Goal: Information Seeking & Learning: Learn about a topic

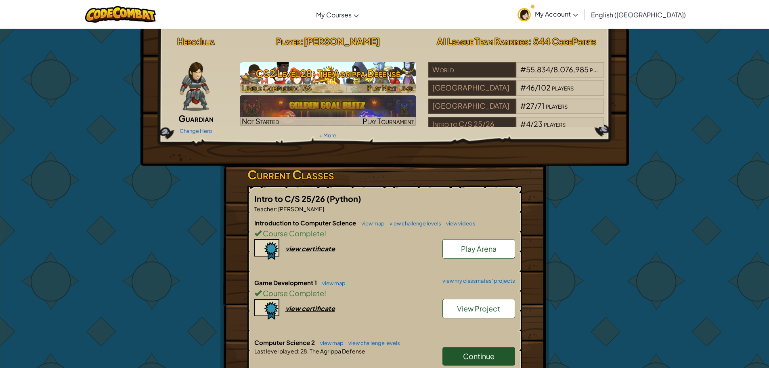
click at [345, 77] on h3 "CS2 Level 28: The Agrippa Defense" at bounding box center [328, 73] width 177 height 18
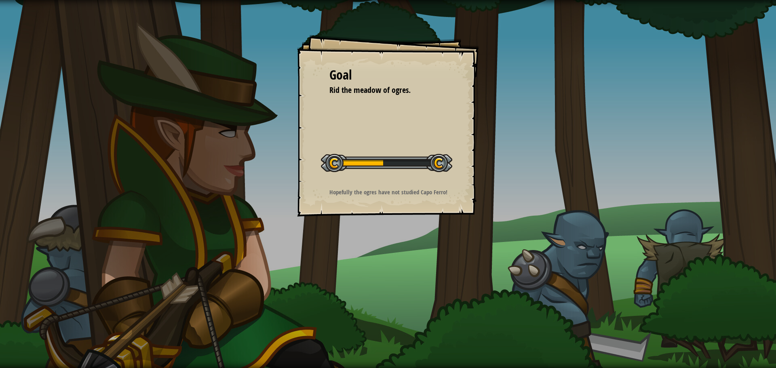
click at [419, 167] on div at bounding box center [386, 163] width 131 height 18
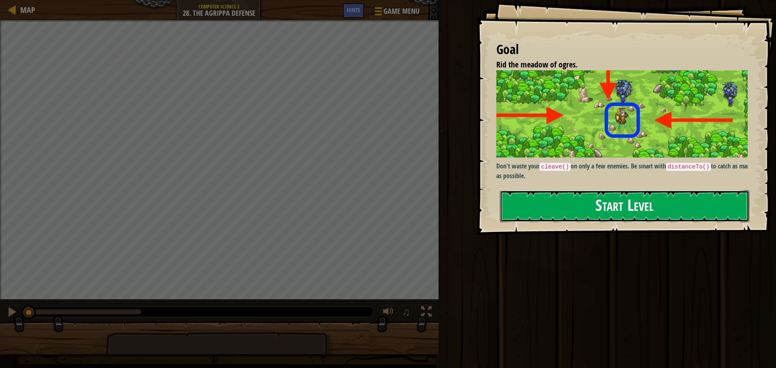
click at [601, 206] on button "Start Level" at bounding box center [624, 206] width 249 height 32
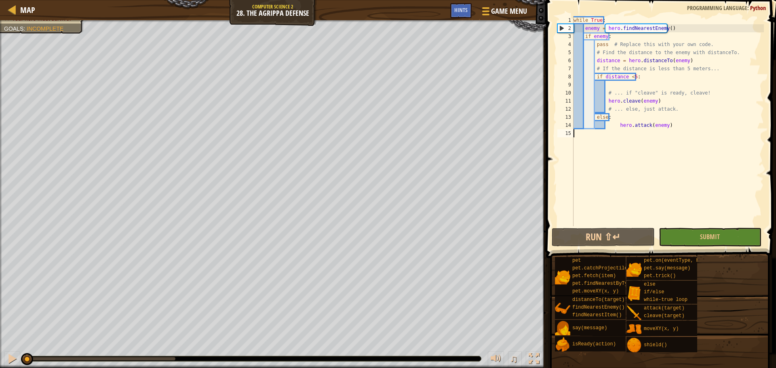
click at [651, 84] on div "while True : enemy = hero . findNearestEnemy ( ) if enemy : pass # Replace this…" at bounding box center [668, 129] width 192 height 226
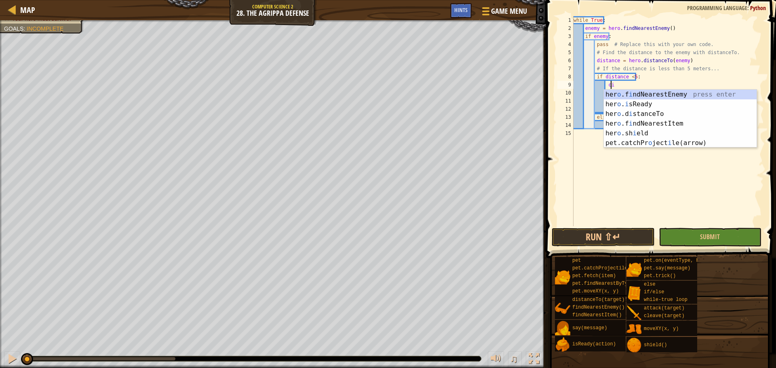
type textarea "o"
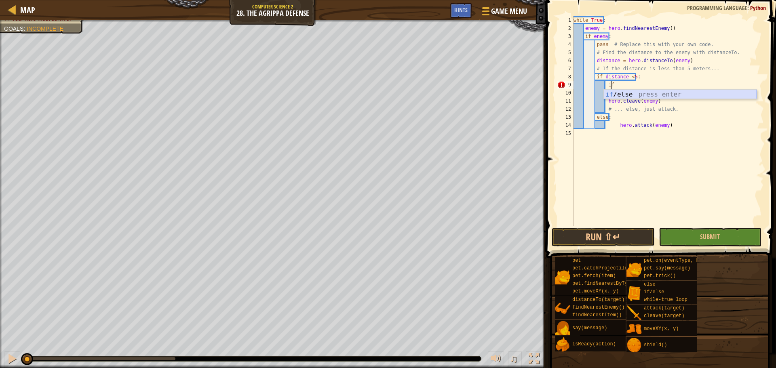
click at [682, 96] on div "if /else press enter" at bounding box center [679, 104] width 153 height 29
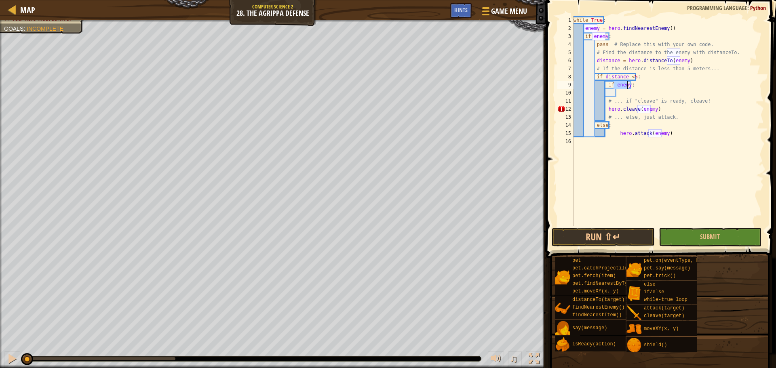
scroll to position [4, 3]
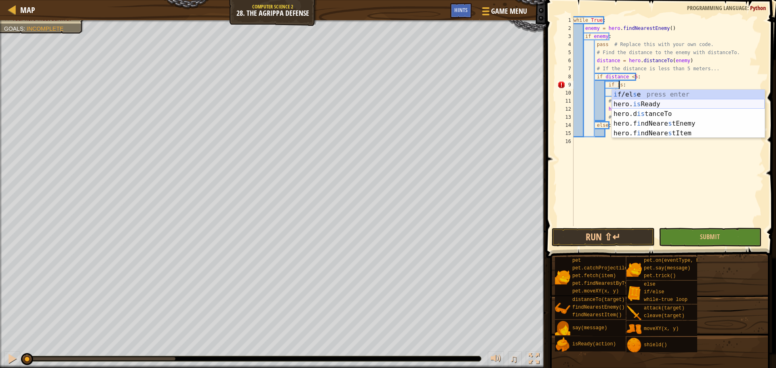
click at [658, 103] on div "i f/el s e press enter hero. is Ready press enter hero.d is tanceTo press enter…" at bounding box center [688, 124] width 153 height 68
type textarea "if hero.isReady("cleave"):"
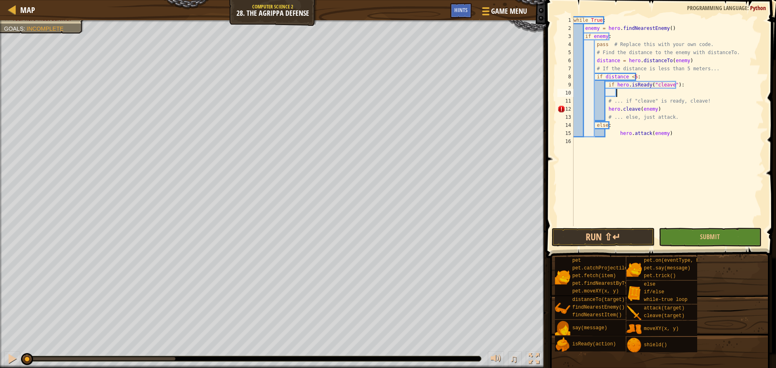
click at [638, 89] on div "while True : enemy = hero . findNearestEnemy ( ) if enemy : pass # Replace this…" at bounding box center [668, 129] width 192 height 226
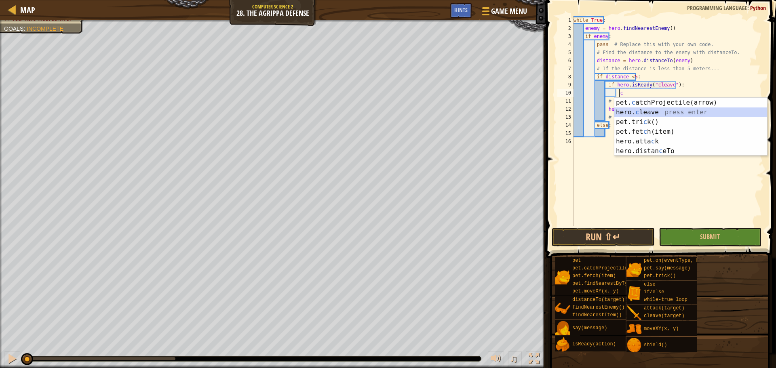
click at [656, 111] on div "pet. c atchProjectile(arrow) press enter hero. c leave press enter pet.tri c k(…" at bounding box center [690, 137] width 153 height 78
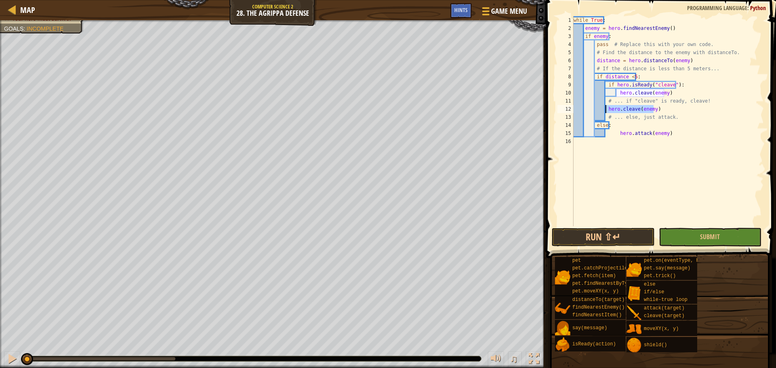
drag, startPoint x: 671, startPoint y: 108, endPoint x: 604, endPoint y: 108, distance: 66.2
click at [604, 108] on div "while True : enemy = hero . findNearestEnemy ( ) if enemy : pass # Replace this…" at bounding box center [668, 129] width 192 height 226
type textarea "hero.cleave(enemy)"
click at [619, 135] on div "while True : enemy = hero . findNearestEnemy ( ) if enemy : pass # Replace this…" at bounding box center [668, 129] width 192 height 226
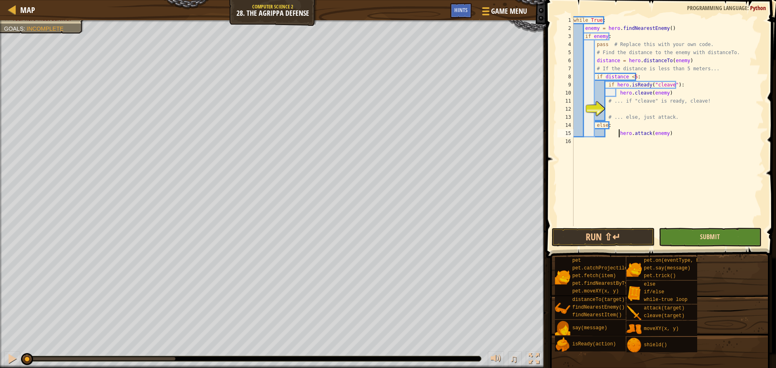
type textarea "hero.attack(enemy)"
click at [704, 236] on span "Submit" at bounding box center [710, 236] width 20 height 9
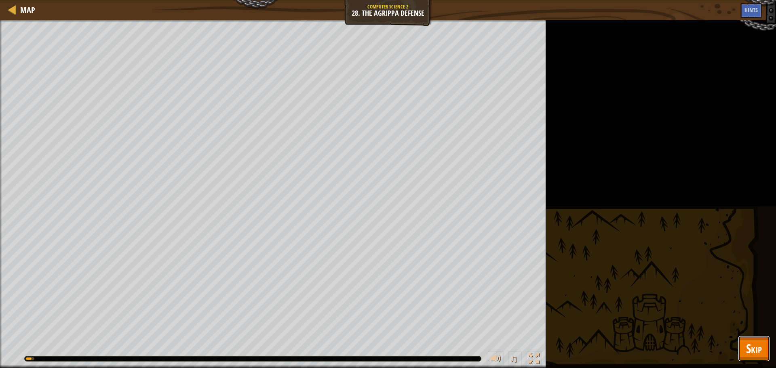
click at [757, 354] on span "Skip" at bounding box center [754, 348] width 16 height 17
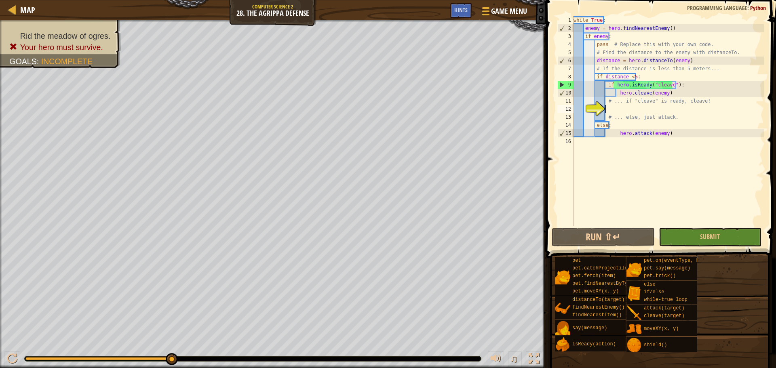
click at [616, 108] on div "while True : enemy = hero . findNearestEnemy ( ) if enemy : pass # Replace this…" at bounding box center [668, 129] width 192 height 226
click at [627, 75] on div "while True : enemy = hero . findNearestEnemy ( ) if enemy : pass # Replace this…" at bounding box center [668, 129] width 192 height 226
type textarea "if distance<5:"
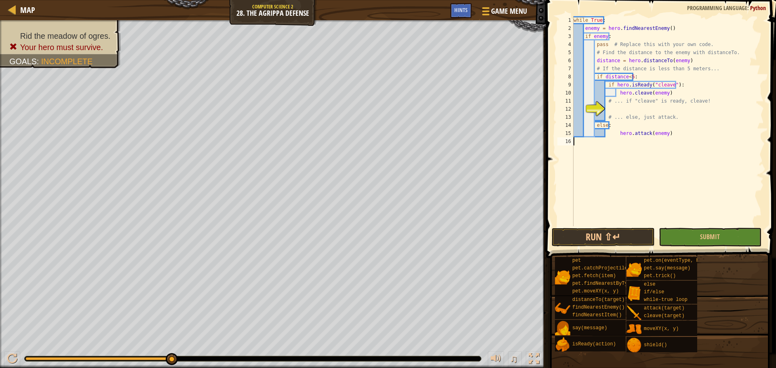
click at [696, 197] on div "while True : enemy = hero . findNearestEnemy ( ) if enemy : pass # Replace this…" at bounding box center [668, 129] width 192 height 226
drag, startPoint x: 669, startPoint y: 167, endPoint x: 636, endPoint y: 90, distance: 83.2
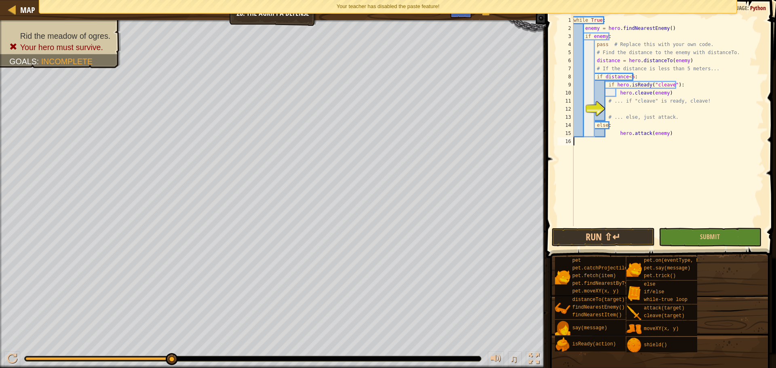
click at [706, 85] on div "while True : enemy = hero . findNearestEnemy ( ) if enemy : pass # Replace this…" at bounding box center [668, 129] width 192 height 226
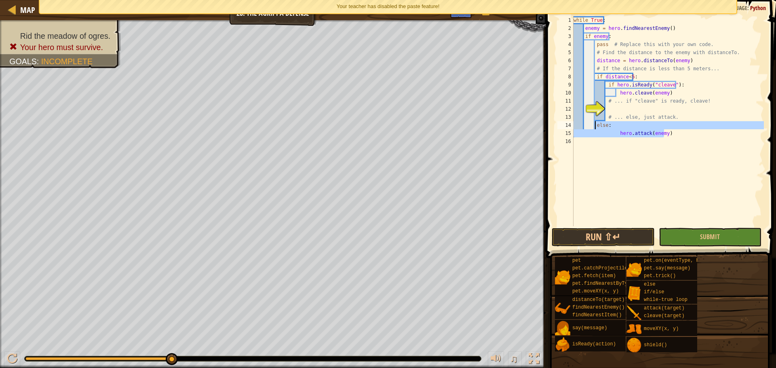
drag, startPoint x: 687, startPoint y: 133, endPoint x: 594, endPoint y: 122, distance: 93.9
click at [594, 122] on div "while True : enemy = hero . findNearestEnemy ( ) if enemy : pass # Replace this…" at bounding box center [668, 129] width 192 height 226
type textarea "else: hero.attack(enemy)"
click at [670, 107] on div "while True : enemy = hero . findNearestEnemy ( ) if enemy : pass # Replace this…" at bounding box center [668, 129] width 192 height 226
type textarea "e"
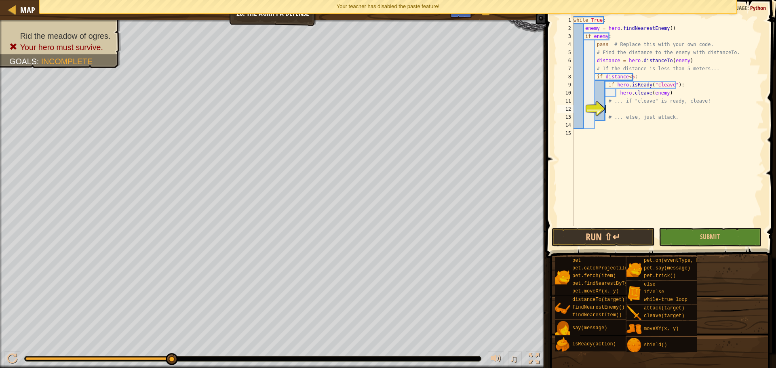
scroll to position [4, 2]
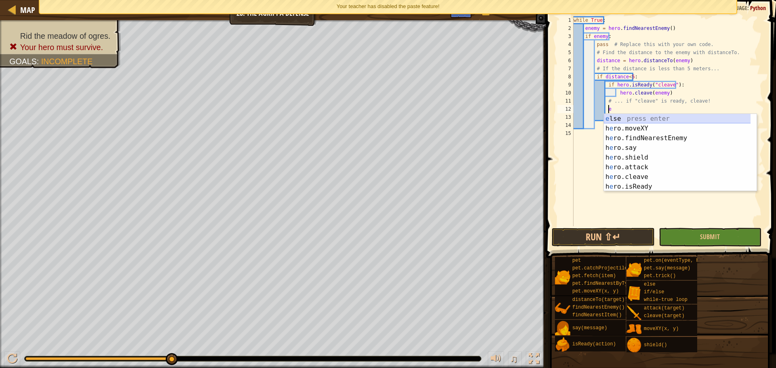
click at [670, 120] on div "e lse press enter h e ro.moveXY press enter h e ro.findNearestEnemy press enter…" at bounding box center [679, 162] width 153 height 97
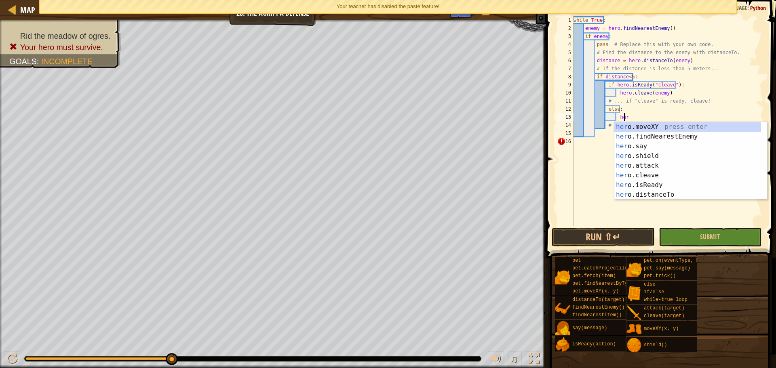
scroll to position [4, 4]
click at [676, 166] on div "hero .moveXY press enter hero .findNearestEnemy press enter hero .say press ent…" at bounding box center [687, 170] width 147 height 97
type textarea "hero.attack(enemy)"
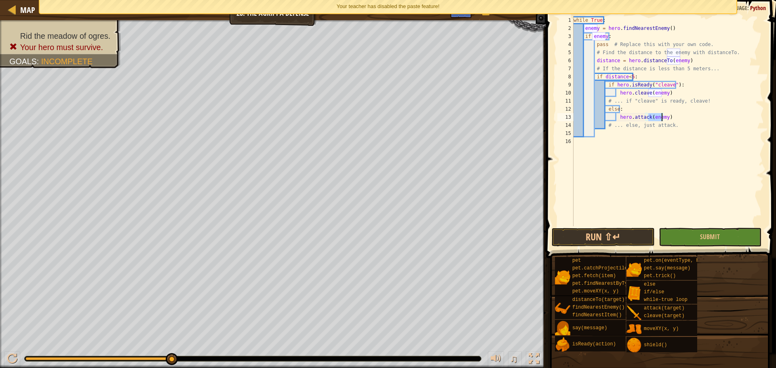
click at [687, 184] on div "while True : enemy = hero . findNearestEnemy ( ) if enemy : pass # Replace this…" at bounding box center [668, 129] width 192 height 226
click at [710, 231] on button "Submit" at bounding box center [709, 237] width 103 height 19
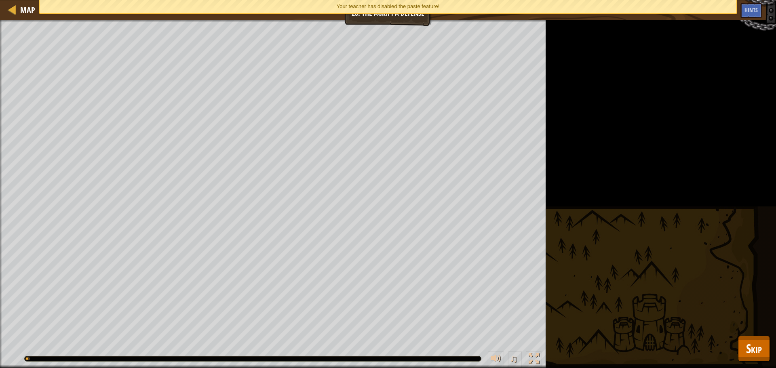
click at [767, 363] on div "Rid the meadow of ogres. Your hero must survive. Goals : Running... ♫ Illia 169…" at bounding box center [388, 194] width 776 height 348
click at [756, 349] on span "Skip" at bounding box center [754, 348] width 16 height 17
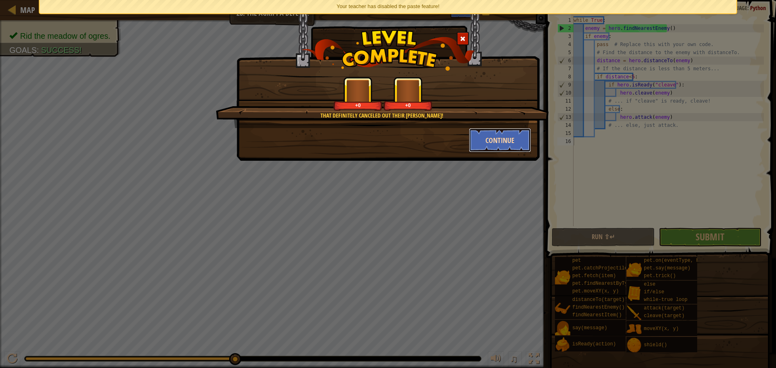
click at [492, 141] on button "Continue" at bounding box center [500, 140] width 63 height 24
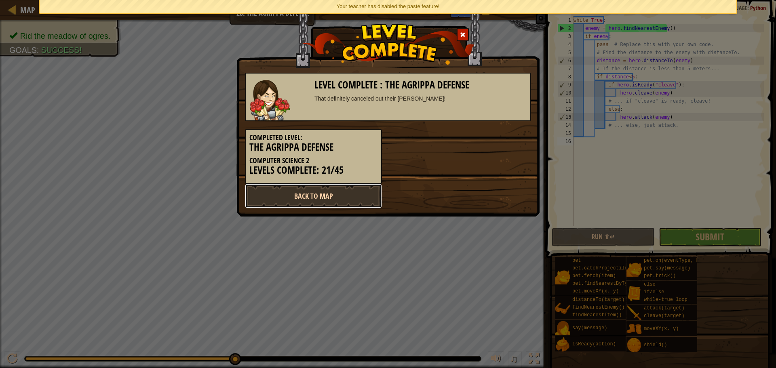
click at [313, 199] on link "Back to Map" at bounding box center [313, 196] width 137 height 24
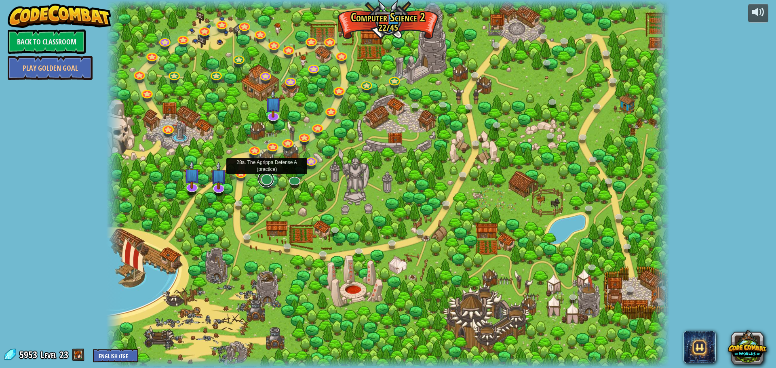
click at [265, 185] on link at bounding box center [266, 179] width 16 height 16
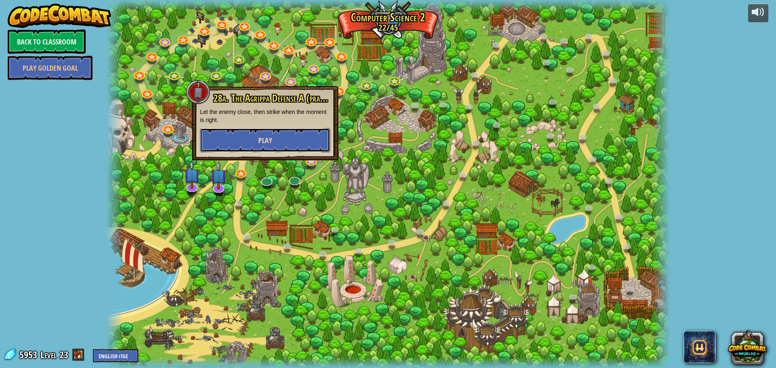
click at [297, 144] on button "Play" at bounding box center [265, 140] width 130 height 24
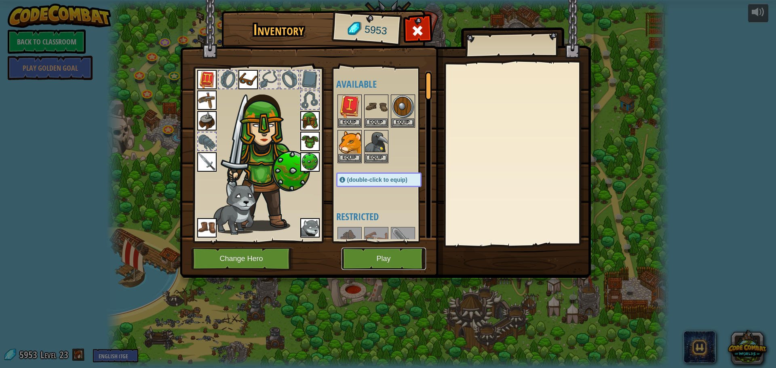
click at [375, 256] on button "Play" at bounding box center [383, 259] width 84 height 22
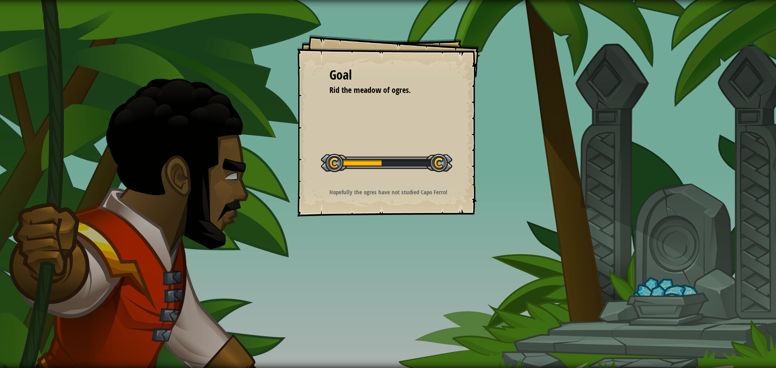
drag, startPoint x: 356, startPoint y: 172, endPoint x: 487, endPoint y: 180, distance: 131.1
click at [453, 173] on div "Goal Rid the meadow of ogres. Start Level Error loading from server. Try refres…" at bounding box center [388, 126] width 182 height 182
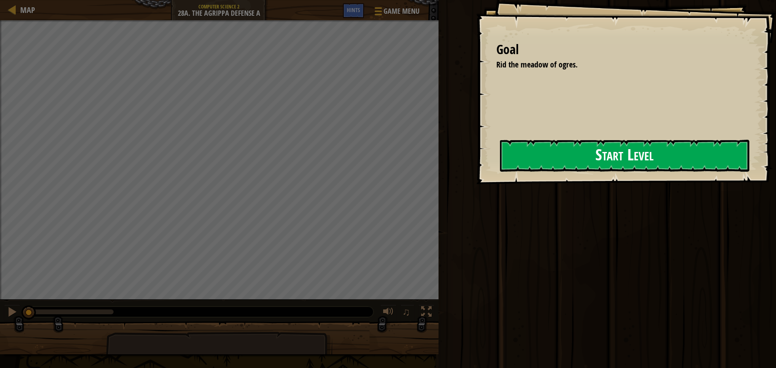
click at [582, 160] on button "Start Level" at bounding box center [624, 156] width 249 height 32
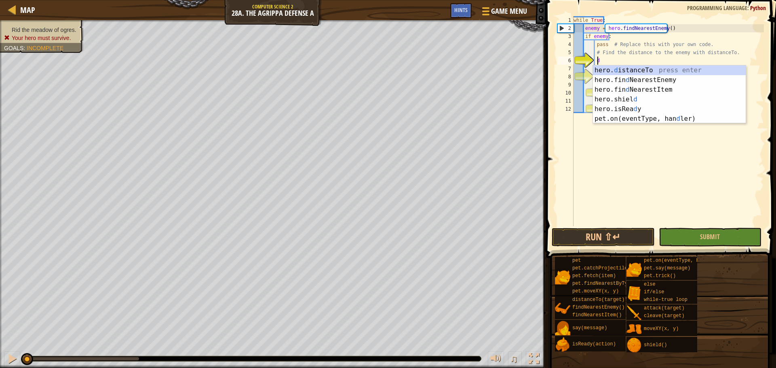
scroll to position [4, 1]
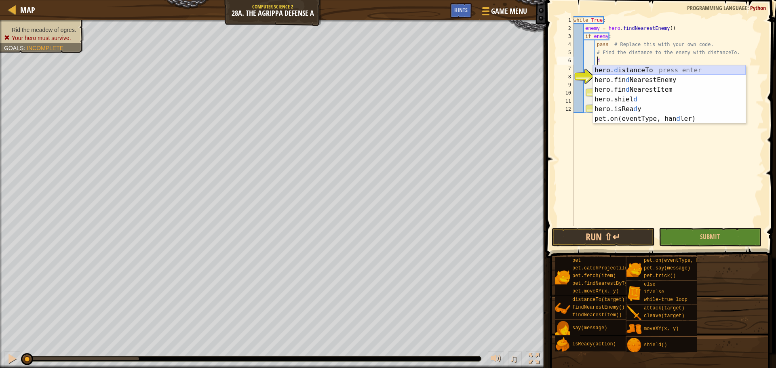
click at [675, 65] on div "hero. d istanceTo press enter hero.fin d NearestEnemy press enter hero.fin d Ne…" at bounding box center [669, 104] width 153 height 78
type textarea "distance = hero.distanceTo(target)"
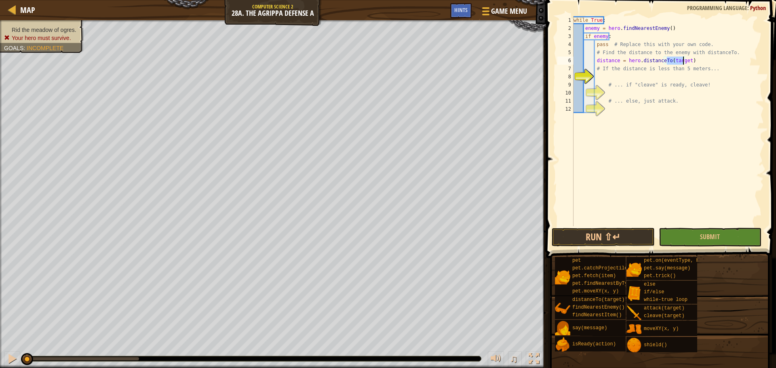
click at [662, 79] on div "while True : enemy = hero . findNearestEnemy ( ) if enemy : pass # Replace this…" at bounding box center [668, 129] width 192 height 226
click at [665, 88] on div "if /else press enter" at bounding box center [669, 96] width 153 height 29
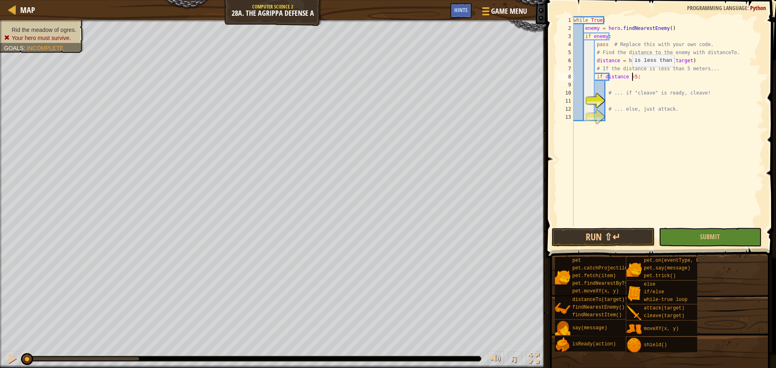
click at [628, 75] on div "while True : enemy = hero . findNearestEnemy ( ) if enemy : pass # Replace this…" at bounding box center [668, 129] width 192 height 226
type textarea "if distance<5:"
click at [664, 97] on div "while True : enemy = hero . findNearestEnemy ( ) if enemy : pass # Replace this…" at bounding box center [668, 129] width 192 height 226
click at [658, 109] on div "if /else press enter" at bounding box center [679, 120] width 153 height 29
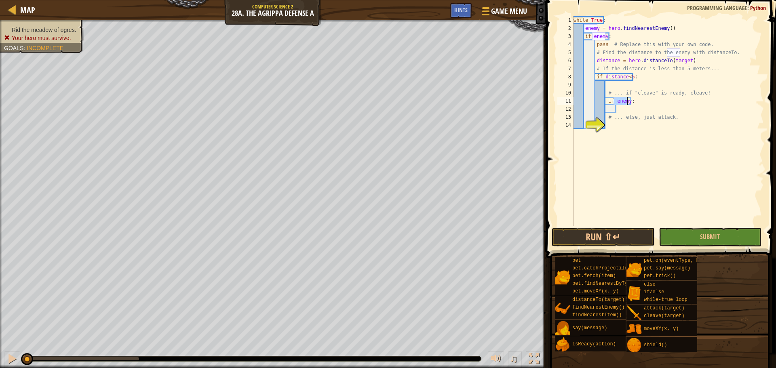
scroll to position [4, 3]
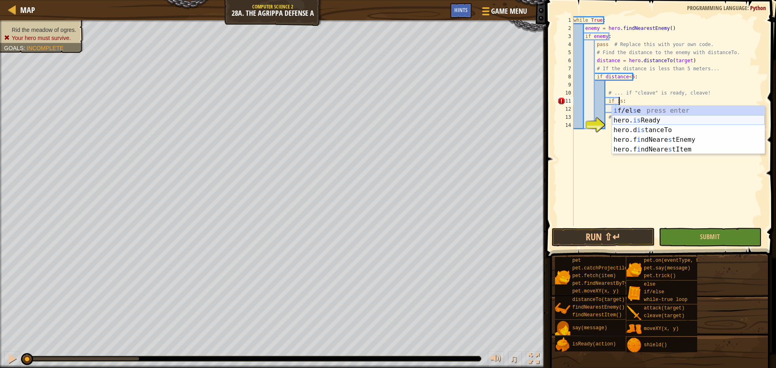
click at [680, 122] on div "i f/el s e press enter hero. is Ready press enter hero.d is tanceTo press enter…" at bounding box center [688, 140] width 153 height 68
type textarea "if hero.isReady("cleave"):"
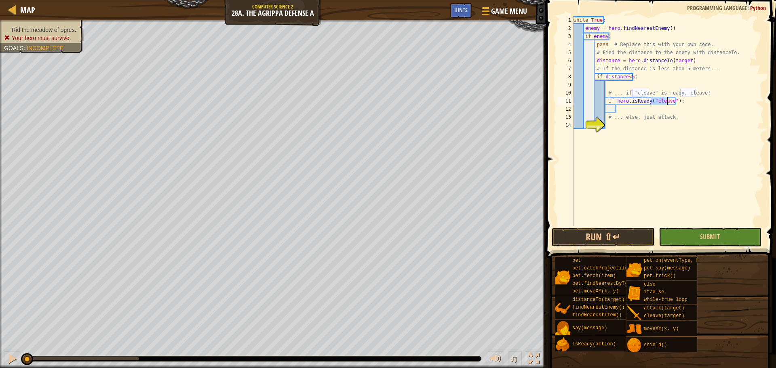
click at [652, 109] on div "while True : enemy = hero . findNearestEnemy ( ) if enemy : pass # Replace this…" at bounding box center [668, 129] width 192 height 226
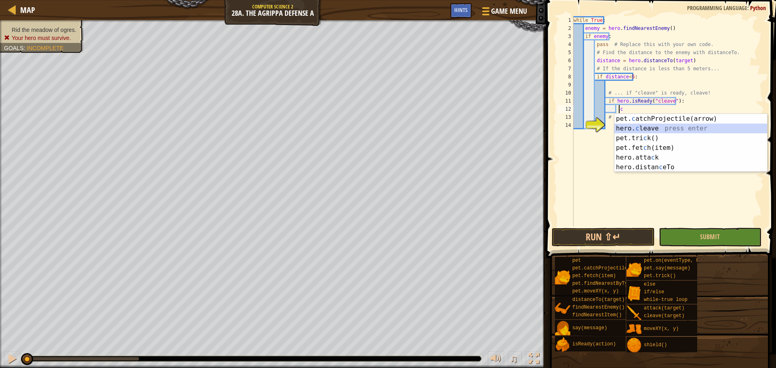
click at [651, 127] on div "pet. c atchProjectile(arrow) press enter hero. c leave press enter pet.tri c k(…" at bounding box center [690, 153] width 153 height 78
type textarea "hero.cleave(enemy)"
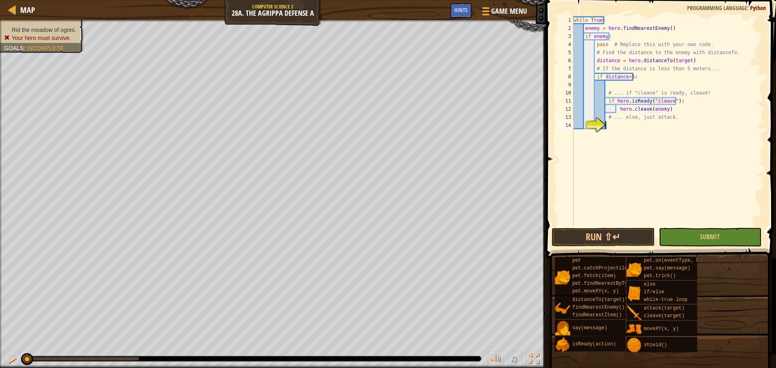
click at [626, 124] on div "while True : enemy = hero . findNearestEnemy ( ) if enemy : pass # Replace this…" at bounding box center [668, 129] width 192 height 226
type textarea "e"
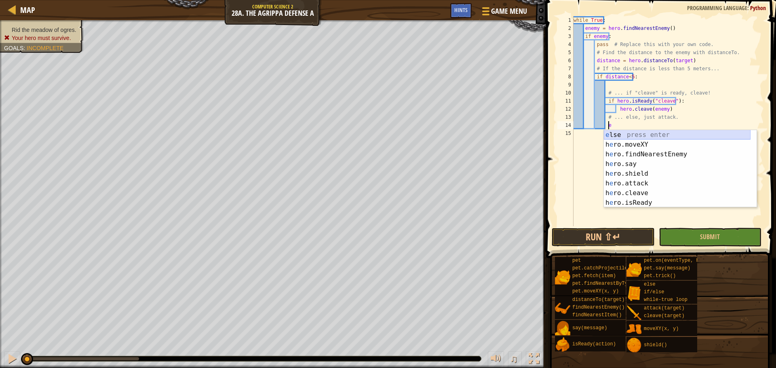
click at [634, 136] on div "e lse press enter h e ro.moveXY press enter h e ro.findNearestEnemy press enter…" at bounding box center [676, 178] width 147 height 97
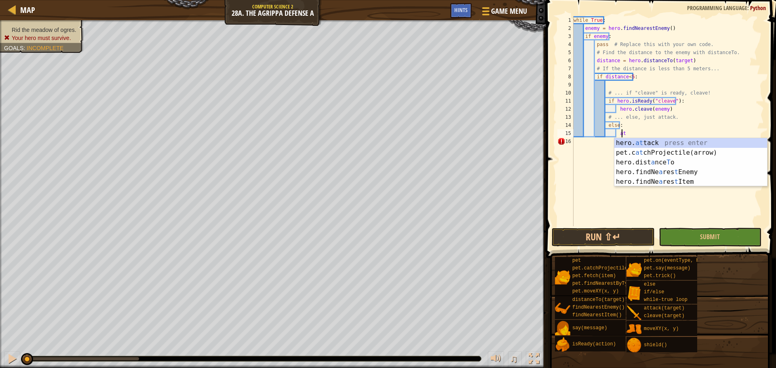
scroll to position [4, 4]
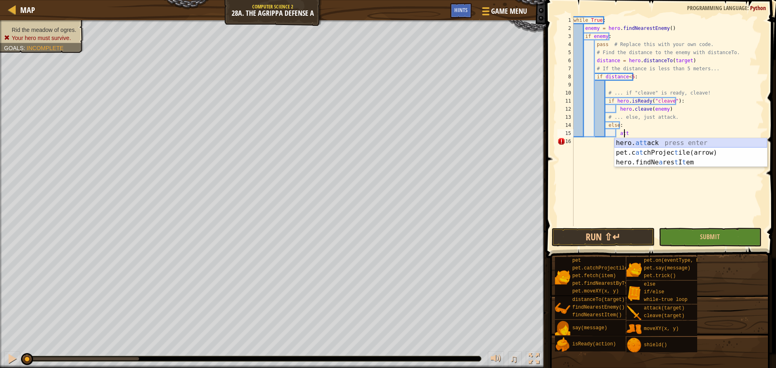
click at [659, 145] on div "hero. att ack press enter pet.c at chProjec t ile(arrow) press enter hero.findN…" at bounding box center [690, 162] width 153 height 48
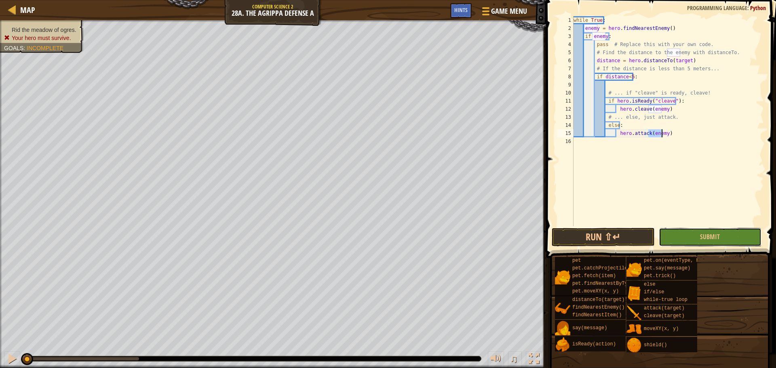
click at [691, 236] on button "Submit" at bounding box center [709, 237] width 103 height 19
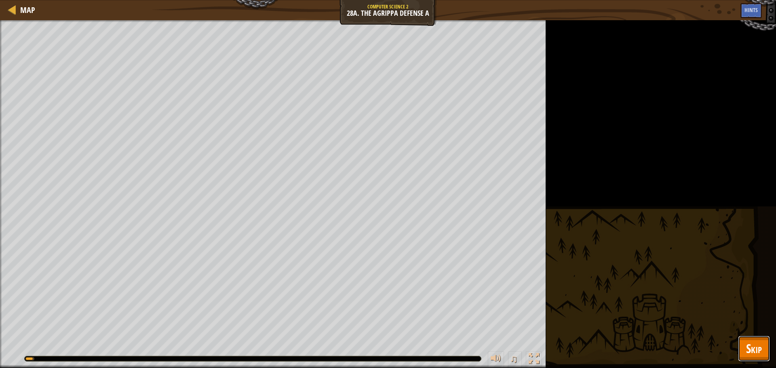
click at [756, 352] on span "Skip" at bounding box center [754, 348] width 16 height 17
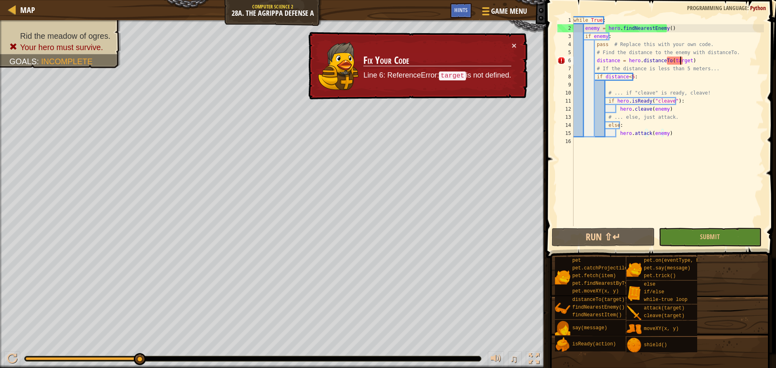
click at [680, 61] on div "while True : enemy = hero . findNearestEnemy ( ) if enemy : pass # Replace this…" at bounding box center [668, 129] width 192 height 226
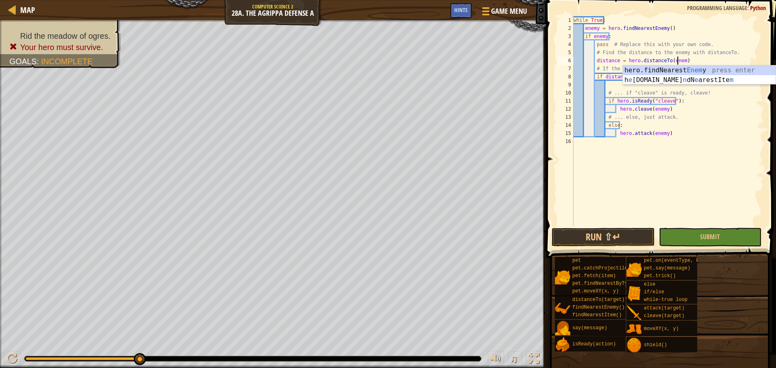
scroll to position [4, 8]
type textarea "distance = hero.distanceTo(enemy)"
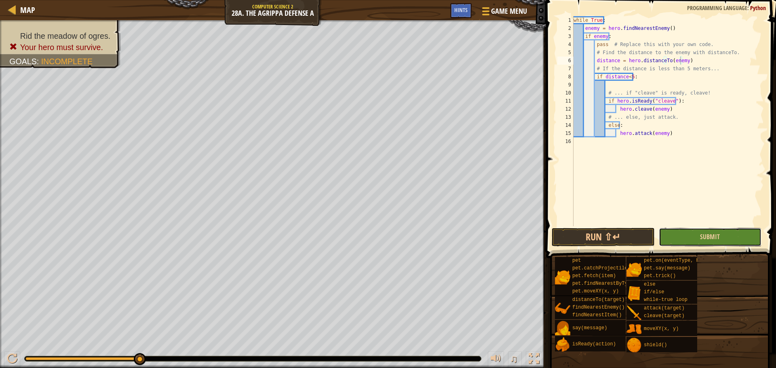
click at [742, 235] on button "Submit" at bounding box center [709, 237] width 103 height 19
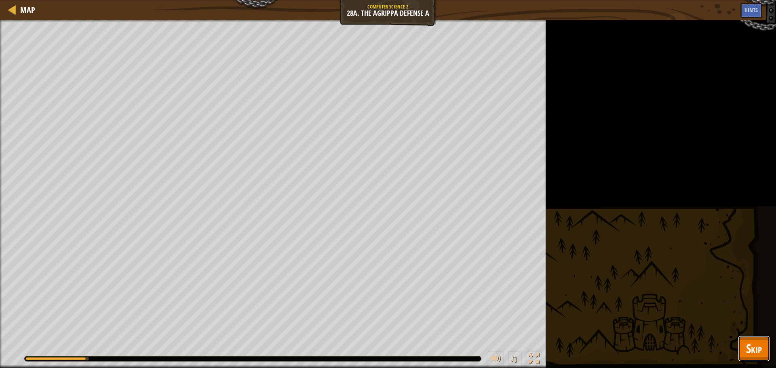
click at [765, 351] on button "Skip" at bounding box center [754, 349] width 32 height 26
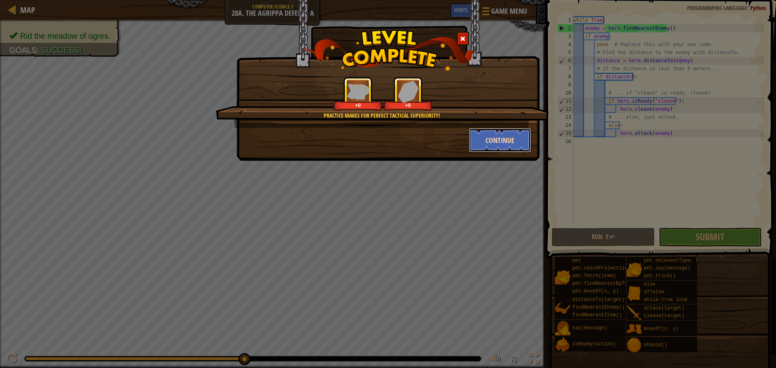
click at [511, 132] on button "Continue" at bounding box center [500, 140] width 63 height 24
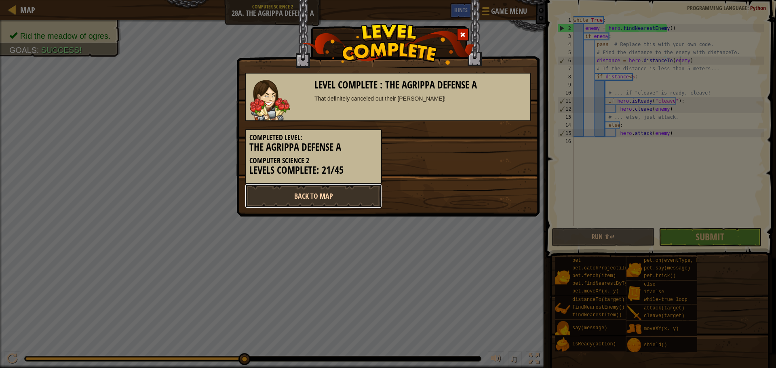
click at [330, 192] on link "Back to Map" at bounding box center [313, 196] width 137 height 24
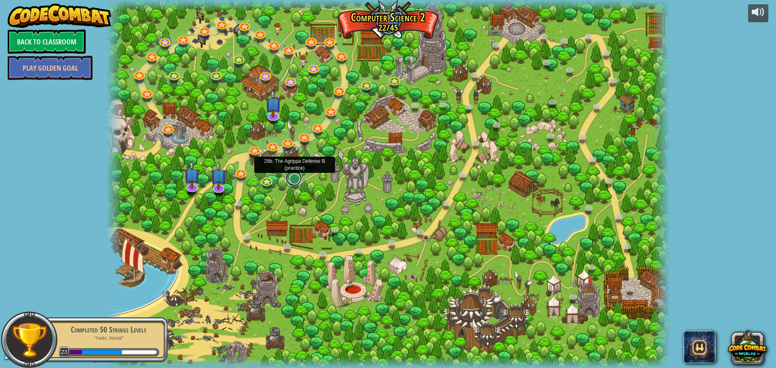
click at [298, 180] on link at bounding box center [294, 178] width 16 height 16
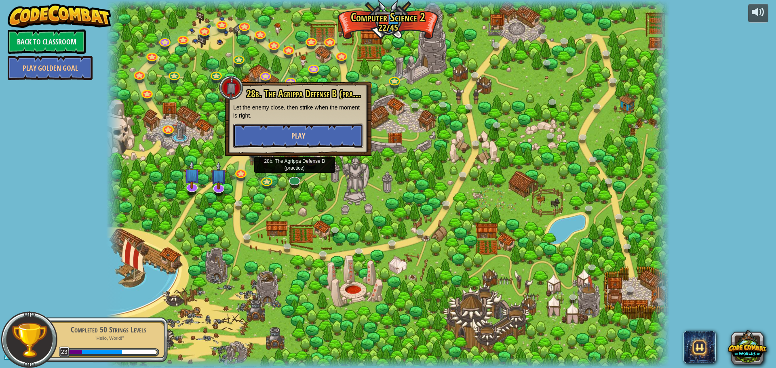
click at [330, 124] on button "Play" at bounding box center [298, 136] width 130 height 24
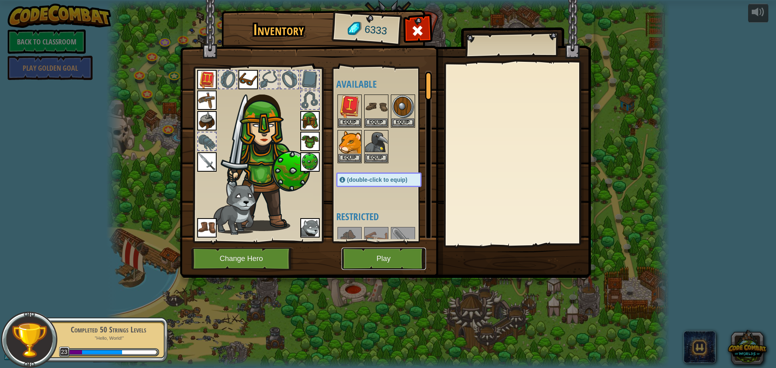
click at [386, 252] on button "Play" at bounding box center [383, 259] width 84 height 22
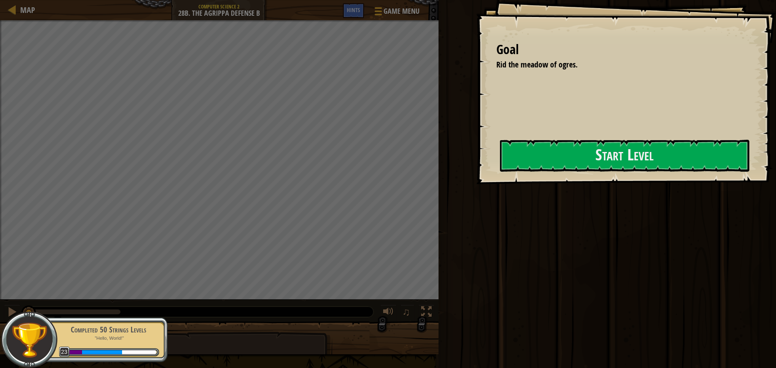
click at [549, 139] on div "Goal Rid the meadow of ogres. Start Level Error loading from server. Try refres…" at bounding box center [626, 92] width 300 height 184
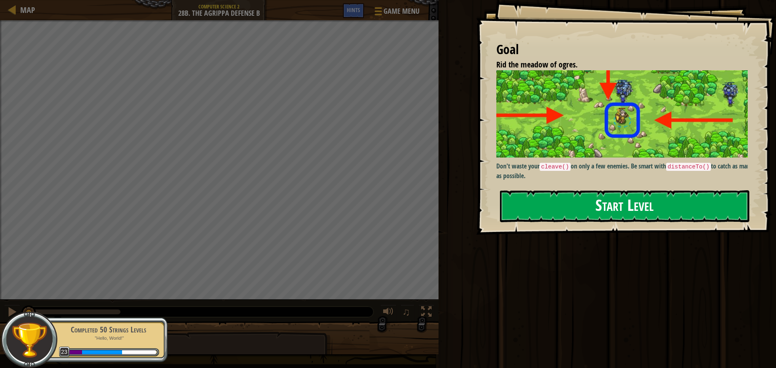
click at [550, 150] on img at bounding box center [624, 113] width 257 height 87
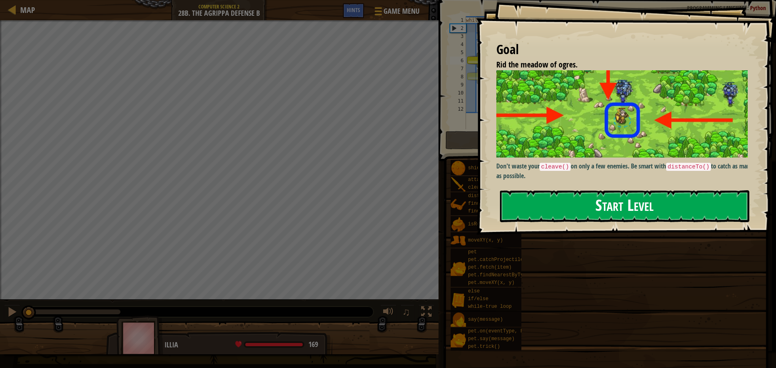
click at [575, 208] on button "Start Level" at bounding box center [624, 206] width 249 height 32
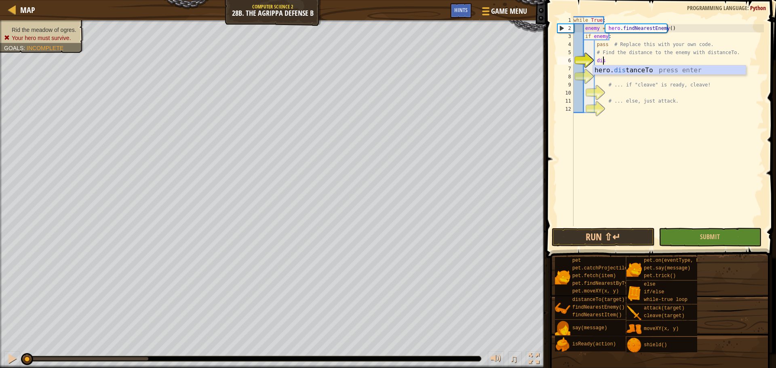
scroll to position [4, 2]
click at [680, 71] on div "hero. dis tanceTo press enter" at bounding box center [669, 79] width 153 height 29
type textarea "distance = hero.distanceTo(target)"
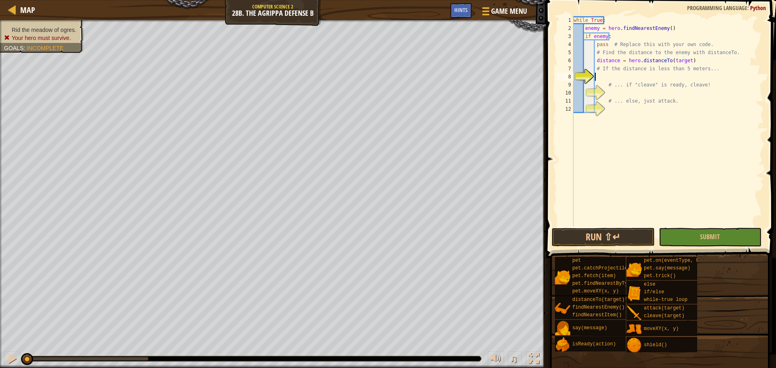
click at [678, 75] on div "while True : enemy = hero . findNearestEnemy ( ) if enemy : pass # Replace this…" at bounding box center [668, 129] width 192 height 226
click at [650, 87] on div "if /else press enter" at bounding box center [669, 96] width 153 height 29
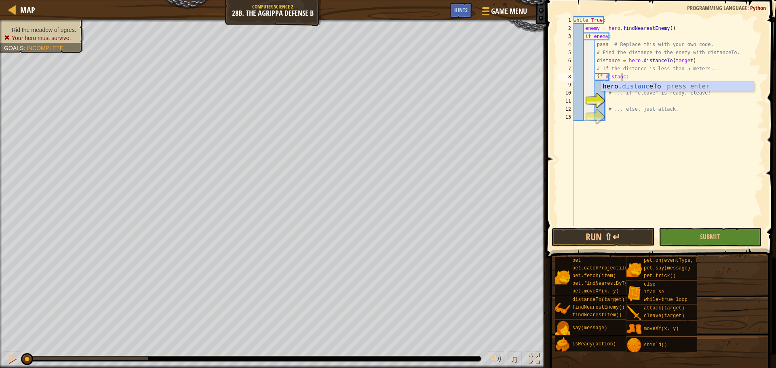
scroll to position [4, 4]
type textarea "if distance<5:"
click at [658, 98] on div "while True : enemy = hero . findNearestEnemy ( ) if enemy : pass # Replace this…" at bounding box center [668, 129] width 192 height 226
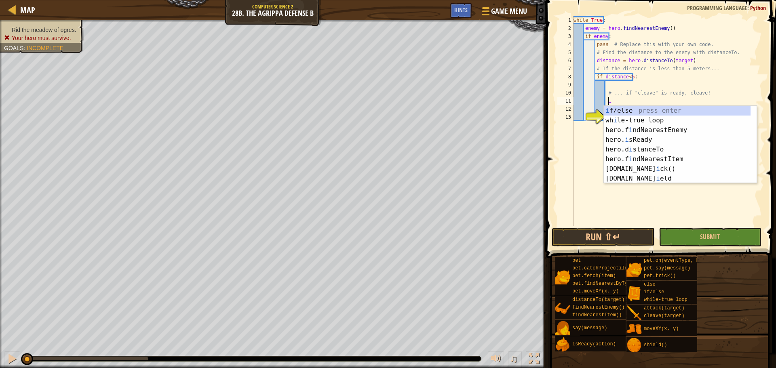
scroll to position [4, 2]
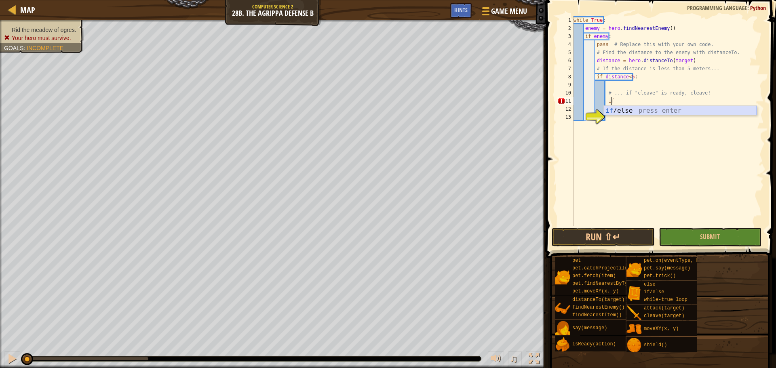
click at [644, 113] on div "if /else press enter" at bounding box center [679, 120] width 153 height 29
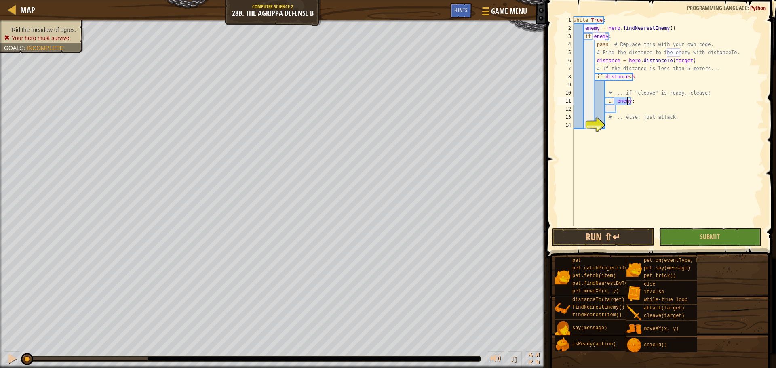
scroll to position [4, 3]
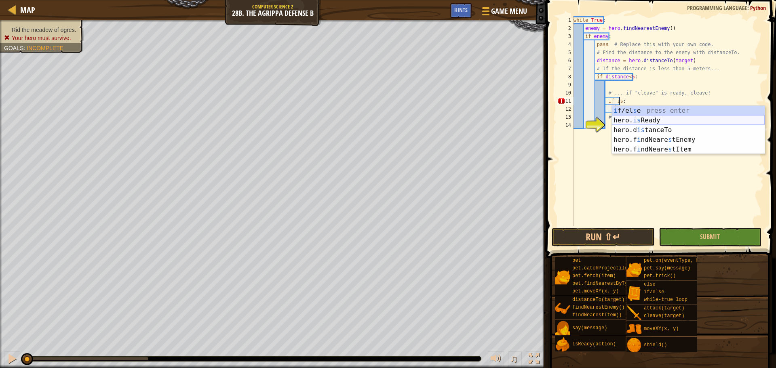
click at [655, 117] on div "i f/el s e press enter hero. is Ready press enter hero.d is tanceTo press enter…" at bounding box center [688, 140] width 153 height 68
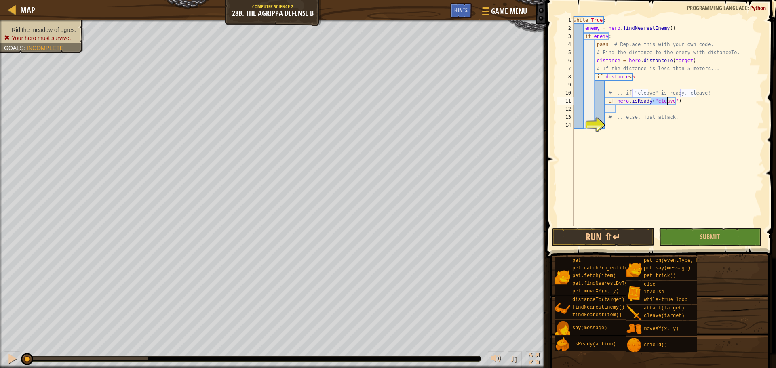
click at [629, 114] on div "while True : enemy = hero . findNearestEnemy ( ) if enemy : pass # Replace this…" at bounding box center [668, 129] width 192 height 226
type textarea "# ... else, just attack."
click at [631, 110] on div "while True : enemy = hero . findNearestEnemy ( ) if enemy : pass # Replace this…" at bounding box center [668, 129] width 192 height 226
drag, startPoint x: 671, startPoint y: 99, endPoint x: 644, endPoint y: 103, distance: 27.0
click at [644, 103] on div "while True : enemy = hero . findNearestEnemy ( ) if enemy : pass # Replace this…" at bounding box center [668, 129] width 192 height 226
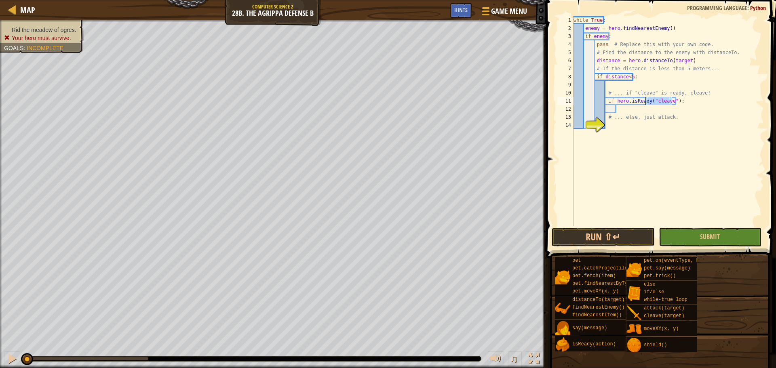
type textarea "if hero.isReady("cleave"):"
click at [682, 113] on div "while True : enemy = hero . findNearestEnemy ( ) if enemy : pass # Replace this…" at bounding box center [668, 129] width 192 height 226
click at [641, 110] on div "while True : enemy = hero . findNearestEnemy ( ) if enemy : pass # Replace this…" at bounding box center [668, 129] width 192 height 226
type textarea "e"
click at [649, 120] on div "hero. cl eave press enter pet. c atchProjecti l e(arrow) press enter" at bounding box center [690, 133] width 153 height 39
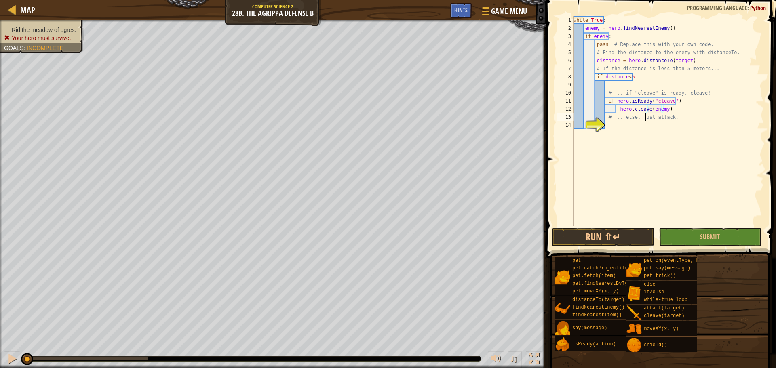
click at [646, 120] on div "while True : enemy = hero . findNearestEnemy ( ) if enemy : pass # Replace this…" at bounding box center [668, 129] width 192 height 226
type textarea "# ... else, just attack."
click at [648, 126] on div "while True : enemy = hero . findNearestEnemy ( ) if enemy : pass # Replace this…" at bounding box center [668, 129] width 192 height 226
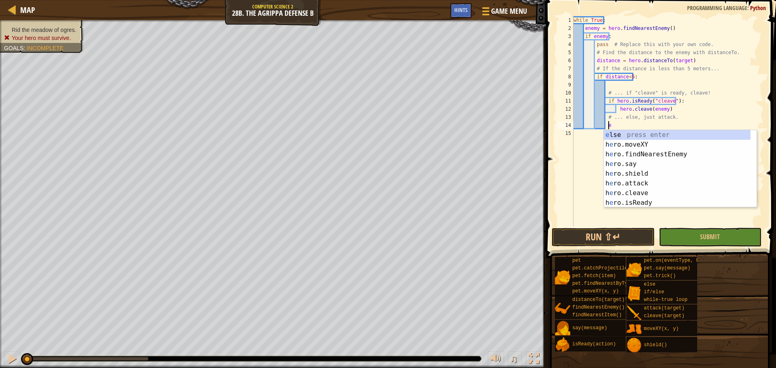
type textarea "else"
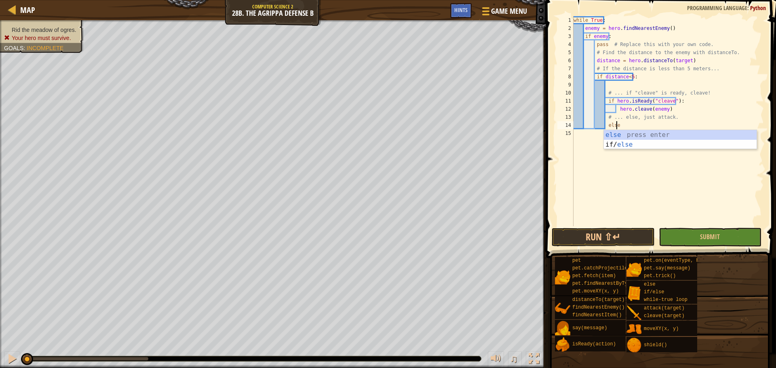
scroll to position [4, 3]
click at [653, 135] on div "else press enter if/ else press enter" at bounding box center [679, 149] width 153 height 39
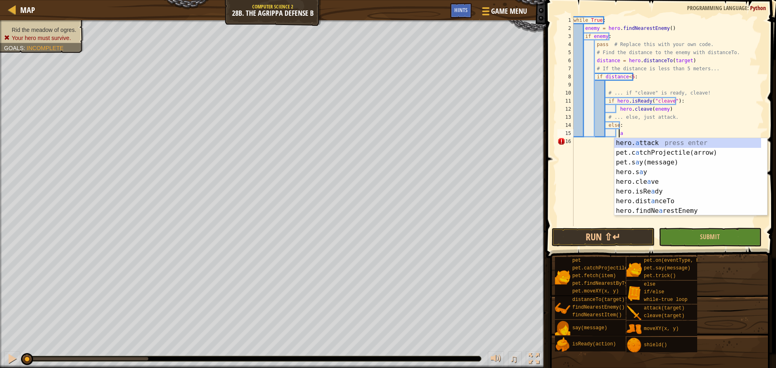
scroll to position [4, 4]
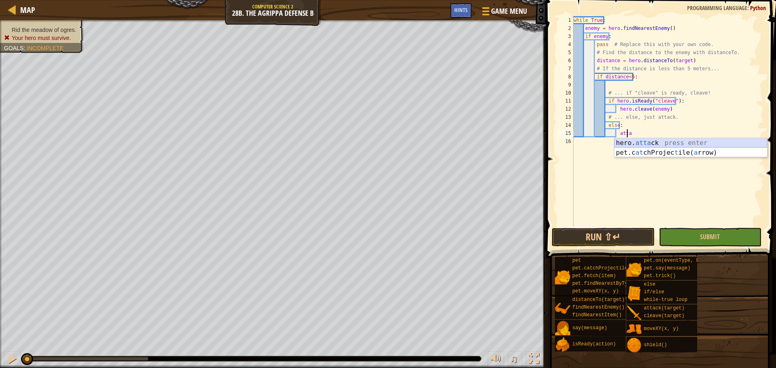
click at [662, 140] on div "hero. atta ck press enter pet.c at chProjec t ile( a rrow) press enter" at bounding box center [690, 157] width 153 height 39
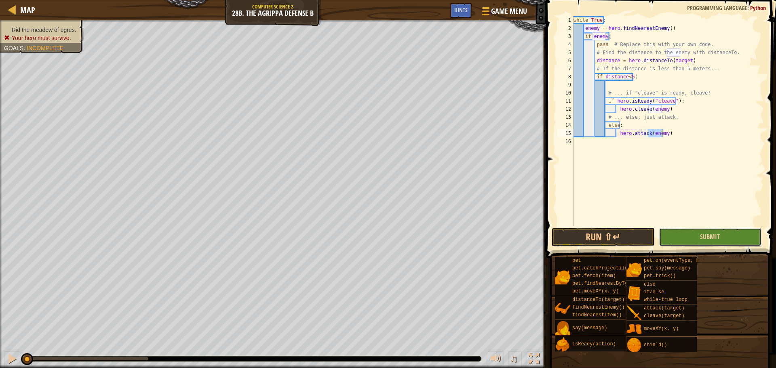
click at [692, 238] on button "Submit" at bounding box center [709, 237] width 103 height 19
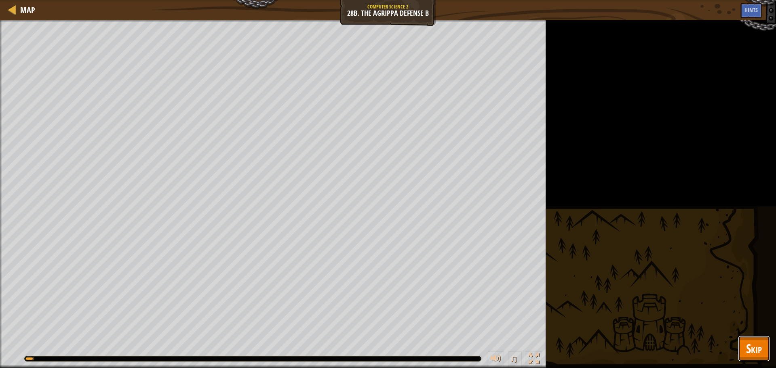
click at [746, 348] on span "Skip" at bounding box center [754, 348] width 16 height 17
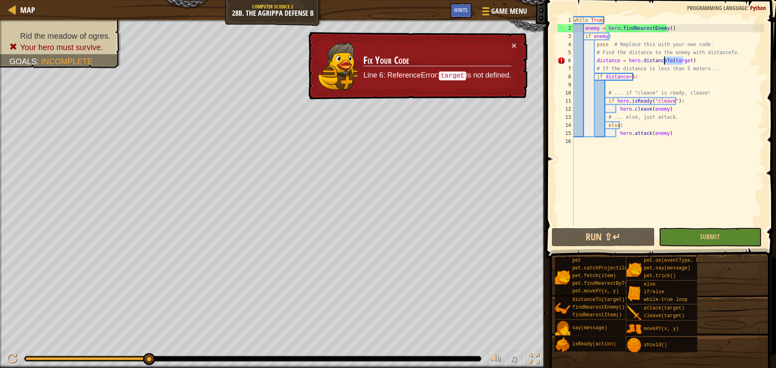
drag, startPoint x: 681, startPoint y: 61, endPoint x: 664, endPoint y: 58, distance: 17.3
click at [664, 58] on div "while True : enemy = hero . findNearestEnemy ( ) if enemy : pass # Replace this…" at bounding box center [668, 129] width 192 height 226
click at [665, 58] on div "while True : enemy = hero . findNearestEnemy ( ) if enemy : pass # Replace this…" at bounding box center [668, 129] width 192 height 226
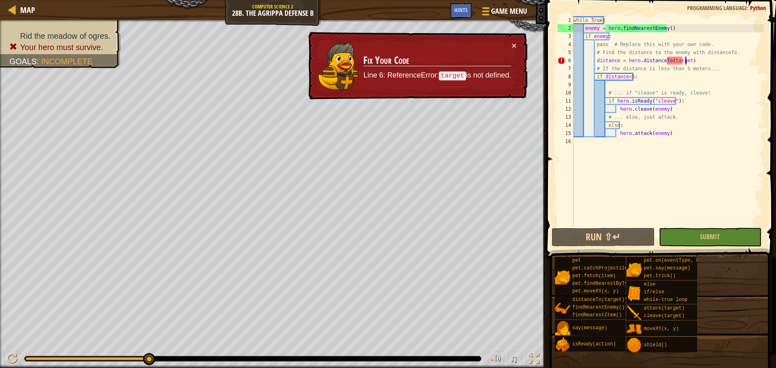
click at [704, 62] on div "while True : enemy = hero . findNearestEnemy ( ) if enemy : pass # Replace this…" at bounding box center [668, 129] width 192 height 226
click at [681, 58] on div "while True : enemy = hero . findNearestEnemy ( ) if enemy : pass # Replace this…" at bounding box center [668, 129] width 192 height 226
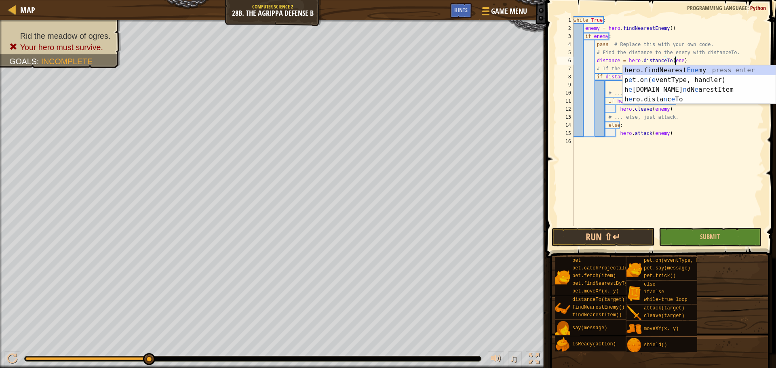
scroll to position [4, 8]
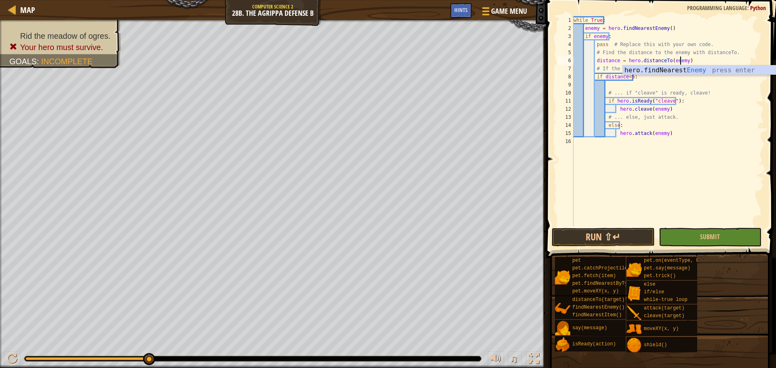
type textarea "distance = hero.distanceTo(enemy)"
click at [740, 239] on button "Submit" at bounding box center [709, 237] width 103 height 19
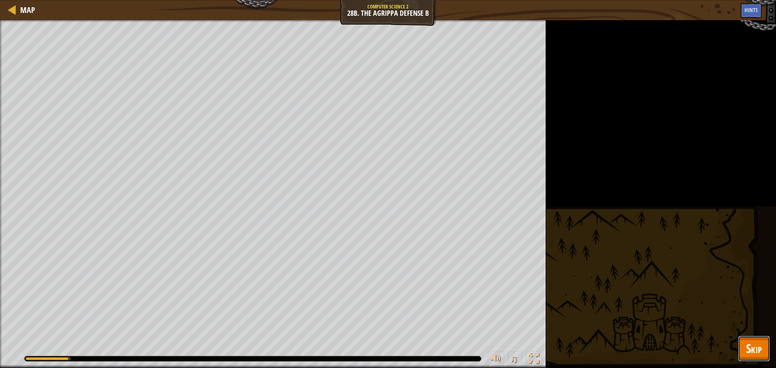
click at [753, 355] on span "Skip" at bounding box center [754, 348] width 16 height 17
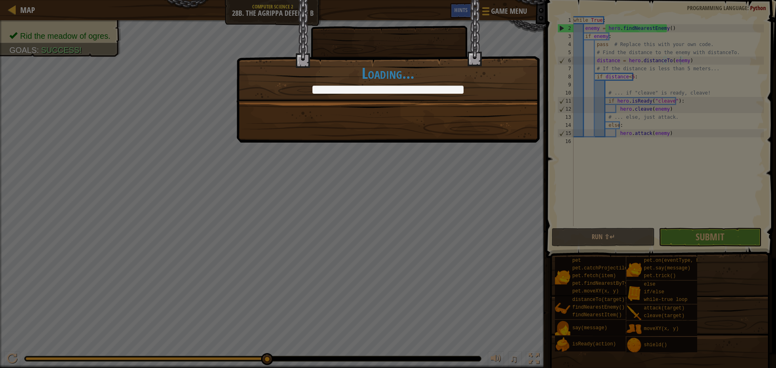
click at [488, 122] on div "Strategy comes first, winning comes after. +0 +0 Continue Loading..." at bounding box center [387, 71] width 303 height 143
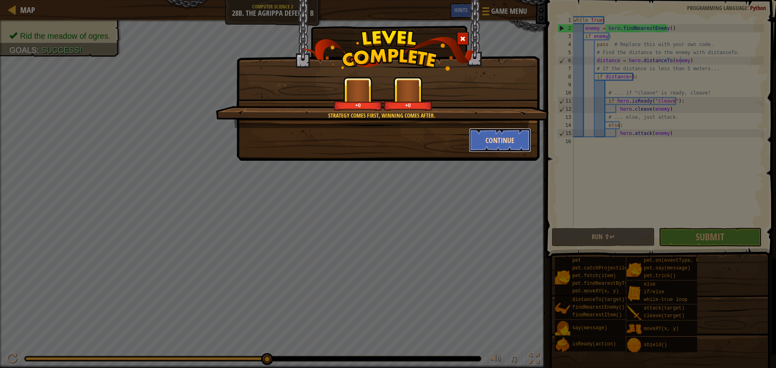
click at [502, 134] on button "Continue" at bounding box center [500, 140] width 63 height 24
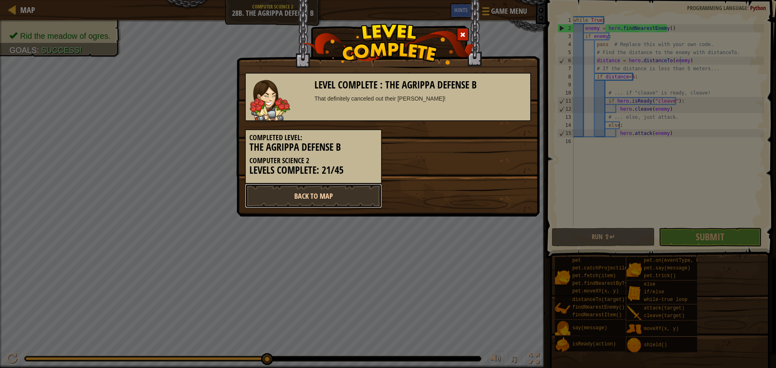
click at [347, 194] on link "Back to Map" at bounding box center [313, 196] width 137 height 24
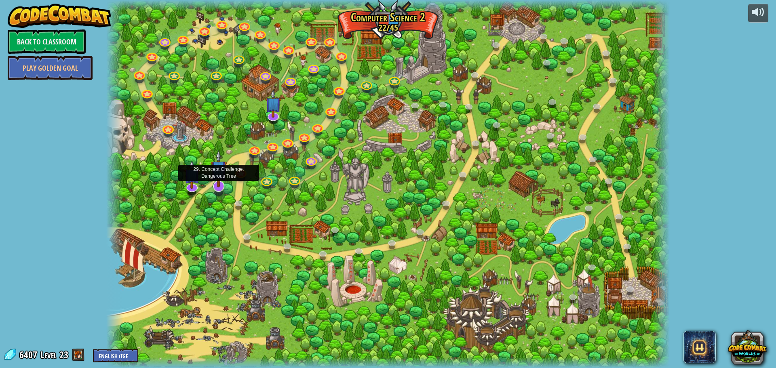
click at [214, 184] on img at bounding box center [218, 169] width 17 height 38
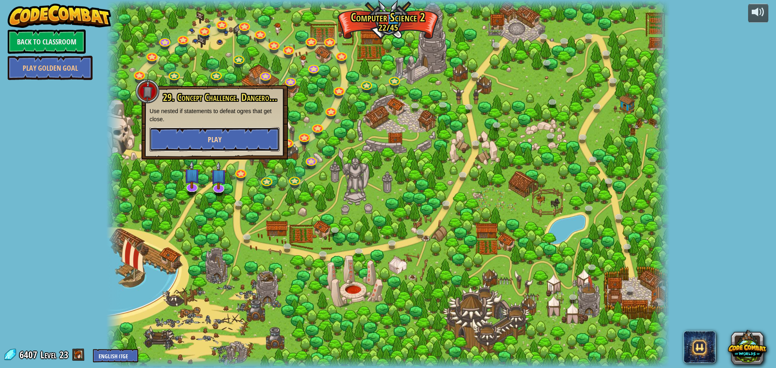
click at [250, 127] on button "Play" at bounding box center [214, 139] width 130 height 24
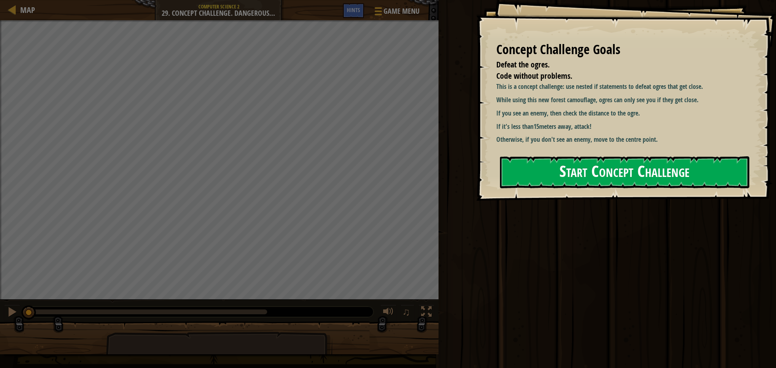
click at [643, 156] on button "Start Concept Challenge" at bounding box center [624, 172] width 249 height 32
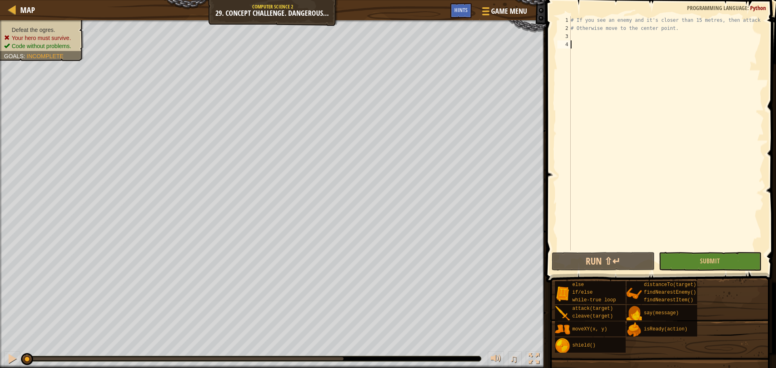
click at [614, 36] on div "# If you see an enemy and it's closer than 15 metres, then attack it. # Otherwi…" at bounding box center [666, 141] width 195 height 250
type textarea "ene"
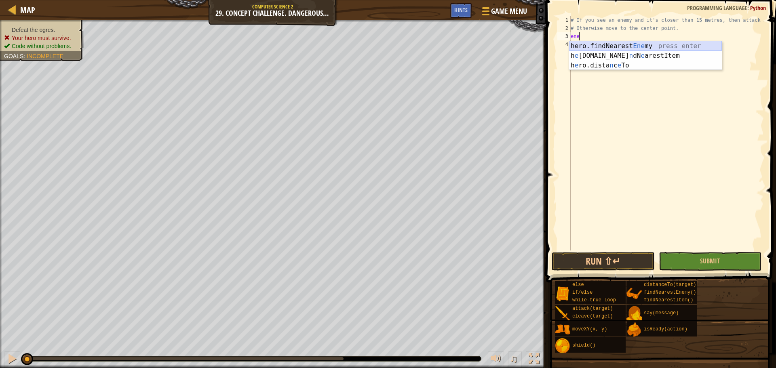
click at [664, 45] on div "hero.findNearest Ene my press enter h e ro.fi n dN e arestItem press enter h e …" at bounding box center [645, 65] width 153 height 48
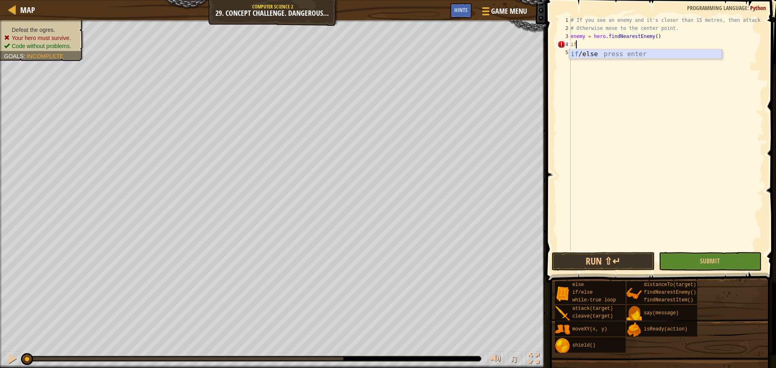
click at [655, 56] on div "if /else press enter" at bounding box center [645, 63] width 153 height 29
type textarea "if enemy:"
click at [618, 53] on div "# If you see an enemy and it's closer than 15 metres, then attack it. # Otherwi…" at bounding box center [666, 141] width 195 height 250
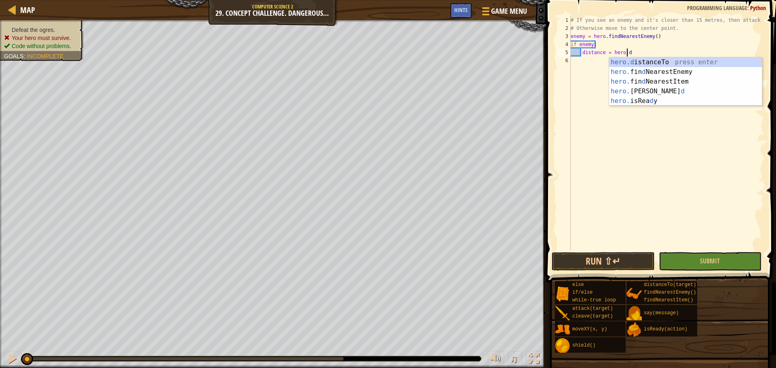
scroll to position [4, 4]
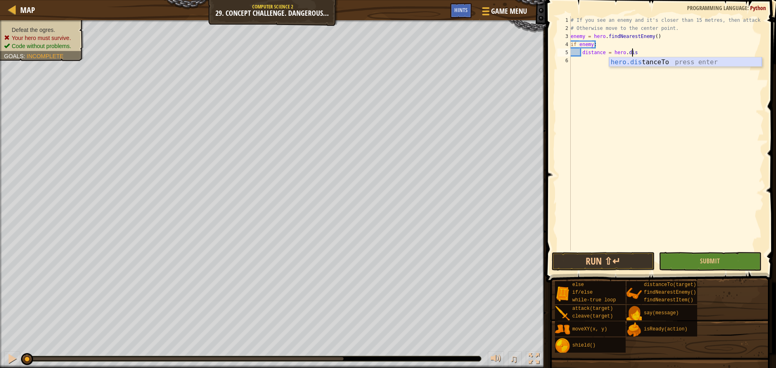
click at [687, 61] on div "hero.dis tanceTo press enter" at bounding box center [685, 71] width 153 height 29
type textarea "distance = hero.distanceTo(enemy)"
click at [594, 55] on div "# If you see an enemy and it's closer than 15 metres, then attack it. # Otherwi…" at bounding box center [666, 141] width 195 height 250
click at [592, 63] on div "# If you see an enemy and it's closer than 15 metres, then attack it. # Otherwi…" at bounding box center [666, 141] width 195 height 250
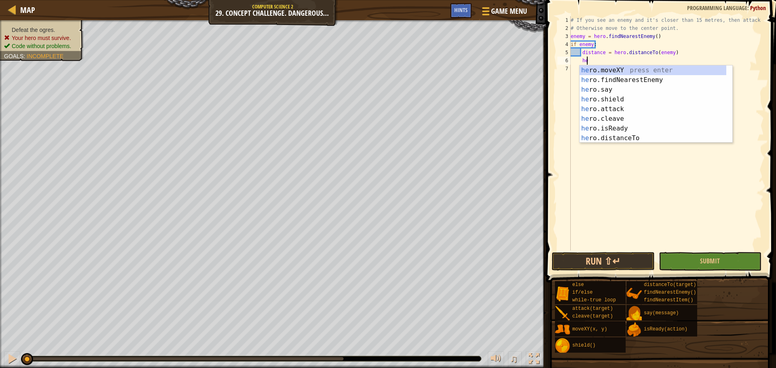
scroll to position [4, 1]
click at [628, 108] on div "her o.moveXY press enter her o.findNearestEnemy press enter her o.say press ent…" at bounding box center [652, 113] width 147 height 97
type textarea "hero.attack(enemy)"
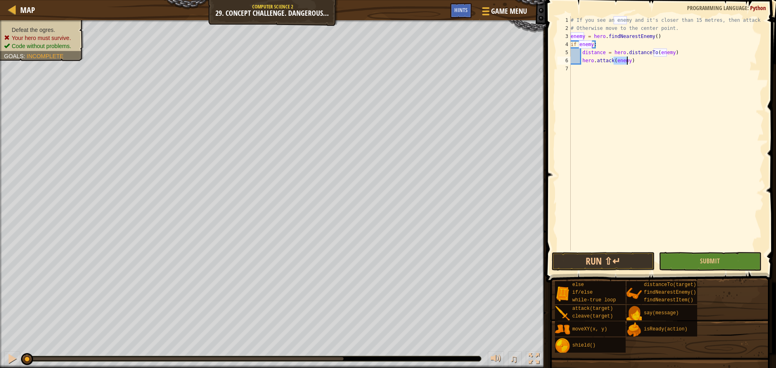
click at [600, 70] on div "# If you see an enemy and it's closer than 15 metres, then attack it. # Otherwi…" at bounding box center [666, 141] width 195 height 250
click at [594, 63] on div "# If you see an enemy and it's closer than 15 metres, then attack it. # Otherwi…" at bounding box center [666, 141] width 195 height 250
type textarea "hero.attack(enemy)"
click at [587, 65] on div "# If you see an enemy and it's closer than 15 metres, then attack it. # Otherwi…" at bounding box center [666, 141] width 195 height 250
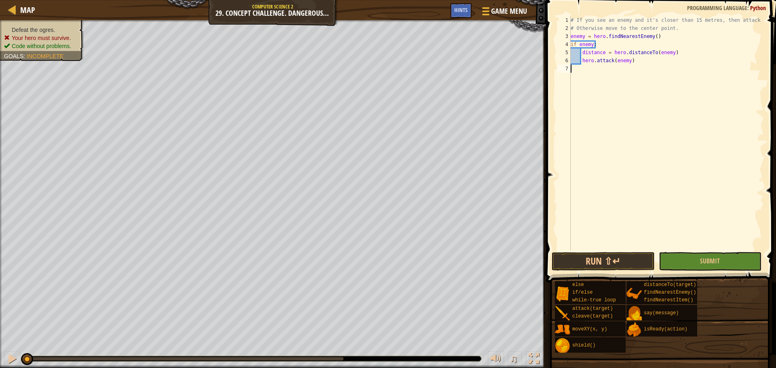
click at [636, 60] on div "# If you see an enemy and it's closer than 15 metres, then attack it. # Otherwi…" at bounding box center [666, 141] width 195 height 250
type textarea "hero.attack(enemy)"
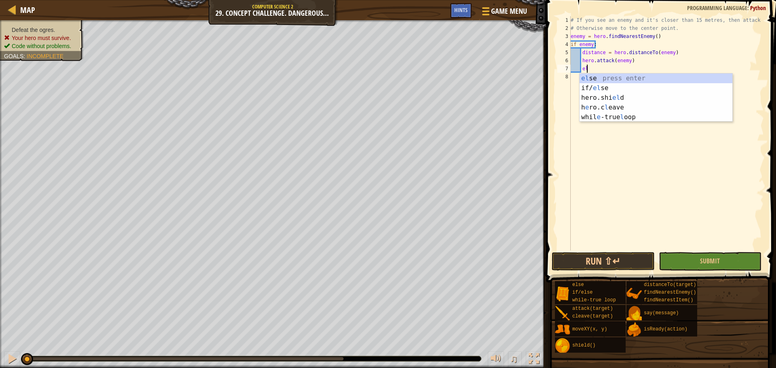
type textarea "else"
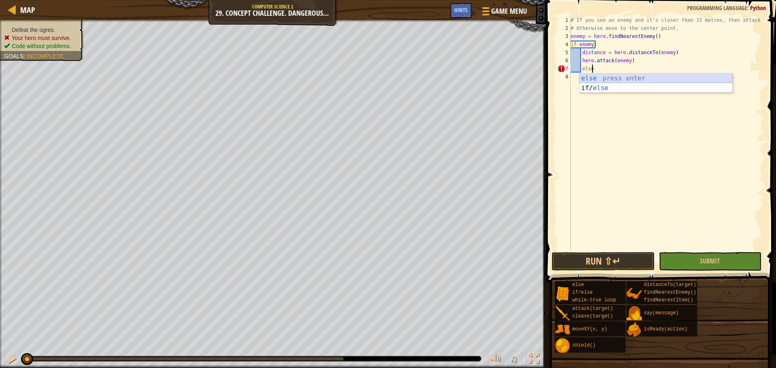
click at [647, 78] on div "else press enter if/ else press enter" at bounding box center [655, 93] width 153 height 39
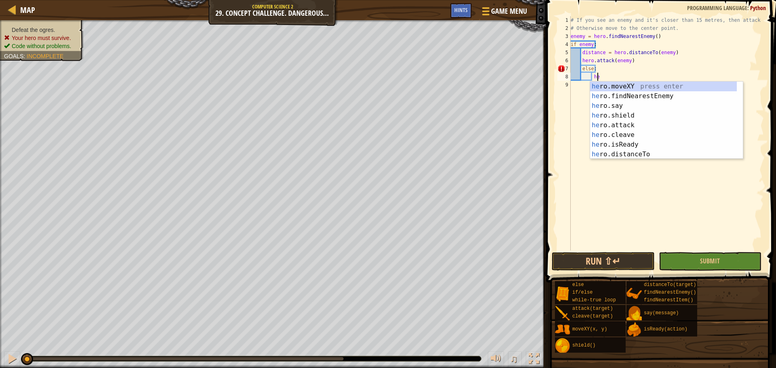
scroll to position [4, 2]
click at [687, 84] on div "hero .moveXY press enter hero .findNearestEnemy press enter hero .say press ent…" at bounding box center [663, 130] width 147 height 97
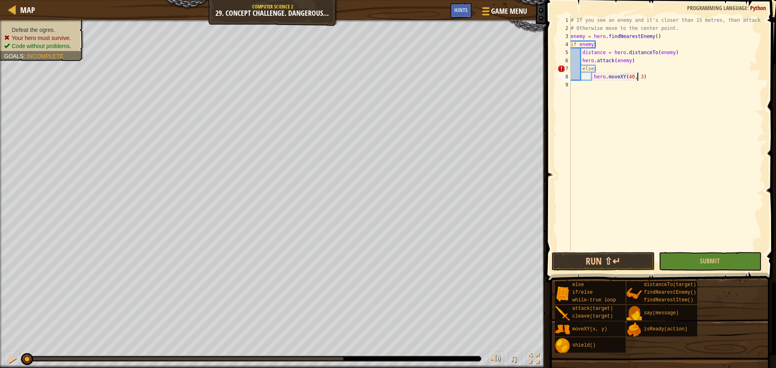
scroll to position [4, 5]
click at [713, 259] on span "Submit" at bounding box center [710, 260] width 20 height 9
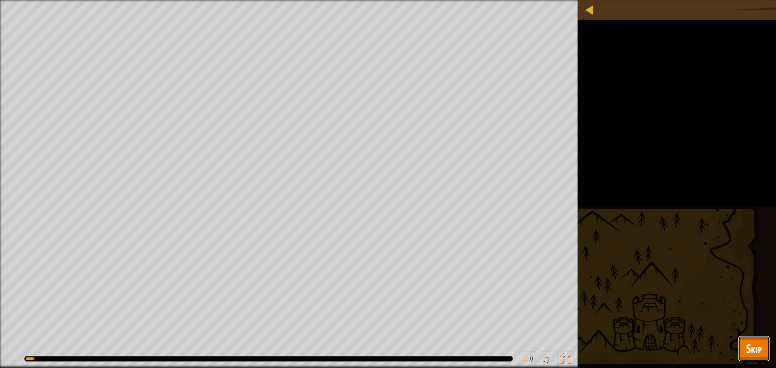
click at [754, 355] on span "Skip" at bounding box center [754, 348] width 16 height 17
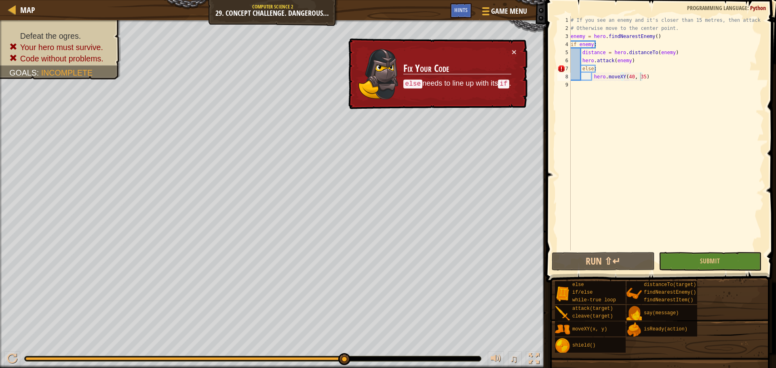
click at [602, 71] on div "# If you see an enemy and it's closer than 15 metres, then attack it. # Otherwi…" at bounding box center [666, 141] width 195 height 250
click at [581, 68] on div "# If you see an enemy and it's closer than 15 metres, then attack it. # Otherwi…" at bounding box center [666, 141] width 195 height 250
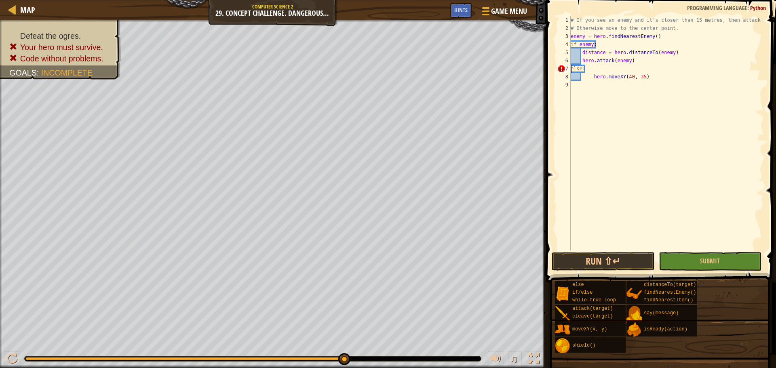
scroll to position [4, 1]
click at [725, 265] on button "Submit" at bounding box center [709, 261] width 103 height 19
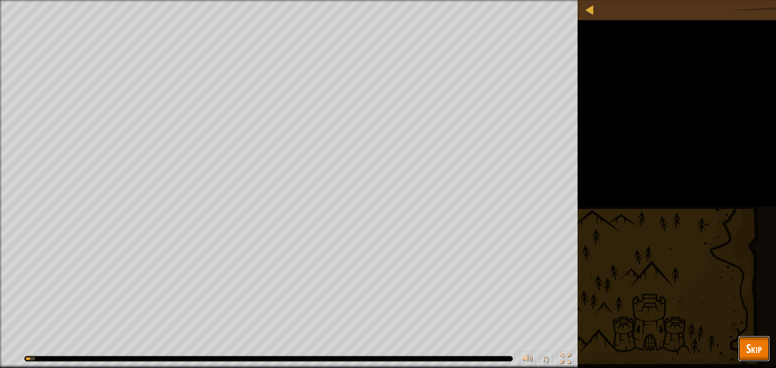
click at [738, 343] on button "Skip" at bounding box center [754, 349] width 32 height 26
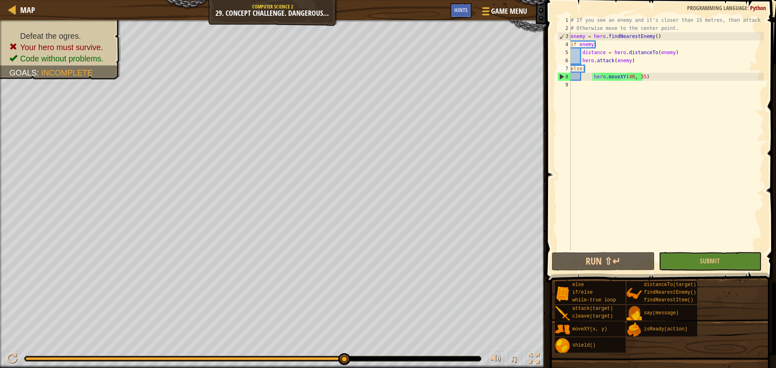
type textarea "hero.attack(enemy)"
click at [578, 61] on div "# If you see an enemy and it's closer than 15 metres, then attack it. # Otherwi…" at bounding box center [666, 141] width 195 height 250
click at [582, 60] on div "# If you see an enemy and it's closer than 15 metres, then attack it. # Otherwi…" at bounding box center [666, 141] width 195 height 250
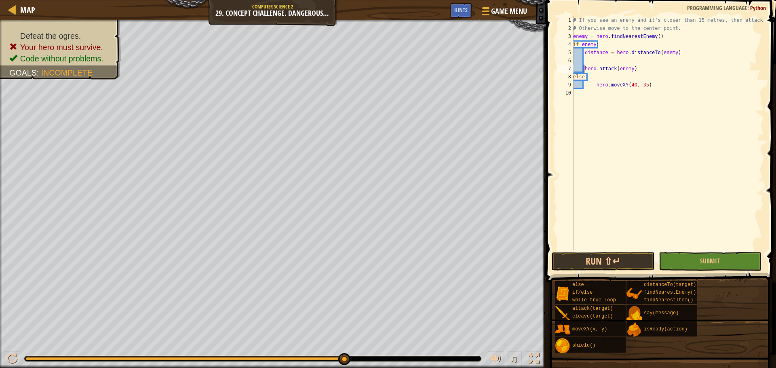
click at [618, 59] on div "# If you see an enemy and it's closer than 15 metres, then attack it. # Otherwi…" at bounding box center [667, 141] width 192 height 250
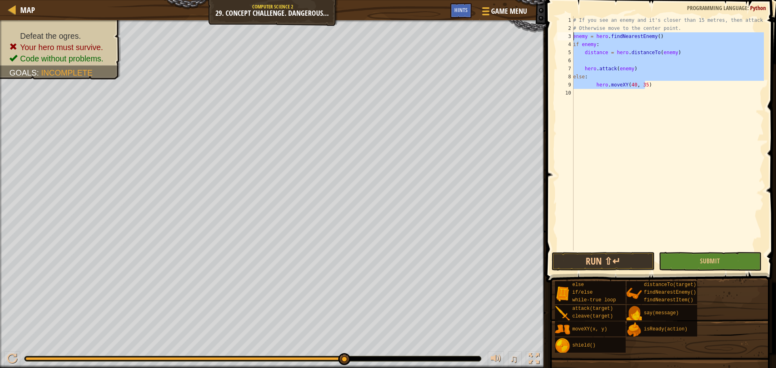
drag, startPoint x: 670, startPoint y: 87, endPoint x: 554, endPoint y: 33, distance: 127.9
click at [554, 33] on div "1 2 3 4 5 6 7 8 9 10 # If you see an enemy and it's closer than 15 metres, then…" at bounding box center [659, 157] width 232 height 306
type textarea "enemy = hero.findNearestEnemy() if enemy:"
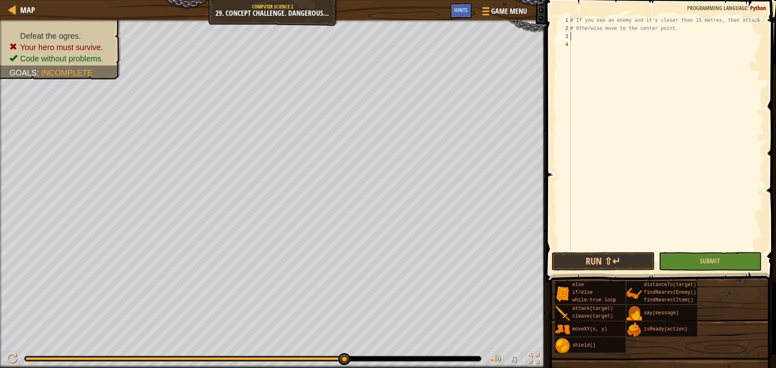
scroll to position [4, 0]
type textarea "whi"
click at [583, 47] on div "whi le-true loop press enter" at bounding box center [644, 55] width 153 height 29
type textarea "f"
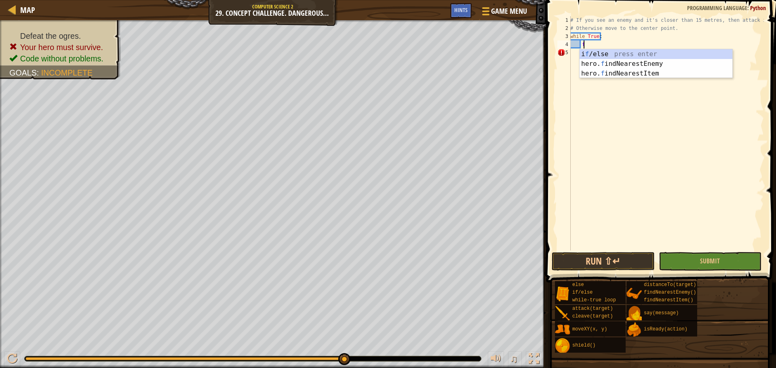
scroll to position [4, 0]
click at [635, 63] on div "i f /else press enter hero. f indNearestEnemy press enter hero. f indNearestIte…" at bounding box center [655, 73] width 153 height 48
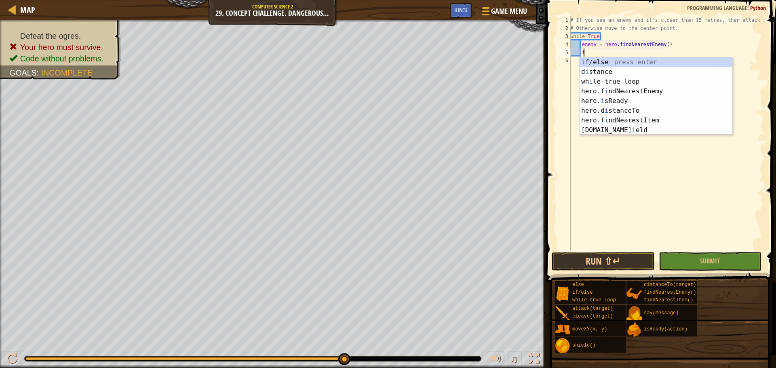
click at [624, 59] on div "i f/else press enter d i stance press enter wh i le-true loop press enter hero.…" at bounding box center [655, 105] width 153 height 97
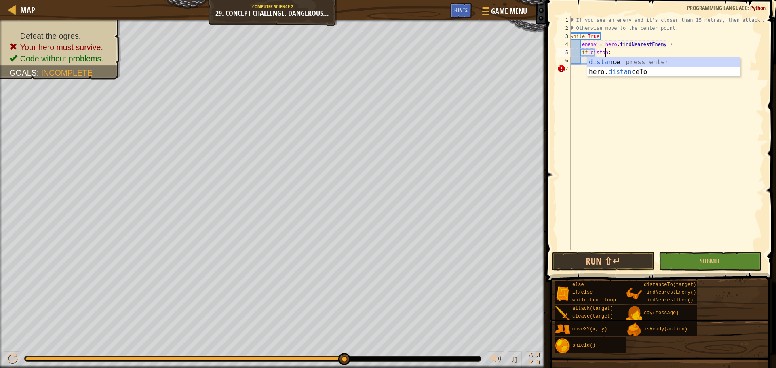
scroll to position [4, 3]
type textarea "if distance <15:"
click at [612, 59] on div "# If you see an enemy and it's closer than 15 metres, then attack it. # Otherwi…" at bounding box center [665, 141] width 195 height 250
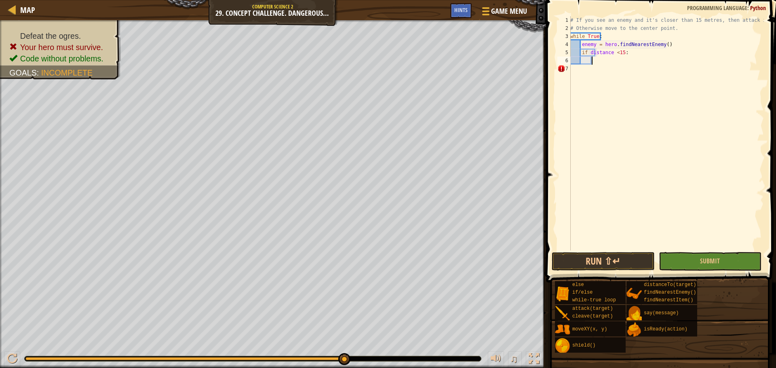
click at [612, 59] on div "# If you see an enemy and it's closer than 15 metres, then attack it. # Otherwi…" at bounding box center [665, 141] width 195 height 250
click at [635, 50] on div "# If you see an enemy and it's closer than 15 metres, then attack it. # Otherwi…" at bounding box center [665, 141] width 195 height 250
type textarea "if distance <15:"
click at [620, 63] on div "# If you see an enemy and it's closer than 15 metres, then attack it. # Otherwi…" at bounding box center [665, 141] width 195 height 250
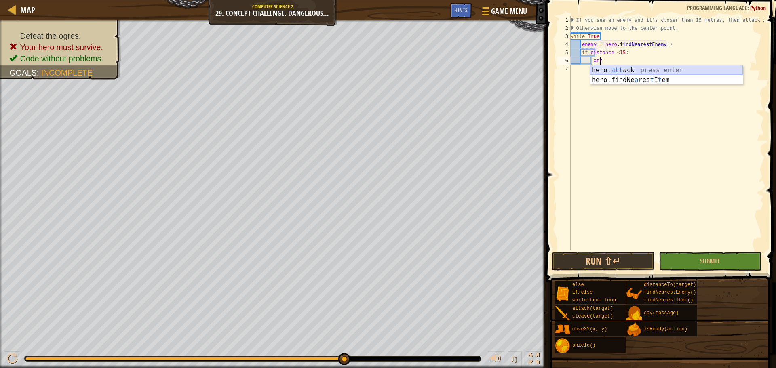
click at [640, 71] on div "hero. att ack press enter hero.findNe a res t I t em press enter" at bounding box center [666, 84] width 153 height 39
type textarea "hero.attack(enemy)"
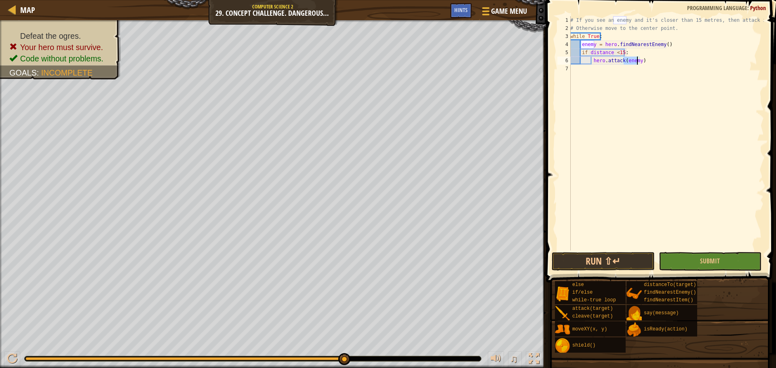
click at [650, 67] on div "# If you see an enemy and it's closer than 15 metres, then attack it. # Otherwi…" at bounding box center [665, 141] width 195 height 250
type textarea "hero.attack(enemy)"
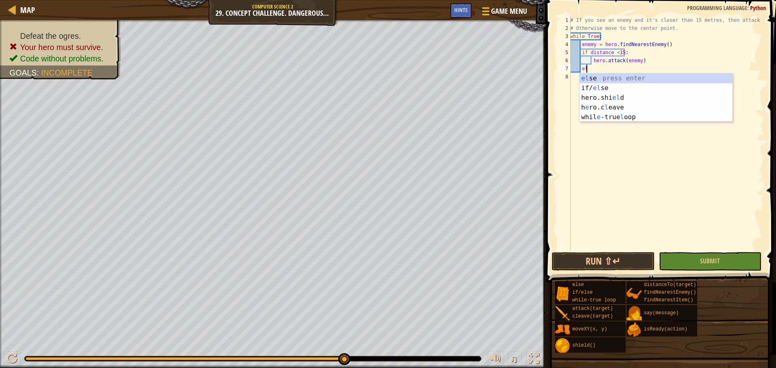
type textarea "else"
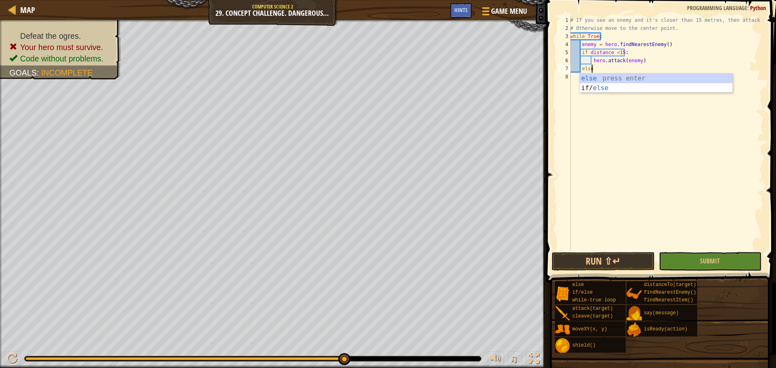
scroll to position [4, 1]
click at [649, 79] on div "else press enter if/ else press enter" at bounding box center [655, 93] width 153 height 39
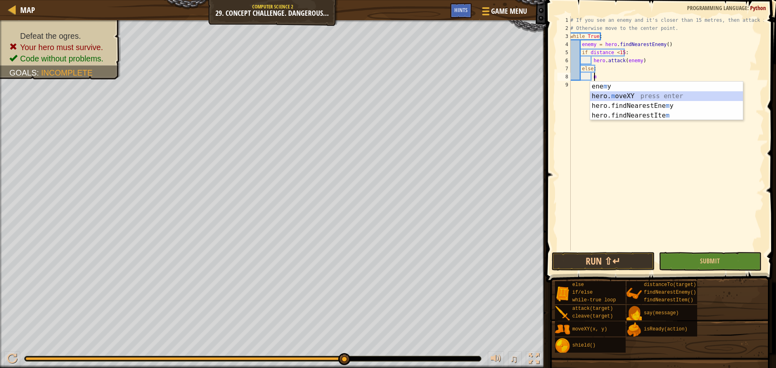
click at [644, 95] on div "ene m y press enter hero. m oveXY press enter hero.findNearestEne m y press ent…" at bounding box center [666, 111] width 153 height 58
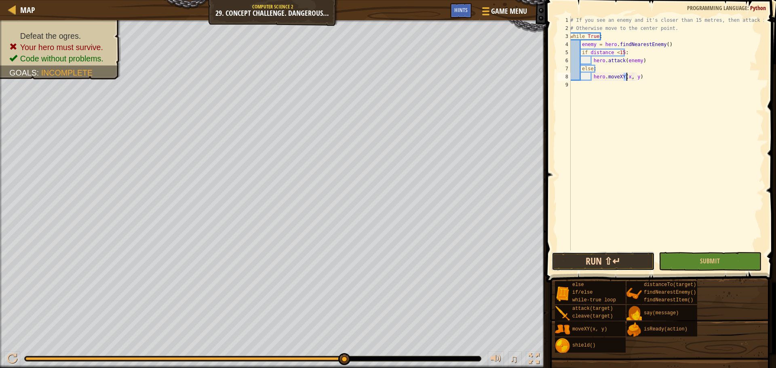
click at [598, 259] on button "Run ⇧↵" at bounding box center [602, 261] width 103 height 19
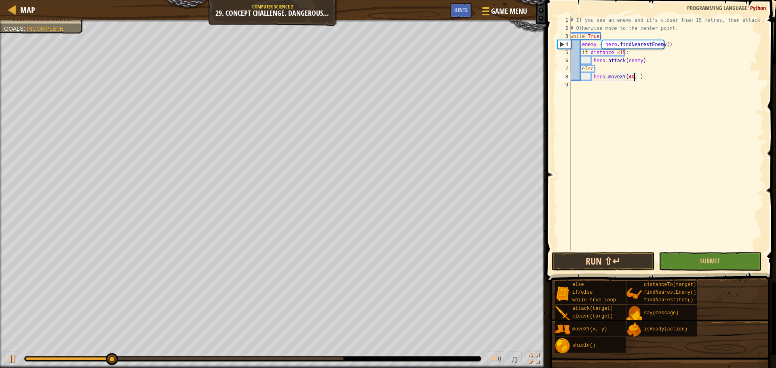
scroll to position [4, 5]
click at [729, 253] on button "Submit" at bounding box center [709, 261] width 103 height 19
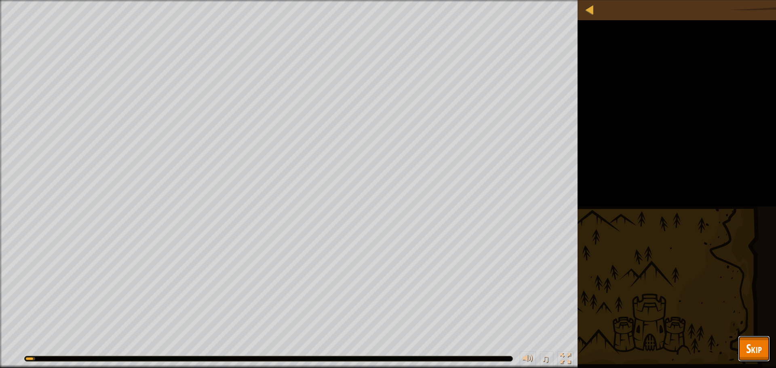
click at [755, 356] on span "Skip" at bounding box center [754, 348] width 16 height 17
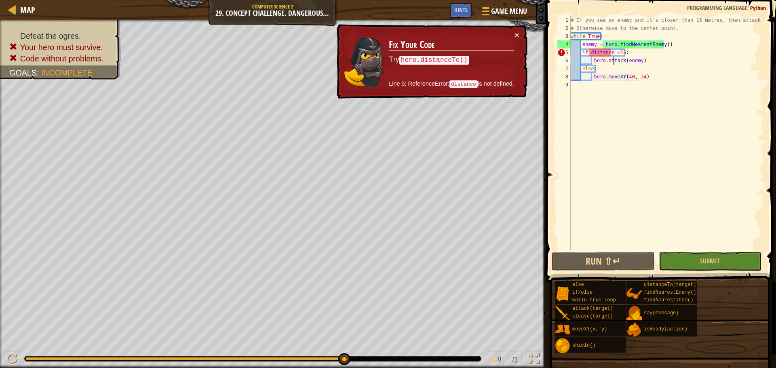
click at [614, 63] on div "# If you see an enemy and it's closer than 15 metres, then attack it. # Otherwi…" at bounding box center [666, 141] width 195 height 250
click at [581, 55] on div "# If you see an enemy and it's closer than 15 metres, then attack it. # Otherwi…" at bounding box center [666, 141] width 195 height 250
type textarea "if distance <15:"
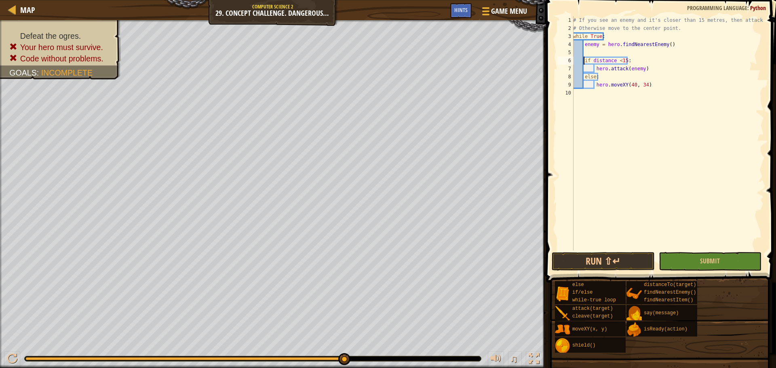
click at [669, 53] on div "# If you see an enemy and it's closer than 15 metres, then attack it. # Otherwi…" at bounding box center [667, 141] width 192 height 250
click at [646, 60] on div "dis tance press enter hero. dis tanceTo press enter" at bounding box center [658, 76] width 153 height 39
type textarea "distance"
drag, startPoint x: 617, startPoint y: 53, endPoint x: 583, endPoint y: 48, distance: 34.2
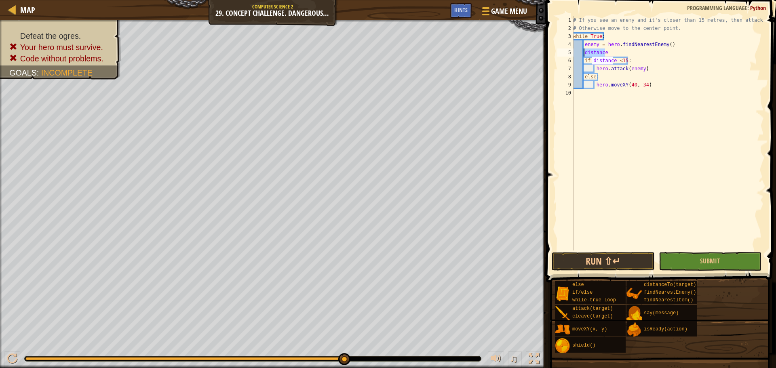
click at [583, 48] on div "# If you see an enemy and it's closer than 15 metres, then attack it. # Otherwi…" at bounding box center [667, 141] width 192 height 250
click at [628, 69] on div "dist ance press enter hero. dist anceTo press enter" at bounding box center [658, 76] width 153 height 39
click at [701, 267] on button "Submit" at bounding box center [709, 261] width 103 height 19
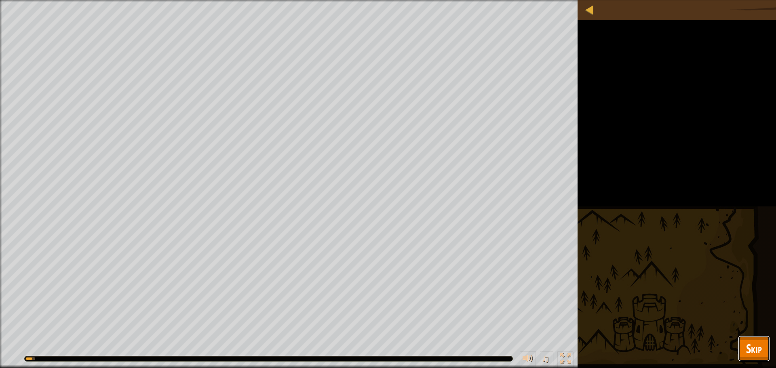
click at [748, 343] on span "Skip" at bounding box center [754, 348] width 16 height 17
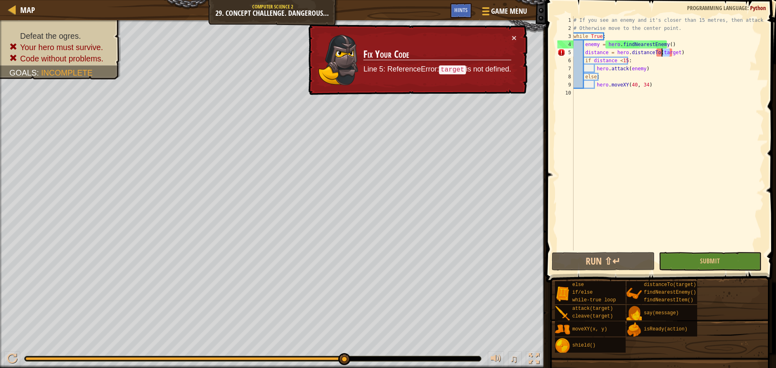
drag, startPoint x: 670, startPoint y: 53, endPoint x: 660, endPoint y: 53, distance: 10.1
click at [660, 53] on div "# If you see an enemy and it's closer than 15 metres, then attack it. # Otherwi…" at bounding box center [668, 141] width 192 height 250
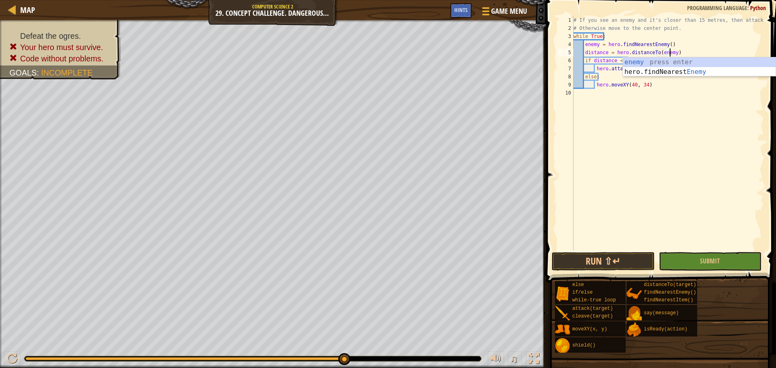
scroll to position [4, 8]
click at [716, 267] on button "Submit" at bounding box center [709, 261] width 103 height 19
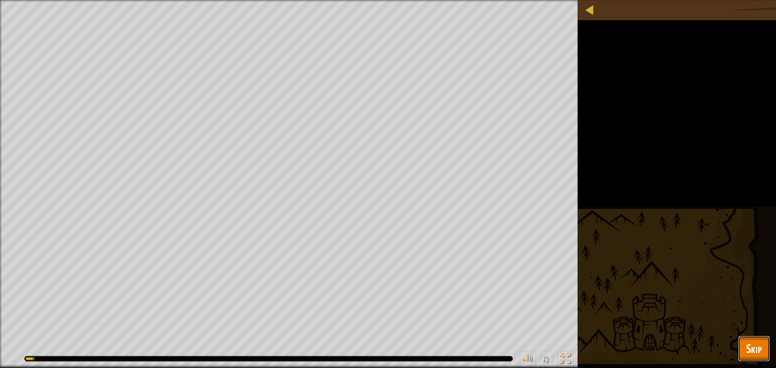
click at [761, 359] on button "Skip" at bounding box center [754, 349] width 32 height 26
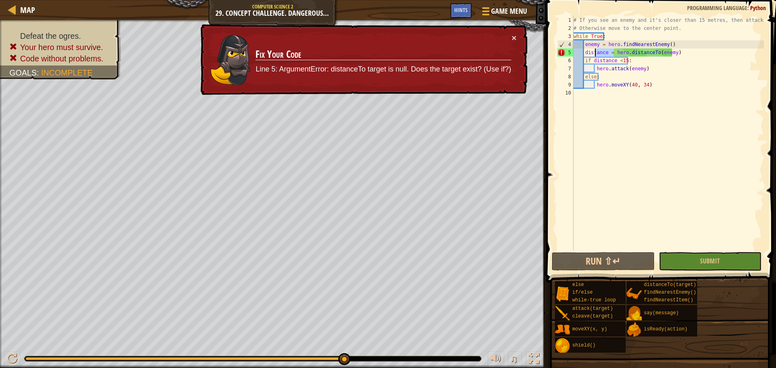
drag, startPoint x: 612, startPoint y: 53, endPoint x: 594, endPoint y: 55, distance: 18.7
click at [594, 55] on div "# If you see an enemy and it's closer than 15 metres, then attack it. # Otherwi…" at bounding box center [668, 141] width 192 height 250
drag, startPoint x: 592, startPoint y: 55, endPoint x: 584, endPoint y: 55, distance: 7.7
click at [584, 55] on div "# If you see an enemy and it's closer than 15 metres, then attack it. # Otherwi…" at bounding box center [668, 141] width 192 height 250
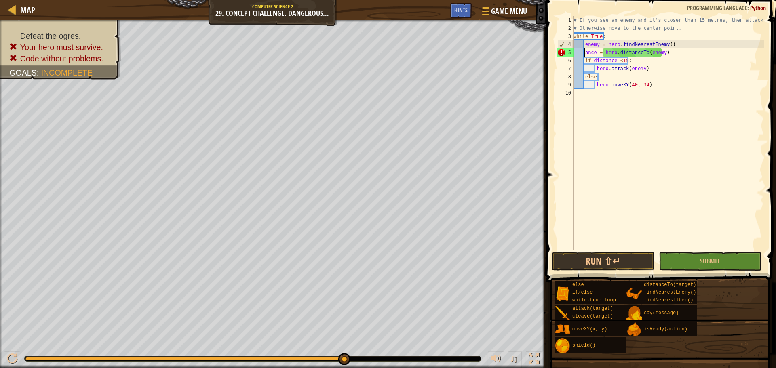
scroll to position [4, 7]
drag, startPoint x: 601, startPoint y: 50, endPoint x: 584, endPoint y: 53, distance: 17.1
click at [584, 53] on div "# If you see an enemy and it's closer than 15 metres, then attack it. # Otherwi…" at bounding box center [668, 141] width 192 height 250
type textarea "hero.distanceTo(enemy)"
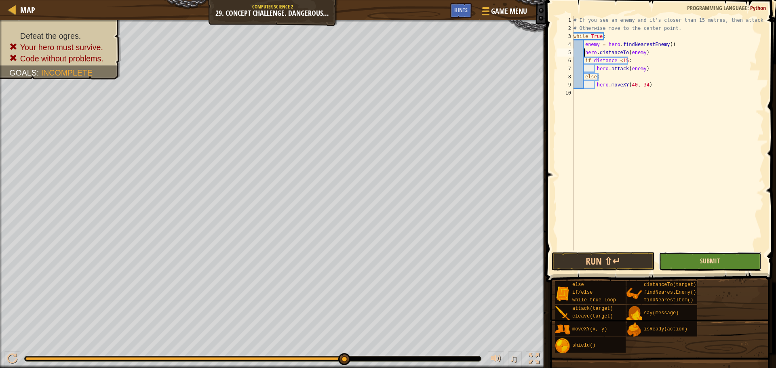
click at [702, 261] on span "Submit" at bounding box center [710, 260] width 20 height 9
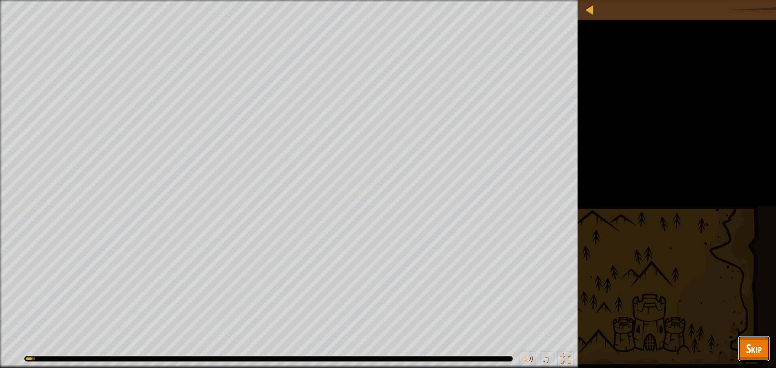
click at [757, 348] on span "Skip" at bounding box center [754, 348] width 16 height 17
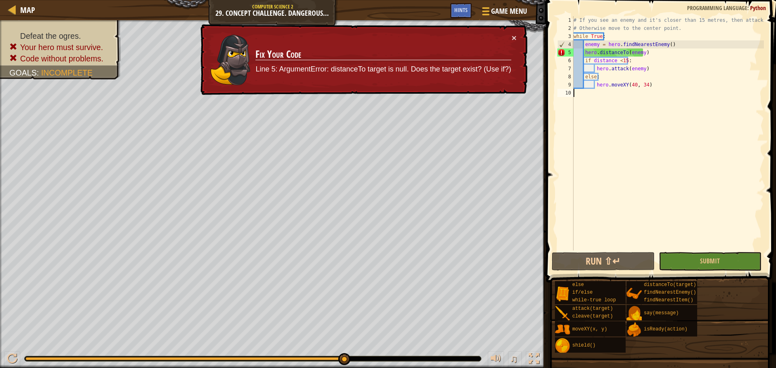
scroll to position [4, 0]
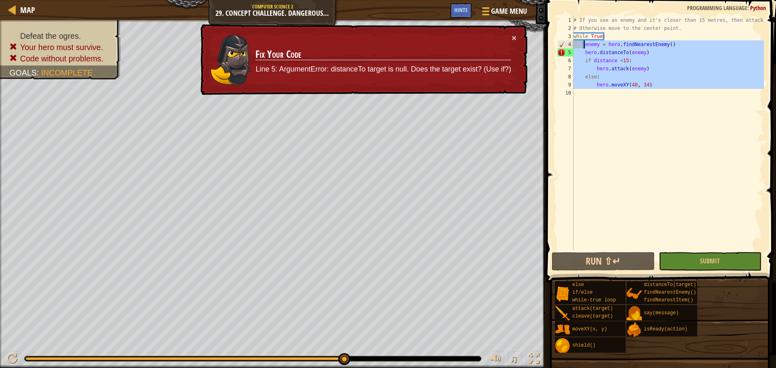
drag, startPoint x: 653, startPoint y: 89, endPoint x: 584, endPoint y: 44, distance: 82.8
click at [584, 44] on div "# If you see an enemy and it's closer than 15 metres, then attack it. # Otherwi…" at bounding box center [668, 141] width 192 height 250
type textarea "enemy = hero.findNearestEnemy() hero.distanceTo(enemy)"
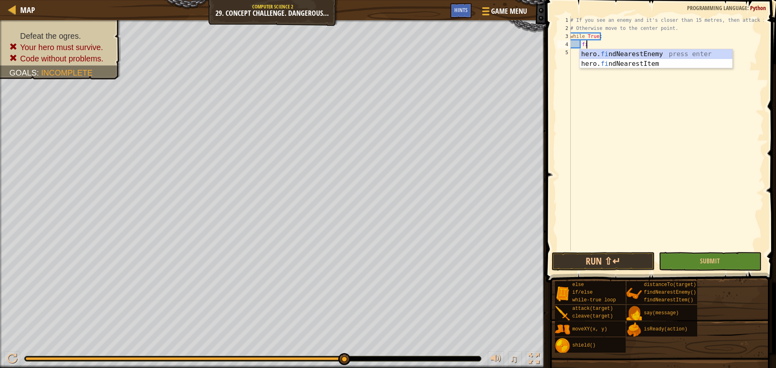
scroll to position [4, 1]
click at [605, 0] on body "Map Computer Science 2 29. Concept Challenge. Dangerous Tree Game Menu Done Hin…" at bounding box center [388, 0] width 776 height 0
click at [607, 45] on div "# If you see an enemy and it's closer than 15 metres, then attack it. # Otherwi…" at bounding box center [665, 141] width 195 height 250
type textarea "find"
click at [611, 55] on div "hero. find NearestEnemy press enter hero. find NearestItem press enter" at bounding box center [655, 68] width 153 height 39
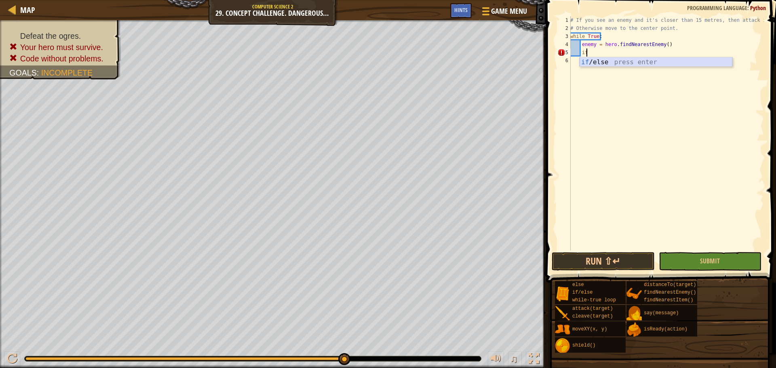
click at [616, 65] on div "if /else press enter" at bounding box center [655, 71] width 153 height 29
type textarea "if enemy:"
click at [598, 60] on div "# If you see an enemy and it's closer than 15 metres, then attack it. # Otherwi…" at bounding box center [665, 141] width 195 height 250
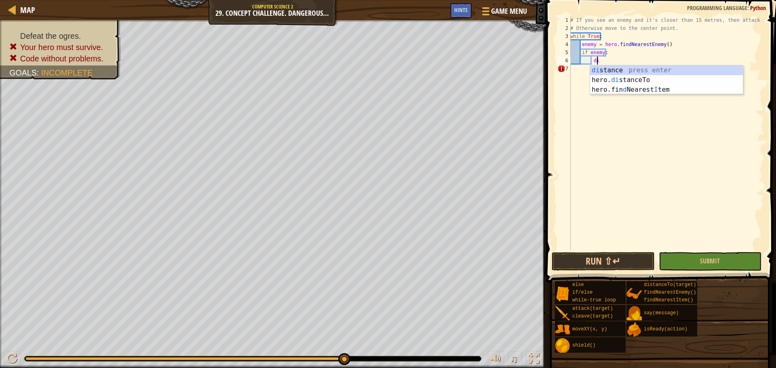
type textarea "d"
click at [637, 79] on div "distan ce press enter hero. distan ceTo press enter" at bounding box center [666, 84] width 153 height 39
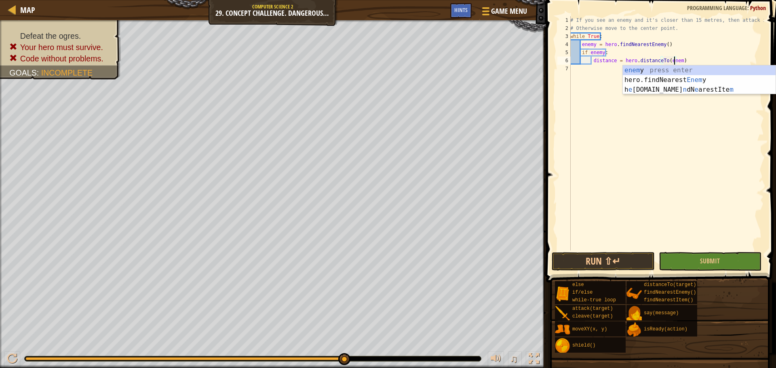
scroll to position [4, 8]
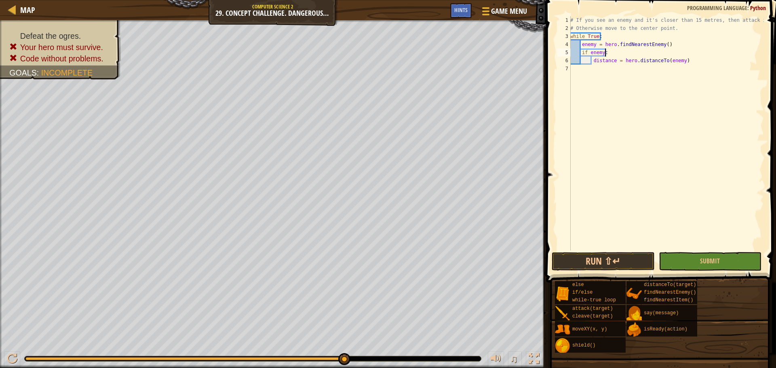
click at [708, 55] on div "# If you see an enemy and it's closer than 15 metres, then attack it. # Otherwi…" at bounding box center [665, 141] width 195 height 250
click at [697, 63] on div "# If you see an enemy and it's closer than 15 metres, then attack it. # Otherwi…" at bounding box center [665, 141] width 195 height 250
type textarea "distance = hero.distanceTo(enemy)"
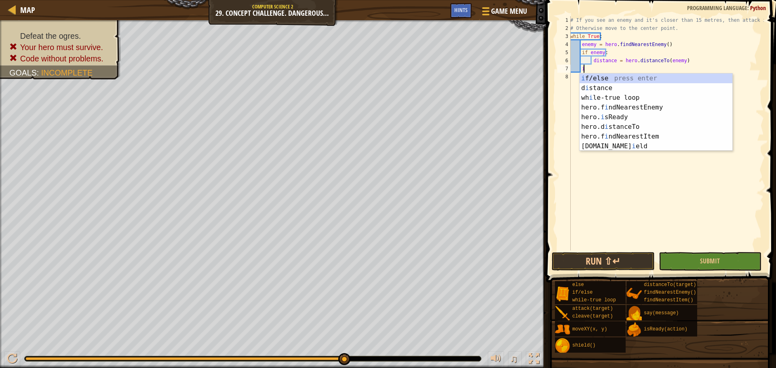
scroll to position [4, 1]
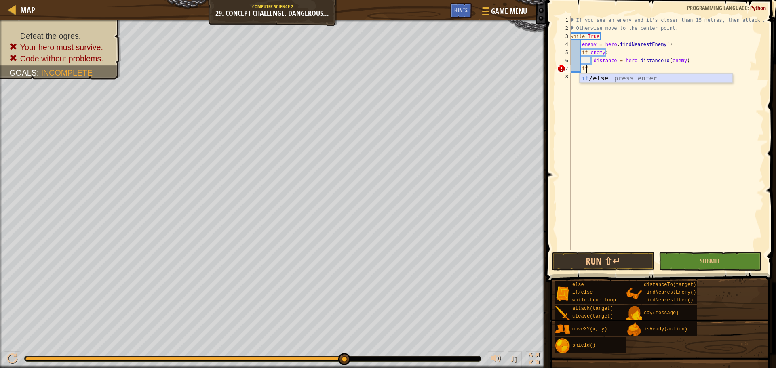
click at [682, 80] on div "if /else press enter" at bounding box center [655, 88] width 153 height 29
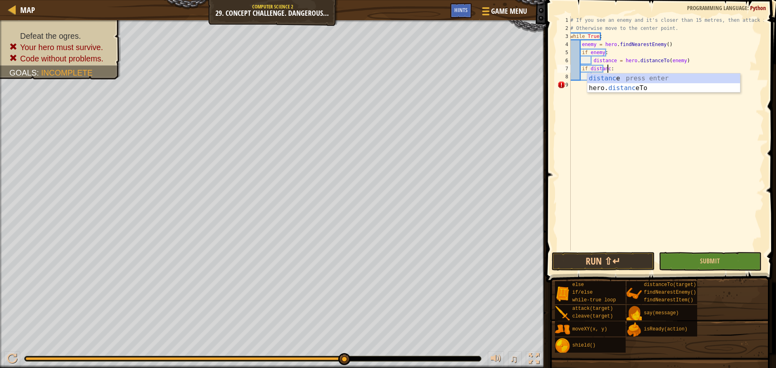
scroll to position [4, 3]
type textarea "if distance <15:"
click at [644, 78] on div "# If you see an enemy and it's closer than 15 metres, then attack it. # Otherwi…" at bounding box center [665, 141] width 195 height 250
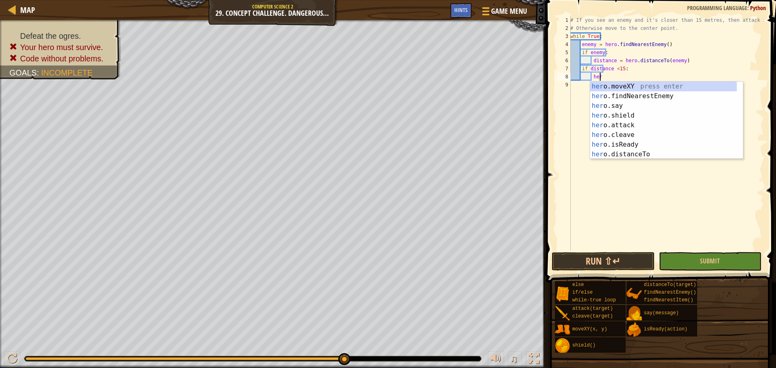
scroll to position [4, 2]
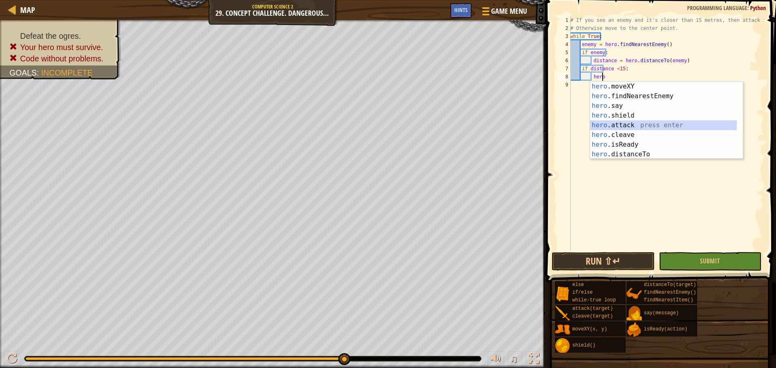
click at [653, 124] on div "hero .moveXY press enter hero .findNearestEnemy press enter hero .say press ent…" at bounding box center [663, 130] width 147 height 97
type textarea "hero.attack(enemy)"
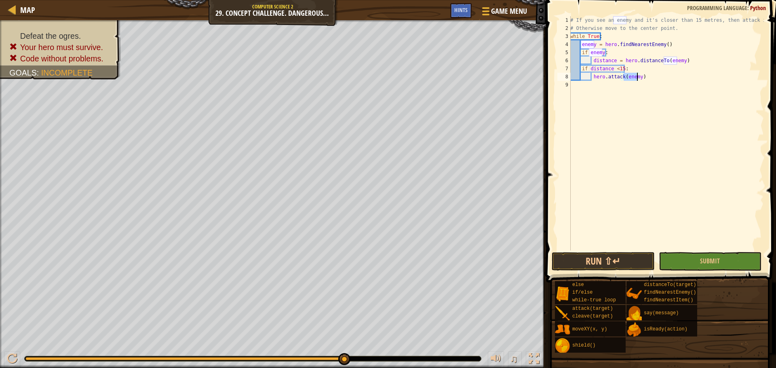
click at [664, 99] on div "# If you see an enemy and it's closer than 15 metres, then attack it. # Otherwi…" at bounding box center [665, 141] width 195 height 250
click at [650, 78] on div "# If you see an enemy and it's closer than 15 metres, then attack it. # Otherwi…" at bounding box center [665, 141] width 195 height 250
type textarea "hero.attack(enemy)"
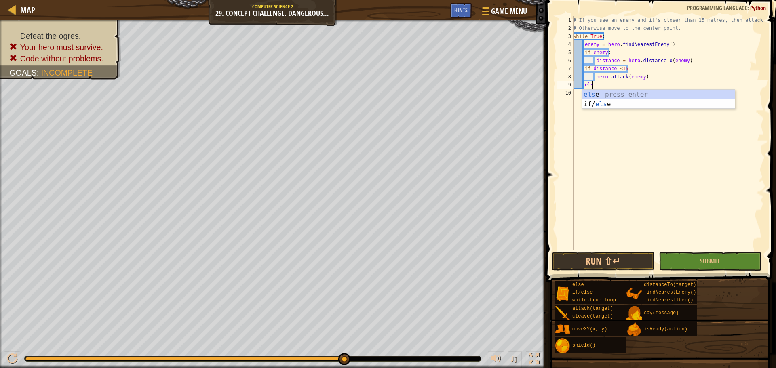
type textarea "else"
click at [673, 97] on div "else press enter if/ else press enter" at bounding box center [658, 109] width 153 height 39
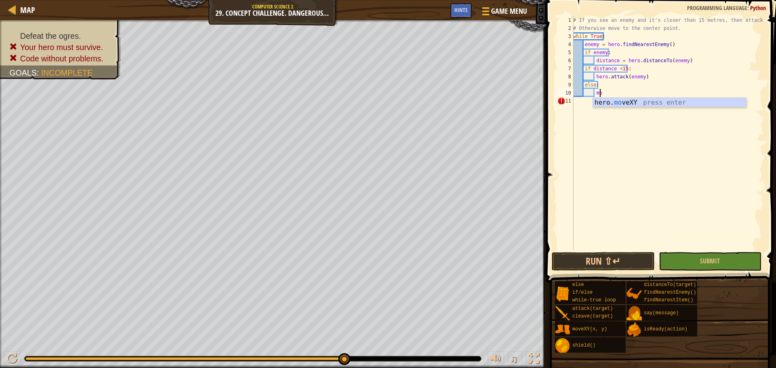
scroll to position [4, 2]
click at [655, 106] on div "hero. move XY press enter" at bounding box center [669, 112] width 153 height 29
click at [640, 93] on div "# If you see an enemy and it's closer than 15 metres, then attack it. # Otherwi…" at bounding box center [667, 141] width 192 height 250
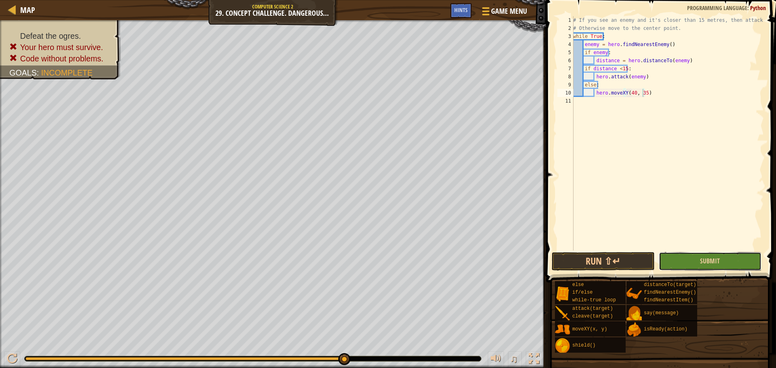
click at [722, 263] on button "Submit" at bounding box center [709, 261] width 103 height 19
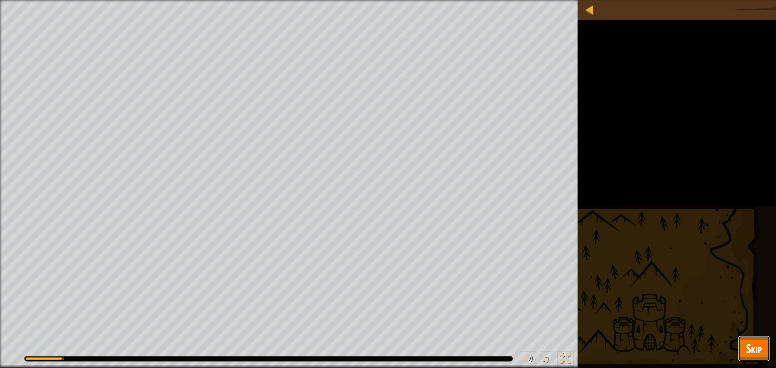
click at [755, 336] on button "Skip" at bounding box center [754, 349] width 32 height 26
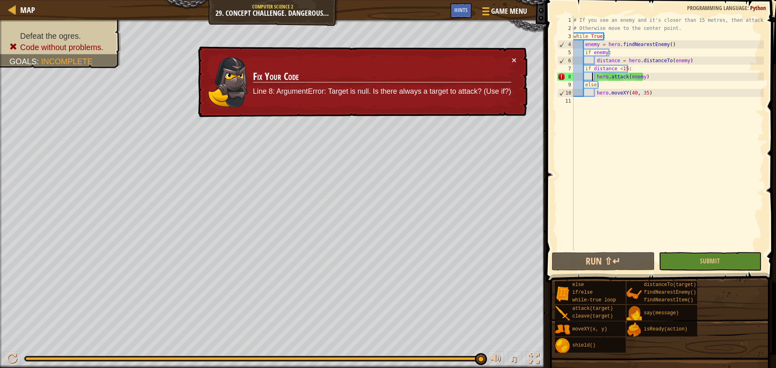
click at [593, 77] on div "# If you see an enemy and it's closer than 15 metres, then attack it. # Otherwi…" at bounding box center [668, 141] width 192 height 250
click at [594, 78] on div "# If you see an enemy and it's closer than 15 metres, then attack it. # Otherwi…" at bounding box center [668, 141] width 192 height 250
click at [685, 78] on div "# If you see an enemy and it's closer than 15 metres, then attack it. # Otherwi…" at bounding box center [668, 141] width 192 height 250
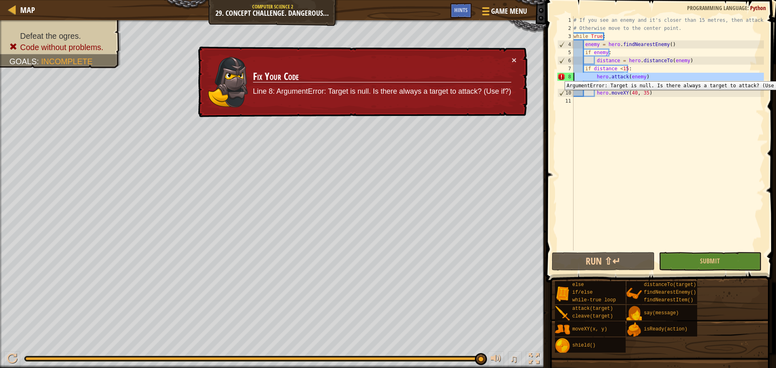
click at [558, 75] on div "8" at bounding box center [565, 77] width 16 height 8
drag, startPoint x: 564, startPoint y: 75, endPoint x: 549, endPoint y: 74, distance: 15.8
click at [564, 75] on div "8" at bounding box center [565, 77] width 16 height 8
type textarea "hero.attack(enemy)"
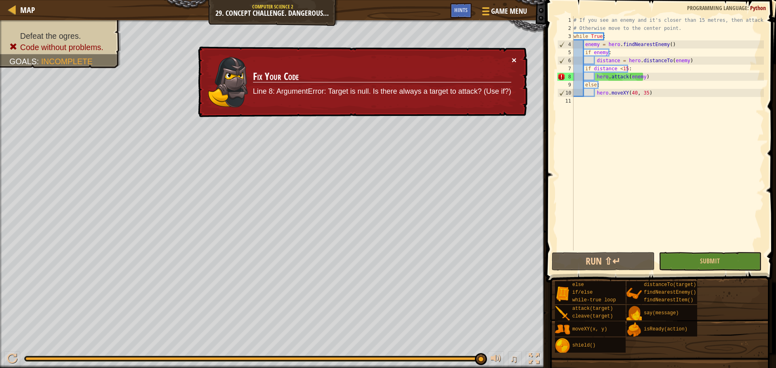
click at [515, 60] on button "×" at bounding box center [513, 61] width 5 height 8
drag, startPoint x: 670, startPoint y: 75, endPoint x: 584, endPoint y: 78, distance: 85.7
click at [584, 78] on div "# If you see an enemy and it's closer than 15 metres, then attack it. # Otherwi…" at bounding box center [668, 141] width 192 height 250
click at [732, 146] on div "# If you see an enemy and it's closer than 15 metres, then attack it. # Otherwi…" at bounding box center [668, 141] width 192 height 250
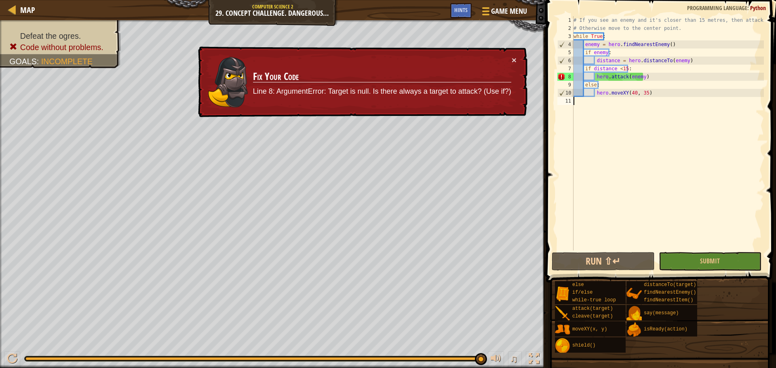
click at [595, 62] on div "# If you see an enemy and it's closer than 15 metres, then attack it. # Otherwi…" at bounding box center [668, 141] width 192 height 250
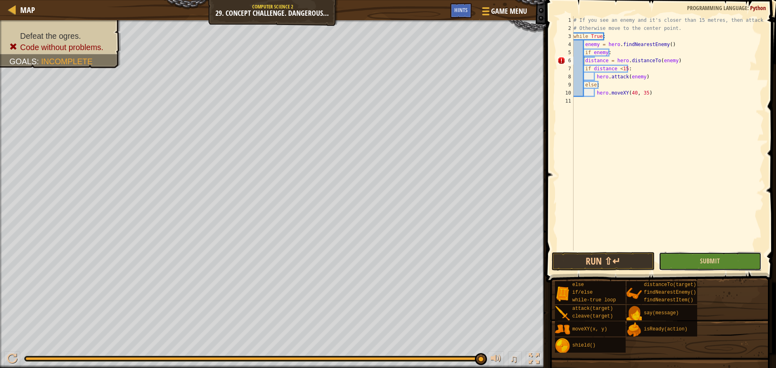
click at [725, 262] on button "Submit" at bounding box center [709, 261] width 103 height 19
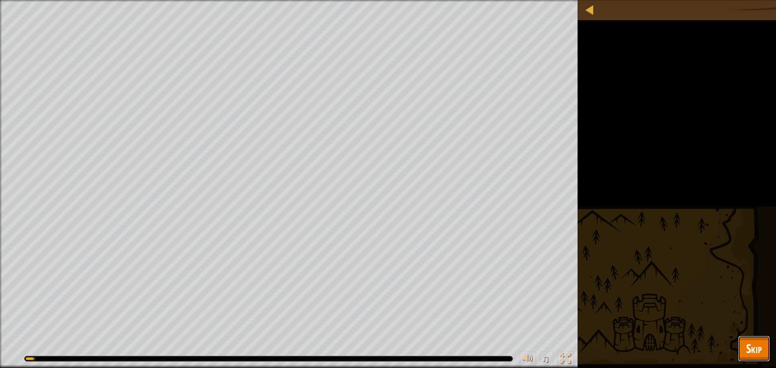
click at [749, 349] on span "Skip" at bounding box center [754, 348] width 16 height 17
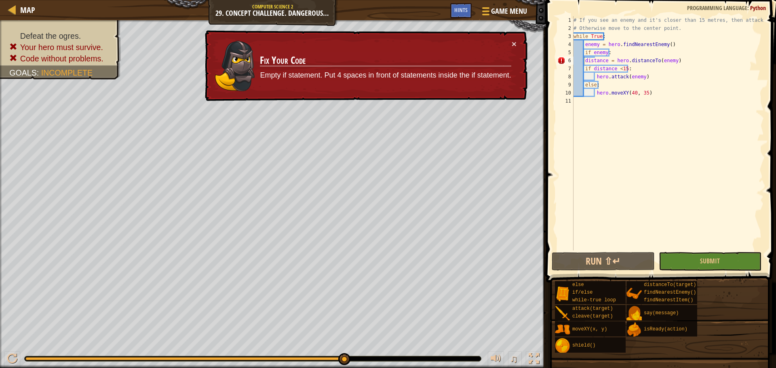
click at [584, 63] on div "# If you see an enemy and it's closer than 15 metres, then attack it. # Otherwi…" at bounding box center [668, 141] width 192 height 250
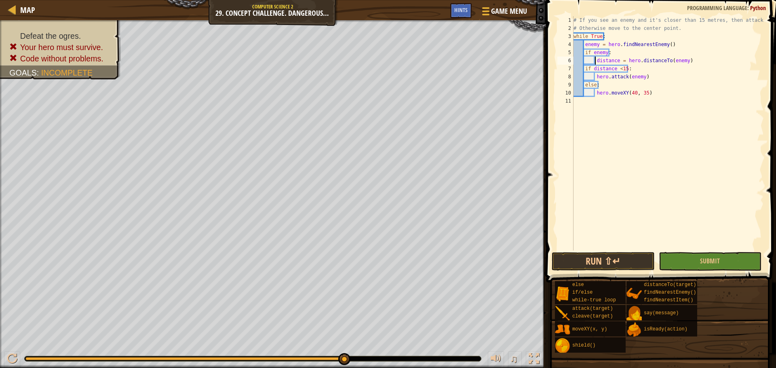
click at [583, 70] on div "# If you see an enemy and it's closer than 15 metres, then attack it. # Otherwi…" at bounding box center [668, 141] width 192 height 250
click at [606, 87] on div "# If you see an enemy and it's closer than 15 metres, then attack it. # Otherwi…" at bounding box center [668, 141] width 192 height 250
click at [596, 69] on div "# If you see an enemy and it's closer than 15 metres, then attack it. # Otherwi…" at bounding box center [668, 141] width 192 height 250
type textarea "if distance <15:"
click at [646, 112] on div "# If you see an enemy and it's closer than 15 metres, then attack it. # Otherwi…" at bounding box center [668, 141] width 192 height 250
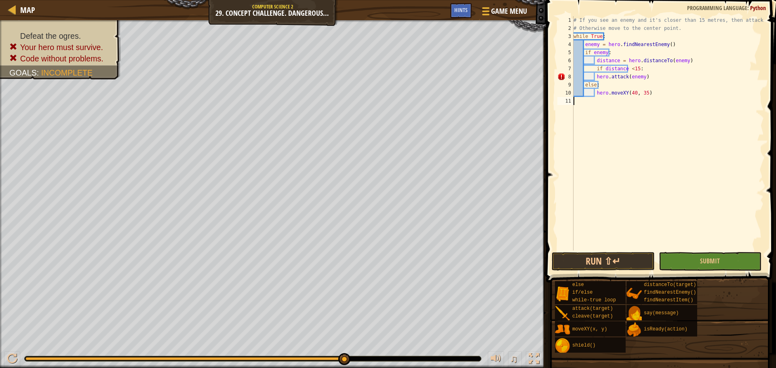
click at [624, 88] on div "# If you see an enemy and it's closer than 15 metres, then attack it. # Otherwi…" at bounding box center [668, 141] width 192 height 250
click at [593, 69] on div "# If you see an enemy and it's closer than 15 metres, then attack it. # Otherwi…" at bounding box center [668, 141] width 192 height 250
type textarea "if distance <15:"
click at [595, 69] on div "# If you see an enemy and it's closer than 15 metres, then attack it. # Otherwi…" at bounding box center [668, 141] width 192 height 250
drag, startPoint x: 652, startPoint y: 100, endPoint x: 661, endPoint y: 100, distance: 8.9
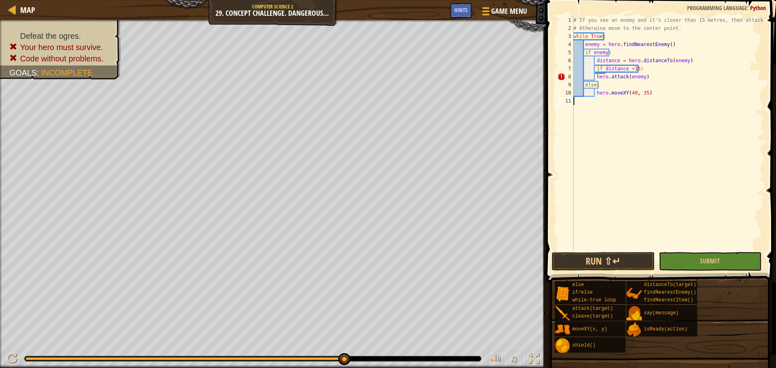
click at [661, 100] on div "# If you see an enemy and it's closer than 15 metres, then attack it. # Otherwi…" at bounding box center [668, 141] width 192 height 250
click at [666, 76] on div "# If you see an enemy and it's closer than 15 metres, then attack it. # Otherwi…" at bounding box center [668, 141] width 192 height 250
click at [594, 74] on div "# If you see an enemy and it's closer than 15 metres, then attack it. # Otherwi…" at bounding box center [668, 141] width 192 height 250
click at [614, 91] on div "# If you see an enemy and it's closer than 15 metres, then attack it. # Otherwi…" at bounding box center [668, 141] width 192 height 250
click at [601, 85] on div "# If you see an enemy and it's closer than 15 metres, then attack it. # Otherwi…" at bounding box center [668, 141] width 192 height 250
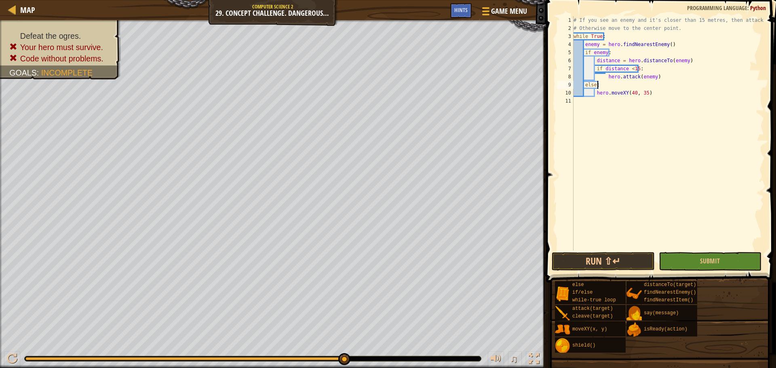
click at [674, 94] on div "# If you see an enemy and it's closer than 15 metres, then attack it. # Otherwi…" at bounding box center [668, 141] width 192 height 250
type textarea "hero.moveXY(40, 35)"
click at [716, 264] on span "Submit" at bounding box center [710, 260] width 20 height 9
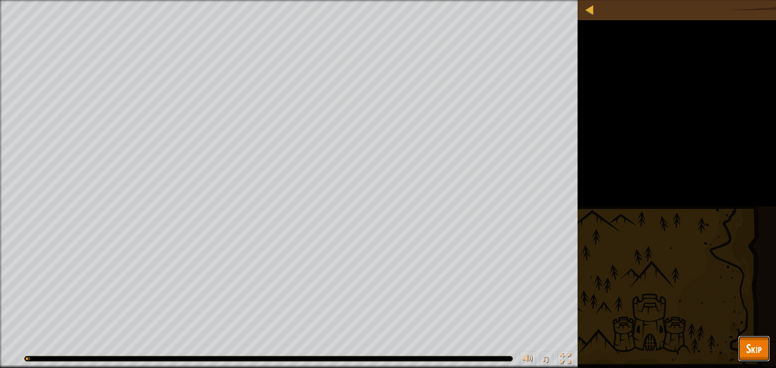
click at [761, 349] on span "Skip" at bounding box center [754, 348] width 16 height 17
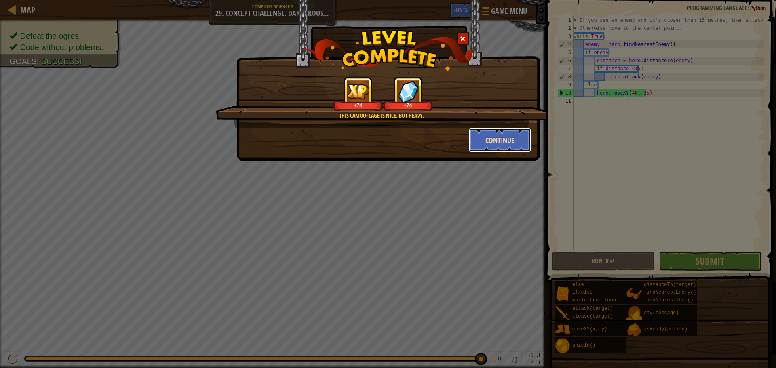
click at [502, 144] on button "Continue" at bounding box center [500, 140] width 63 height 24
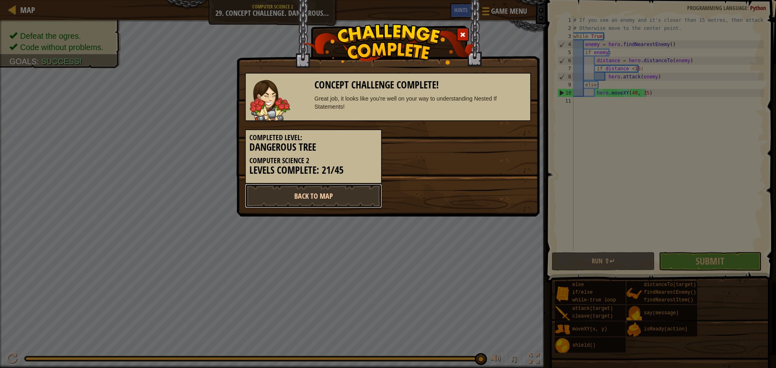
click at [346, 188] on link "Back to Map" at bounding box center [313, 196] width 137 height 24
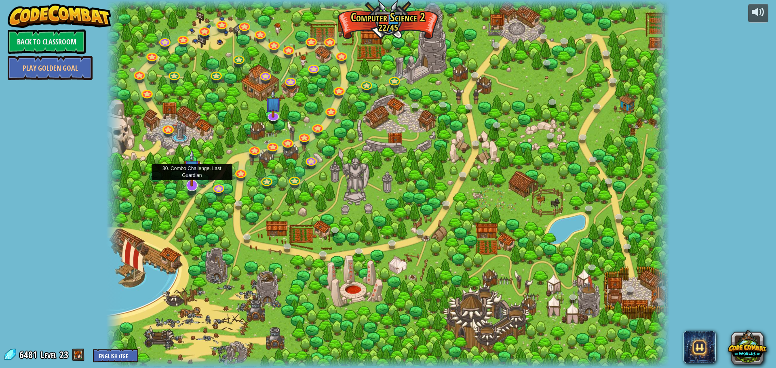
click at [188, 177] on img at bounding box center [192, 168] width 17 height 38
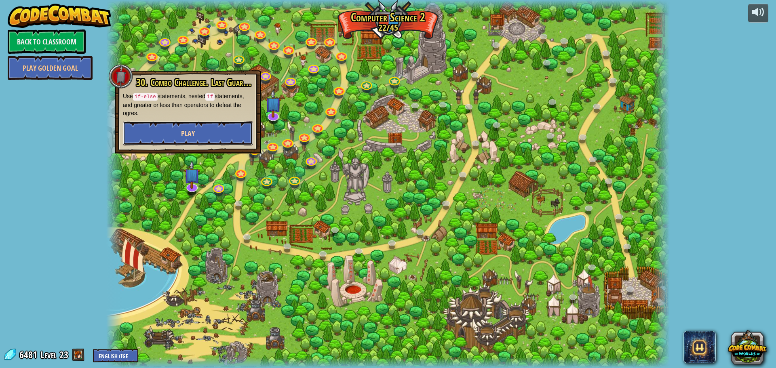
click at [188, 132] on span "Play" at bounding box center [188, 133] width 14 height 10
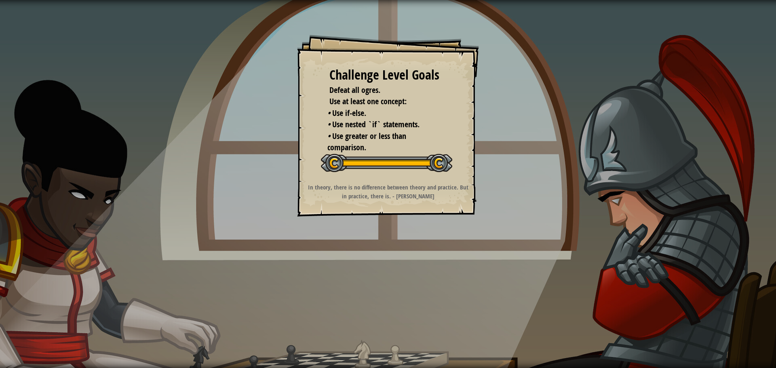
click at [481, 252] on div "Challenge Level Goals Defeat all ogres. Use at least one concept: • Use if-else…" at bounding box center [388, 184] width 776 height 368
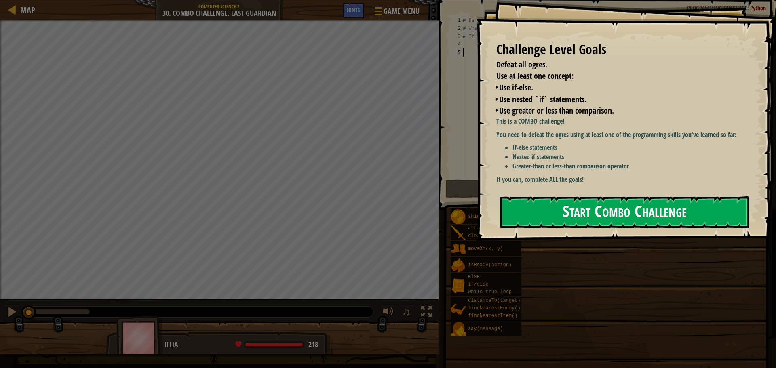
click at [623, 197] on button "Start Combo Challenge" at bounding box center [624, 212] width 249 height 32
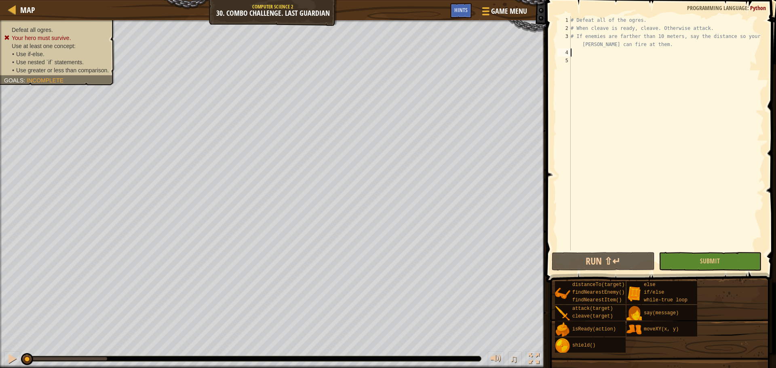
click at [579, 49] on div "# Defeat all of the ogres. # When cleave is ready, cleave. Otherwise attack. # …" at bounding box center [666, 141] width 195 height 250
type textarea "tr"
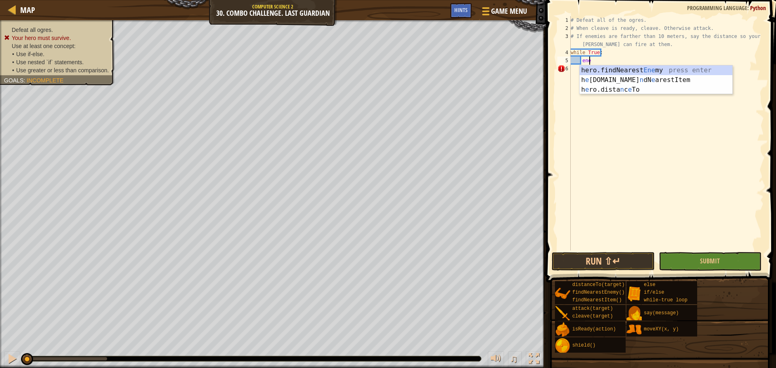
type textarea "enem"
click at [684, 70] on div "hero.findNearest Enem y press enter h e ro.fi n dN e arestIte m press enter" at bounding box center [655, 84] width 153 height 39
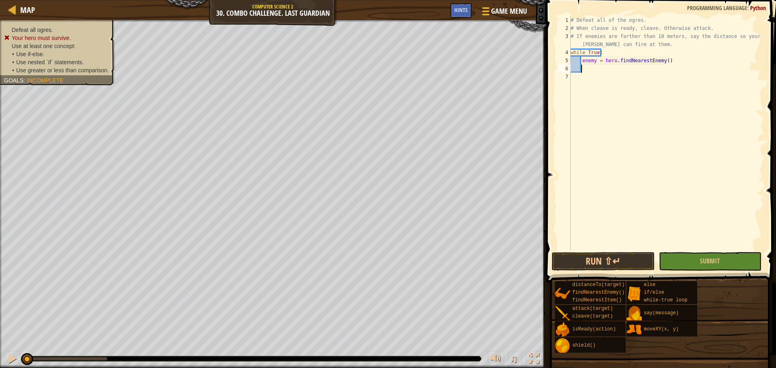
scroll to position [4, 0]
type textarea "if"
click at [619, 91] on div "# Defeat all of the ogres. # When cleave is ready, cleave. Otherwise attack. # …" at bounding box center [666, 141] width 195 height 250
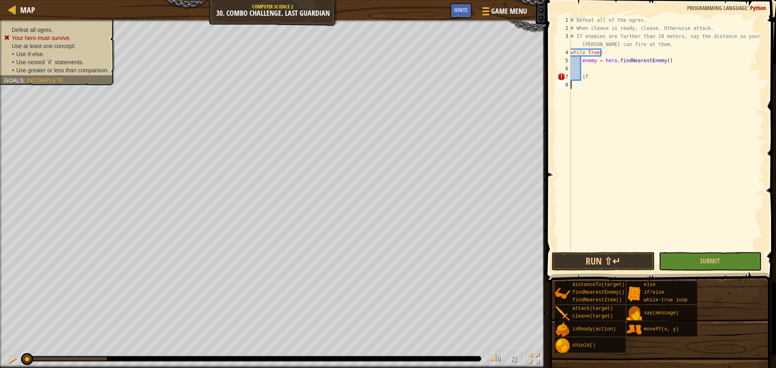
click at [595, 74] on div "# Defeat all of the ogres. # When cleave is ready, cleave. Otherwise attack. # …" at bounding box center [666, 141] width 195 height 250
click at [603, 85] on div "if / e lse press enter" at bounding box center [655, 96] width 153 height 29
type textarea "if enemy:"
click at [600, 86] on div "# Defeat all of the ogres. # When cleave is ready, cleave. Otherwise attack. # …" at bounding box center [666, 141] width 195 height 250
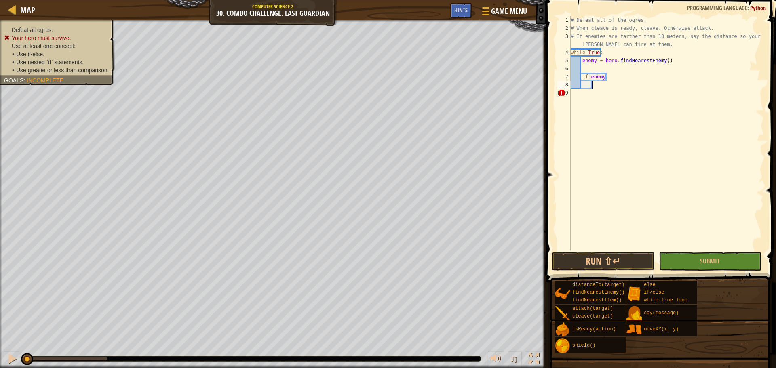
scroll to position [4, 1]
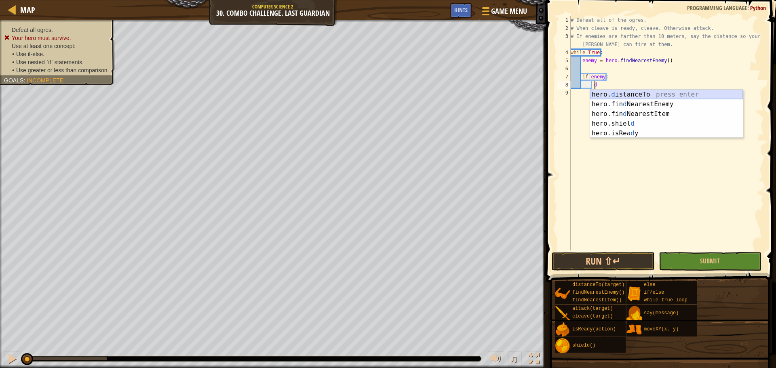
click at [615, 93] on div "hero. d istanceTo press enter hero.fin d NearestEnemy press enter hero.fin d Ne…" at bounding box center [666, 124] width 153 height 68
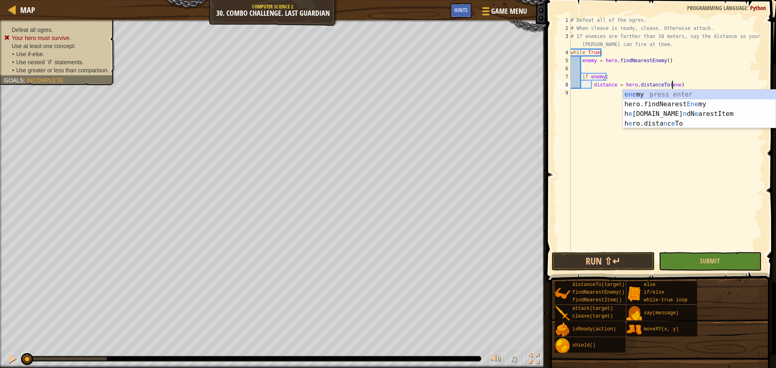
scroll to position [4, 8]
type textarea "distance = hero.distanceTo(enemy)"
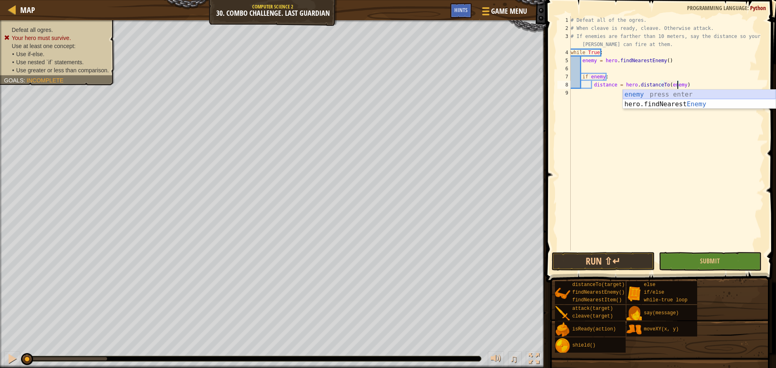
click at [664, 90] on div "enemy press enter hero.findNearest Enemy press enter" at bounding box center [698, 109] width 153 height 39
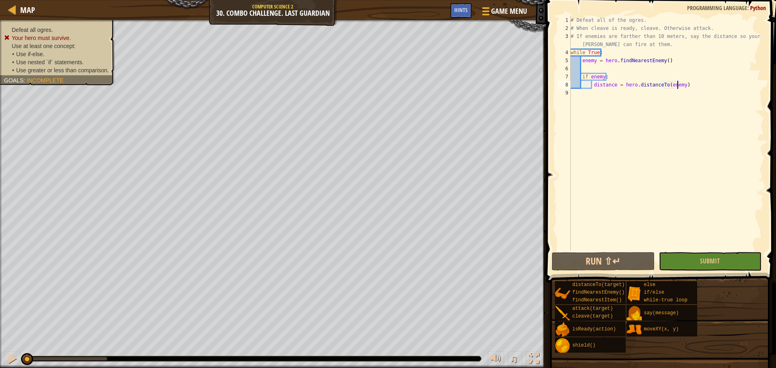
click at [691, 87] on div "# Defeat all of the ogres. # When cleave is ready, cleave. Otherwise attack. # …" at bounding box center [666, 141] width 195 height 250
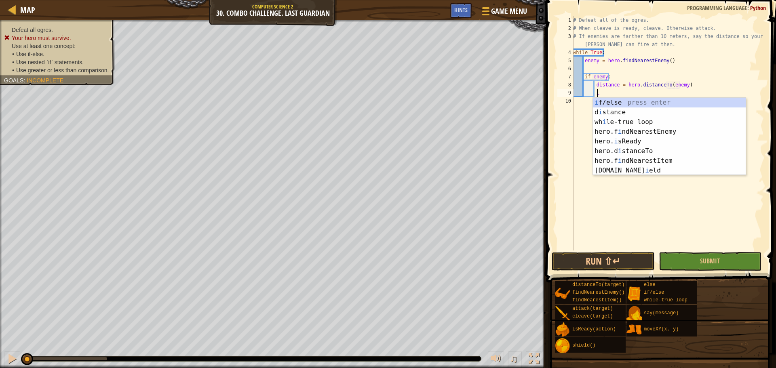
scroll to position [4, 2]
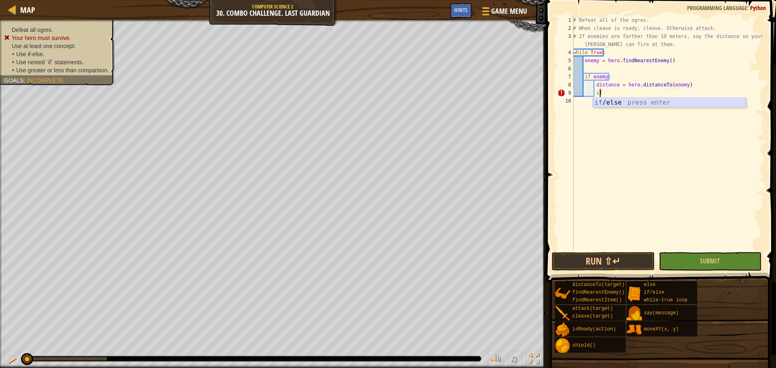
click at [715, 104] on div "if /else press enter" at bounding box center [669, 112] width 153 height 29
type textarea "if distance <10:"
click at [632, 101] on div "# Defeat all of the ogres. # When cleave is ready, cleave. Otherwise attack. # …" at bounding box center [667, 141] width 192 height 250
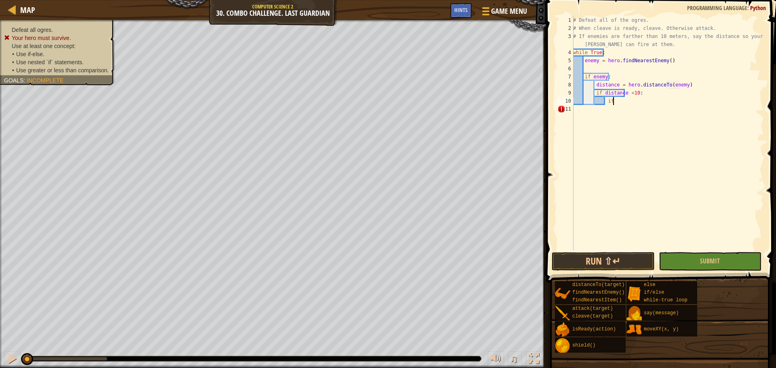
scroll to position [4, 3]
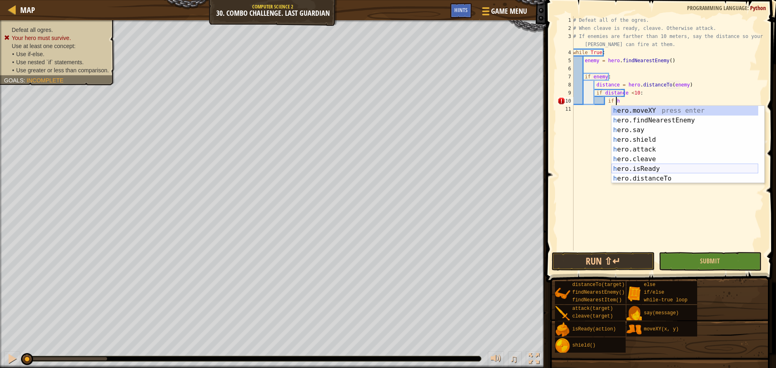
click at [687, 166] on div "h ero.moveXY press enter h ero.findNearestEnemy press enter h ero.say press ent…" at bounding box center [684, 154] width 147 height 97
type textarea "if hero.isReady("cleave")"
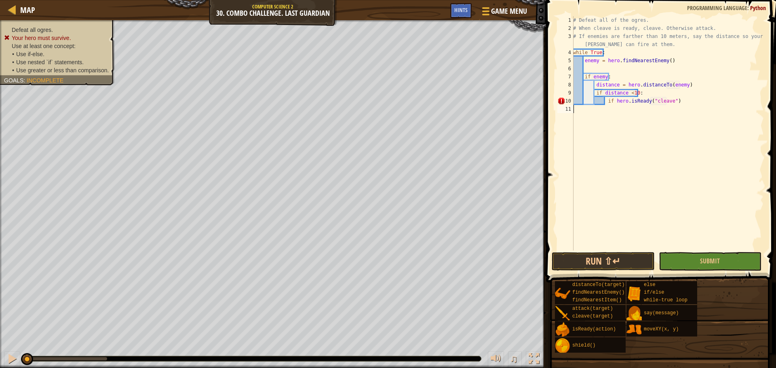
click at [684, 105] on div "# Defeat all of the ogres. # When cleave is ready, cleave. Otherwise attack. # …" at bounding box center [667, 141] width 192 height 250
click at [690, 99] on div "# Defeat all of the ogres. # When cleave is ready, cleave. Otherwise attack. # …" at bounding box center [667, 141] width 192 height 250
type textarea "if hero.isReady("cleave")"
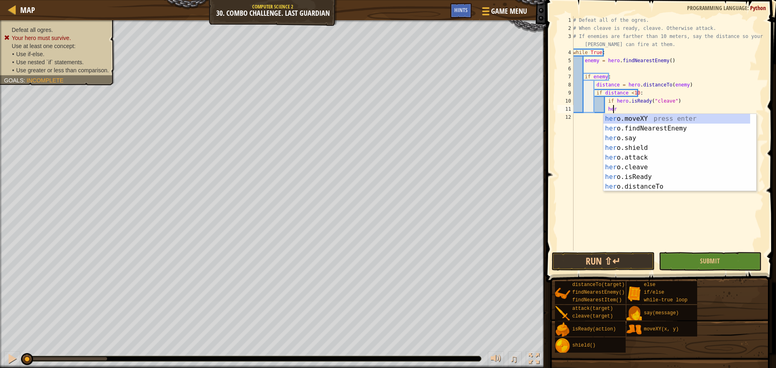
scroll to position [4, 3]
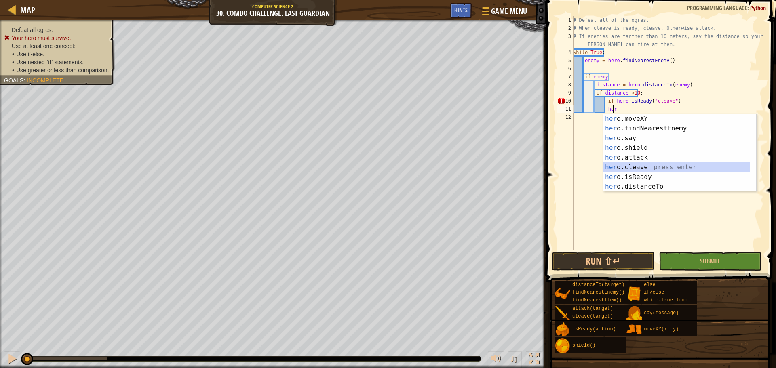
click at [647, 168] on div "her o.moveXY press enter her o.findNearestEnemy press enter her o.say press ent…" at bounding box center [676, 162] width 147 height 97
type textarea "hero.cleave(enemy)"
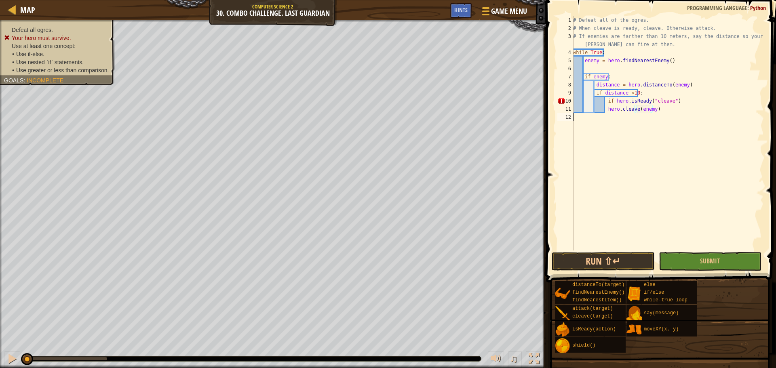
click at [661, 130] on div "# Defeat all of the ogres. # When cleave is ready, cleave. Otherwise attack. # …" at bounding box center [667, 141] width 192 height 250
click at [669, 112] on div "# Defeat all of the ogres. # When cleave is ready, cleave. Otherwise attack. # …" at bounding box center [667, 141] width 192 height 250
type textarea "hero.cleave(enemy)"
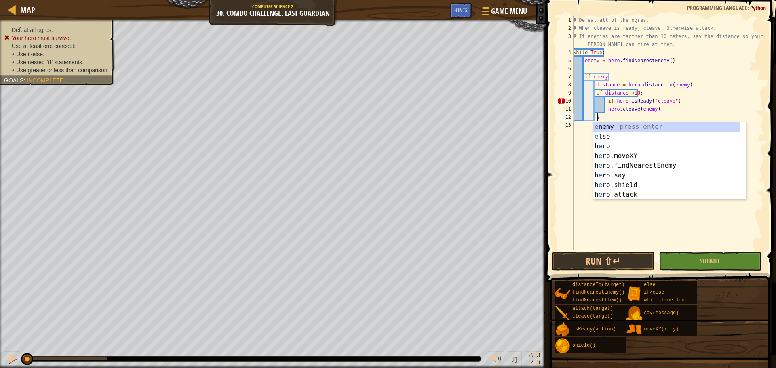
type textarea "els"
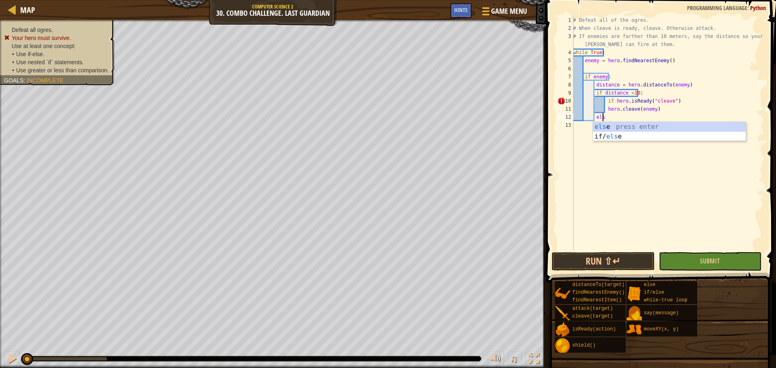
scroll to position [4, 2]
click at [636, 123] on div "els e press enter if/ els e press enter" at bounding box center [669, 141] width 153 height 39
click at [621, 127] on div "# Defeat all of the ogres. # When cleave is ready, cleave. Otherwise attack. # …" at bounding box center [667, 141] width 192 height 250
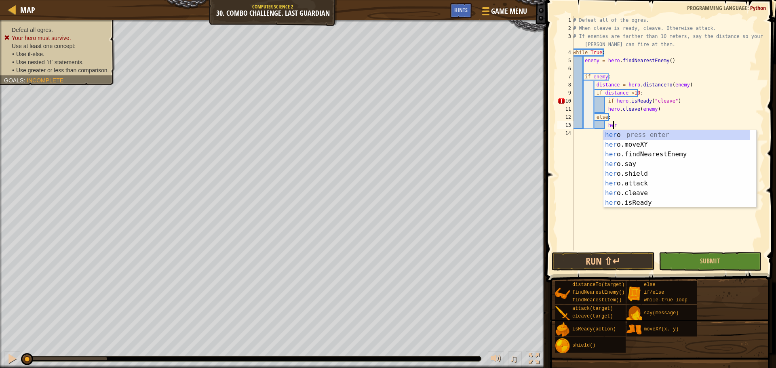
scroll to position [4, 3]
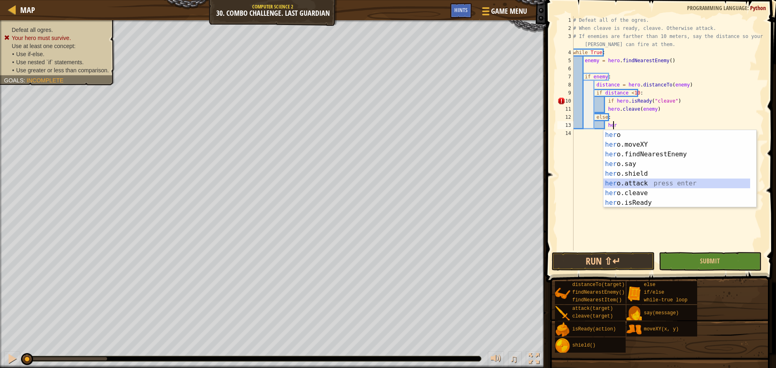
click at [654, 181] on div "her o press enter her o.moveXY press enter her o.findNearestEnemy press enter h…" at bounding box center [676, 178] width 147 height 97
type textarea "hero.attack(enemy)"
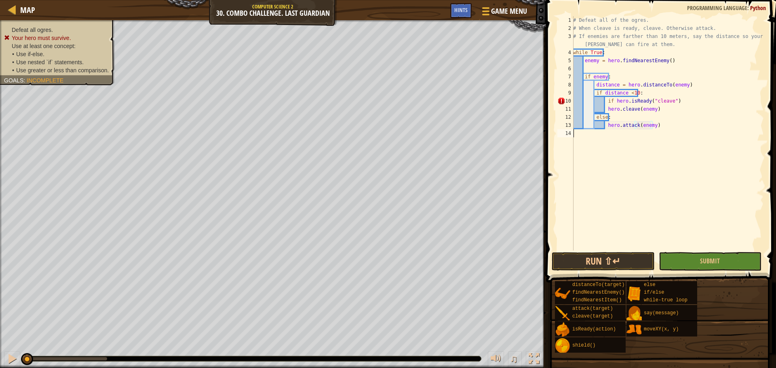
click at [666, 131] on div "# Defeat all of the ogres. # When cleave is ready, cleave. Otherwise attack. # …" at bounding box center [667, 141] width 192 height 250
click at [666, 123] on div "# Defeat all of the ogres. # When cleave is ready, cleave. Otherwise attack. # …" at bounding box center [667, 141] width 192 height 250
type textarea "hero.attack(enemy)"
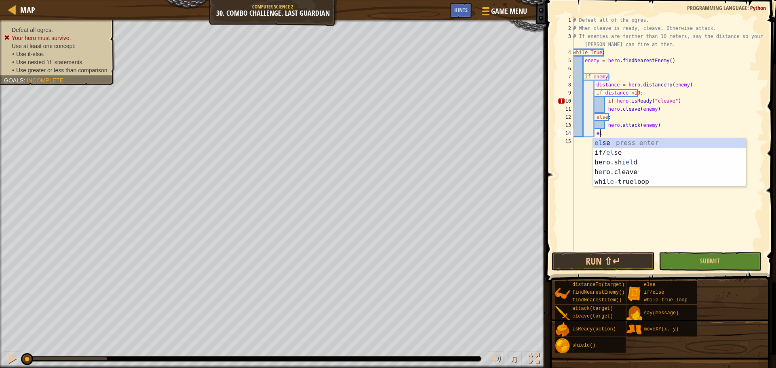
scroll to position [4, 2]
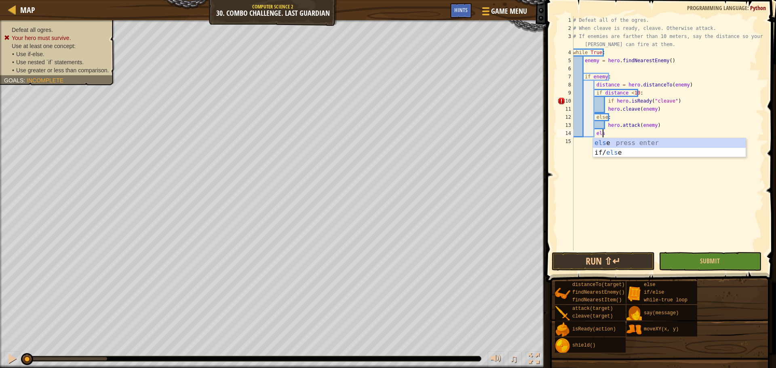
type textarea "else"
click at [668, 143] on div "else press enter if/ else press enter" at bounding box center [669, 157] width 153 height 39
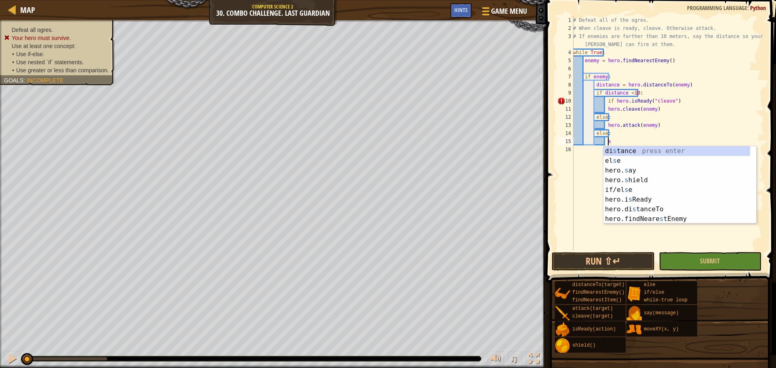
scroll to position [4, 2]
click at [635, 168] on div "di s tance press enter el s e press enter hero. s ay press enter hero. s hield …" at bounding box center [679, 194] width 153 height 97
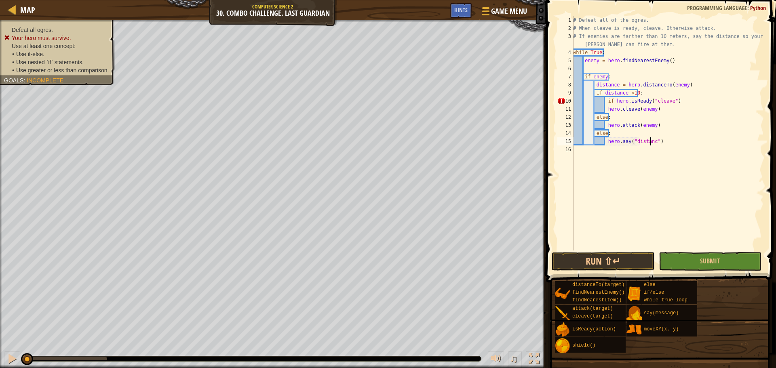
scroll to position [4, 6]
click at [717, 261] on span "Submit" at bounding box center [710, 260] width 20 height 9
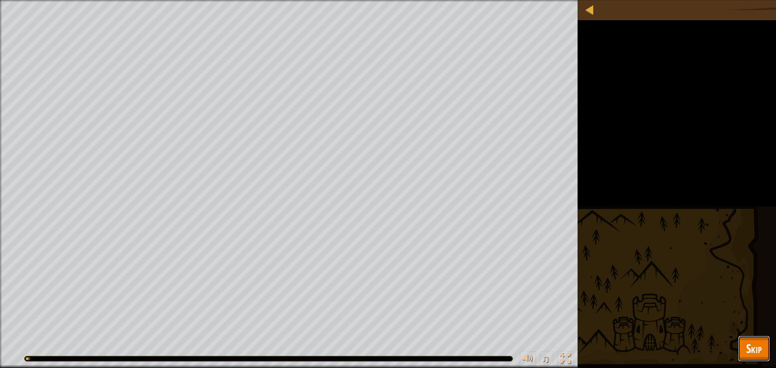
click at [747, 347] on span "Skip" at bounding box center [754, 348] width 16 height 17
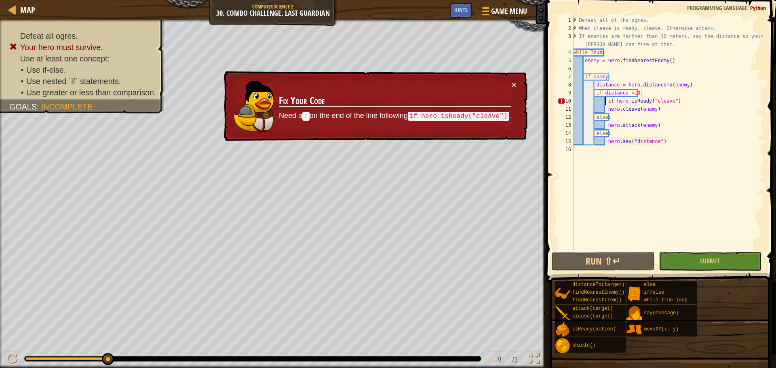
click at [606, 101] on div "# Defeat all of the ogres. # When cleave is ready, cleave. Otherwise attack. # …" at bounding box center [667, 141] width 192 height 250
click at [611, 99] on div "# Defeat all of the ogres. # When cleave is ready, cleave. Otherwise attack. # …" at bounding box center [667, 141] width 192 height 250
click at [614, 101] on div "# Defeat all of the ogres. # When cleave is ready, cleave. Otherwise attack. # …" at bounding box center [667, 141] width 192 height 250
click at [671, 101] on div "# Defeat all of the ogres. # When cleave is ready, cleave. Otherwise attack. # …" at bounding box center [667, 141] width 192 height 250
type textarea "if hero.isReady("cleave"):"
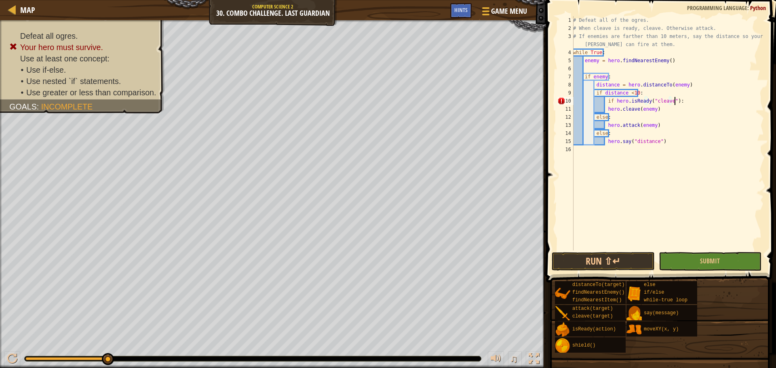
scroll to position [4, 8]
click at [729, 250] on div "# Defeat all of the ogres. # When cleave is ready, cleave. Otherwise attack. # …" at bounding box center [667, 141] width 192 height 250
click at [731, 259] on button "Submit" at bounding box center [709, 261] width 103 height 19
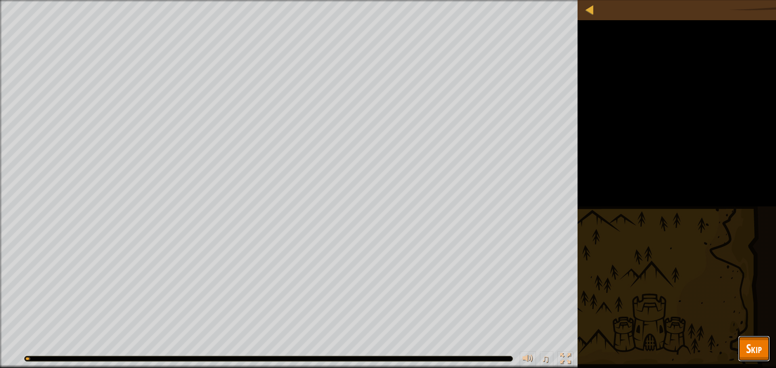
click at [755, 344] on span "Skip" at bounding box center [754, 348] width 16 height 17
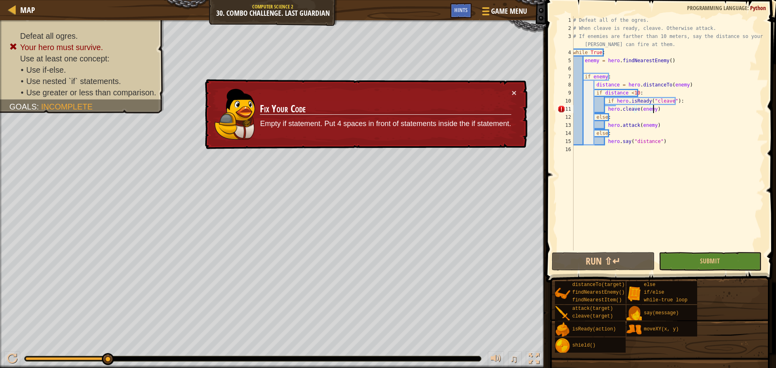
click at [652, 107] on div "# Defeat all of the ogres. # When cleave is ready, cleave. Otherwise attack. # …" at bounding box center [667, 141] width 192 height 250
click at [605, 108] on div "# Defeat all of the ogres. # When cleave is ready, cleave. Otherwise attack. # …" at bounding box center [667, 141] width 192 height 250
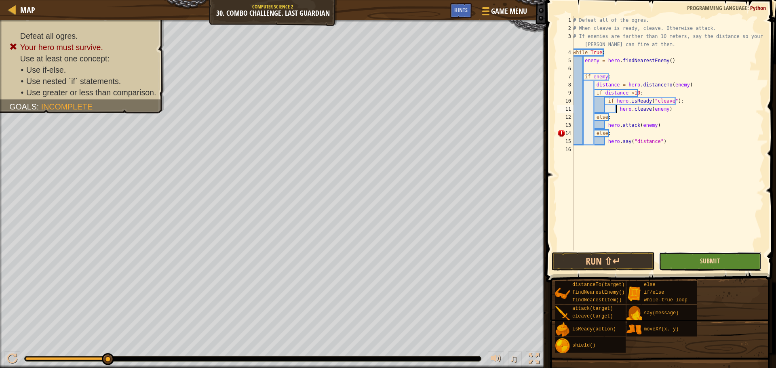
click at [711, 262] on span "Submit" at bounding box center [710, 260] width 20 height 9
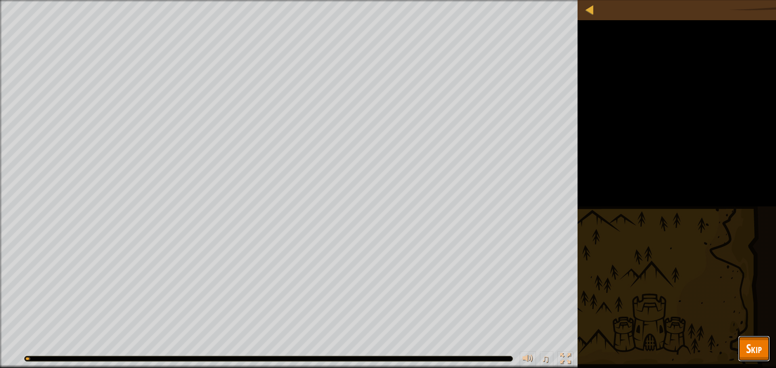
click at [751, 345] on span "Skip" at bounding box center [754, 348] width 16 height 17
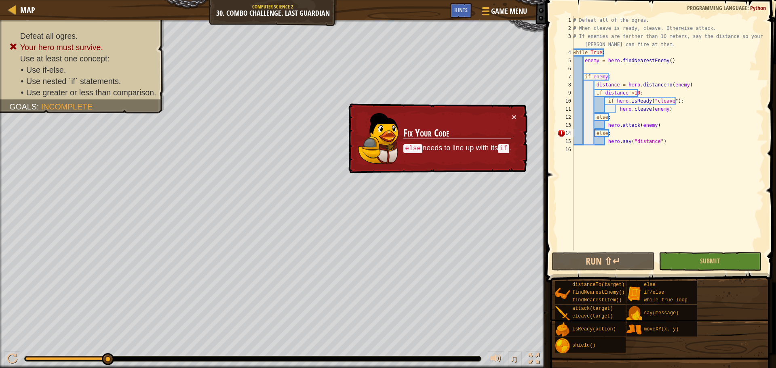
click at [593, 130] on div "# Defeat all of the ogres. # When cleave is ready, cleave. Otherwise attack. # …" at bounding box center [667, 141] width 192 height 250
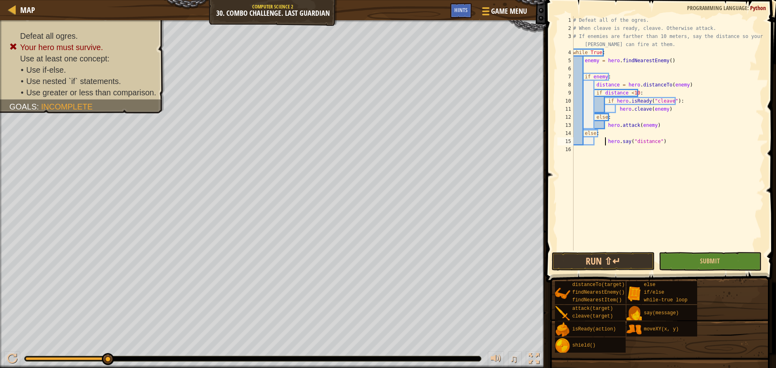
click at [605, 141] on div "# Defeat all of the ogres. # When cleave is ready, cleave. Otherwise attack. # …" at bounding box center [667, 141] width 192 height 250
click at [708, 257] on span "Submit" at bounding box center [710, 260] width 20 height 9
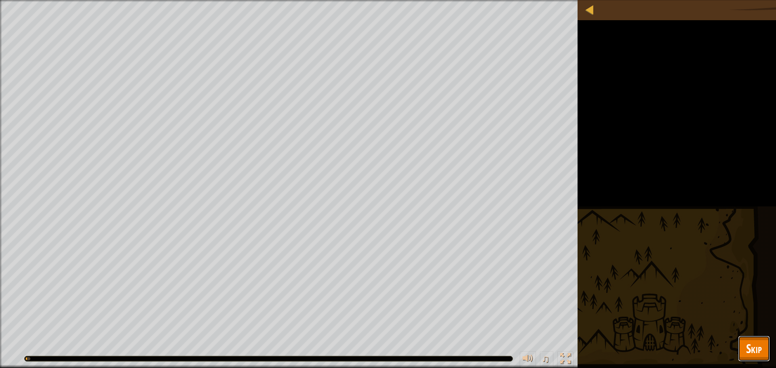
click at [749, 341] on span "Skip" at bounding box center [754, 348] width 16 height 17
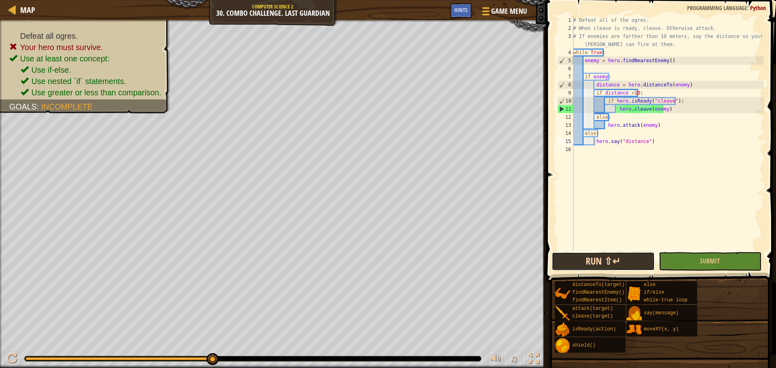
click at [602, 265] on button "Run ⇧↵" at bounding box center [602, 261] width 103 height 19
click at [722, 263] on button "Submit" at bounding box center [709, 261] width 103 height 19
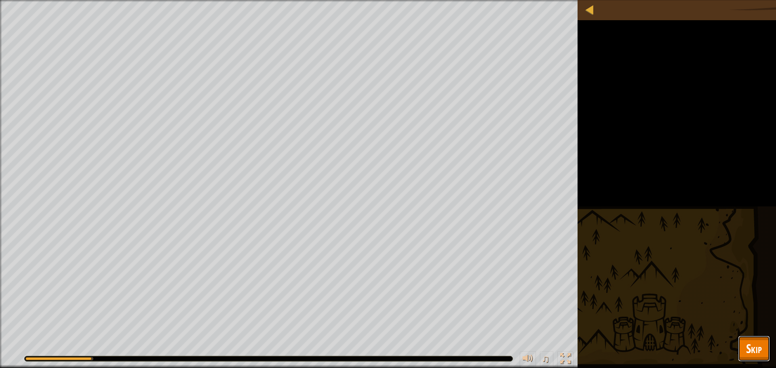
click at [748, 353] on span "Skip" at bounding box center [754, 348] width 16 height 17
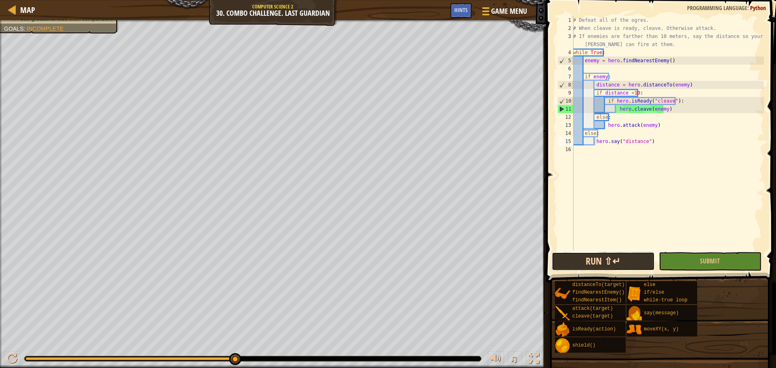
click at [633, 262] on button "Run ⇧↵" at bounding box center [602, 261] width 103 height 19
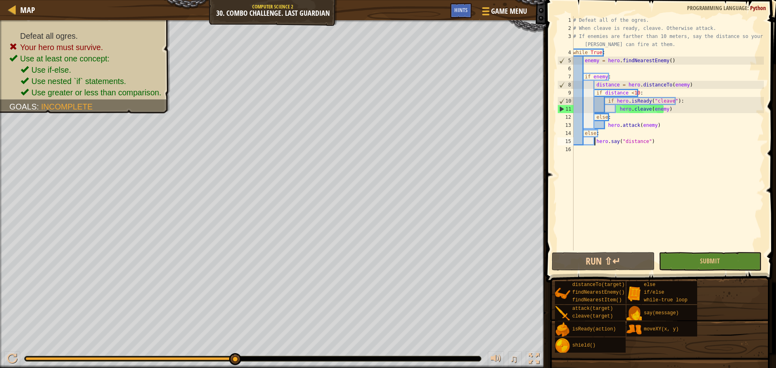
click at [625, 92] on div "# Defeat all of the ogres. # When cleave is ready, cleave. Otherwise attack. # …" at bounding box center [667, 141] width 192 height 250
type textarea "if distance<10:"
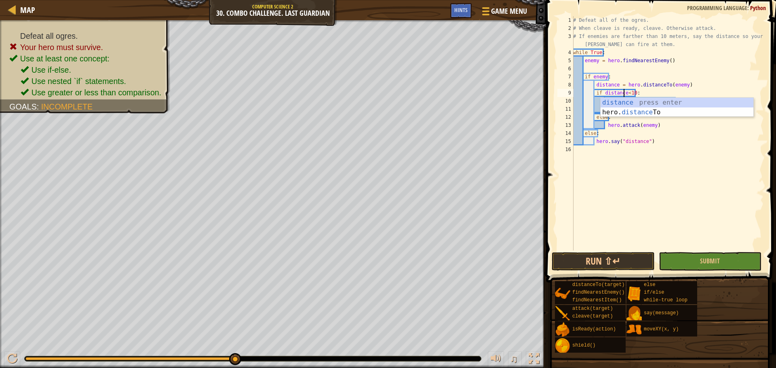
click at [739, 150] on div "# Defeat all of the ogres. # When cleave is ready, cleave. Otherwise attack. # …" at bounding box center [667, 141] width 192 height 250
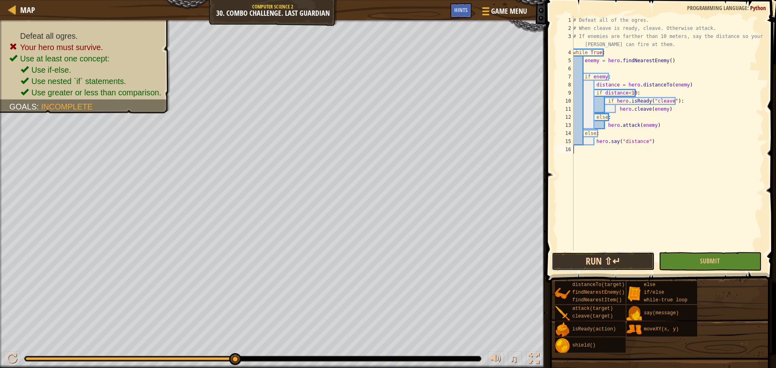
click at [608, 258] on button "Run ⇧↵" at bounding box center [602, 261] width 103 height 19
